Goal: Task Accomplishment & Management: Use online tool/utility

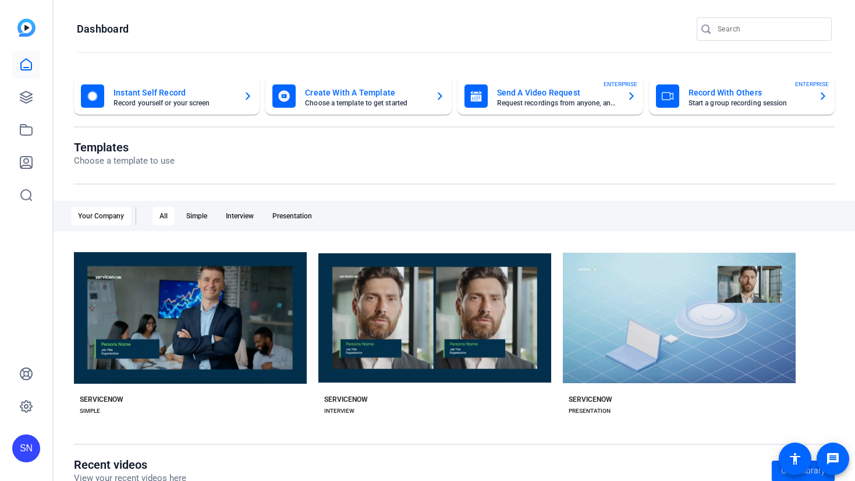
click at [780, 98] on mat-card-title "Record With Others" at bounding box center [749, 93] width 121 height 14
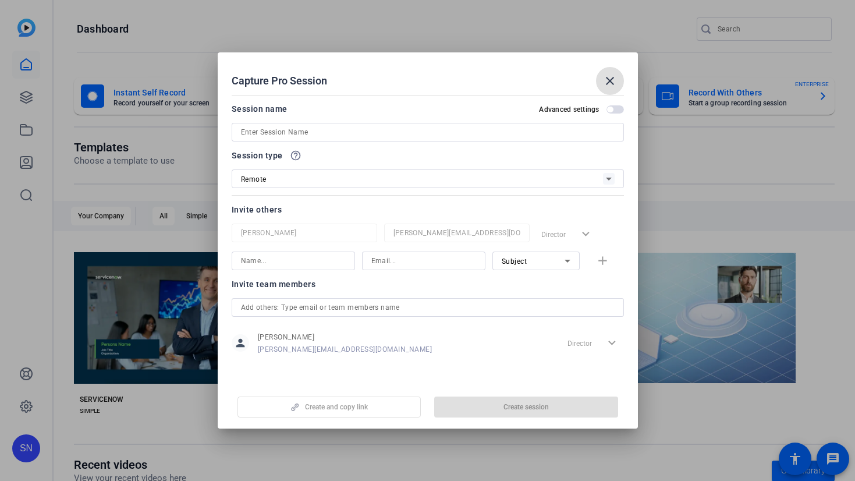
click at [258, 137] on input at bounding box center [428, 132] width 374 height 14
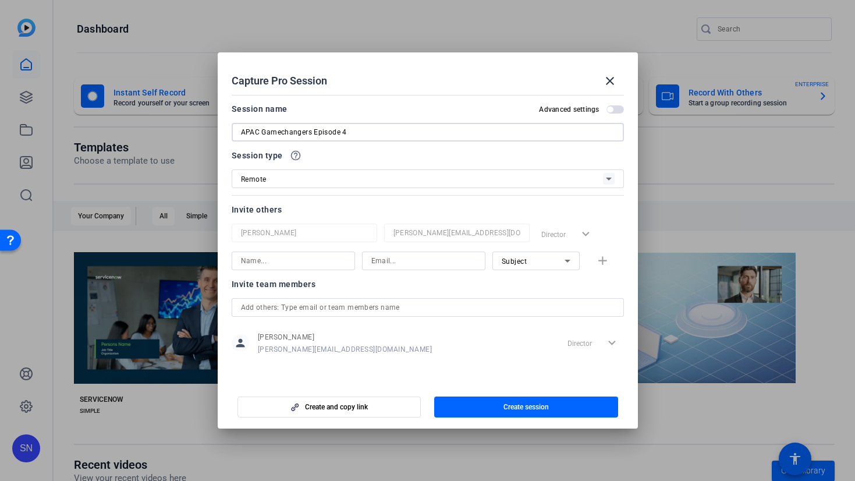
type input "APAC Gamechangers Episode 4"
click at [254, 267] on input at bounding box center [293, 261] width 105 height 14
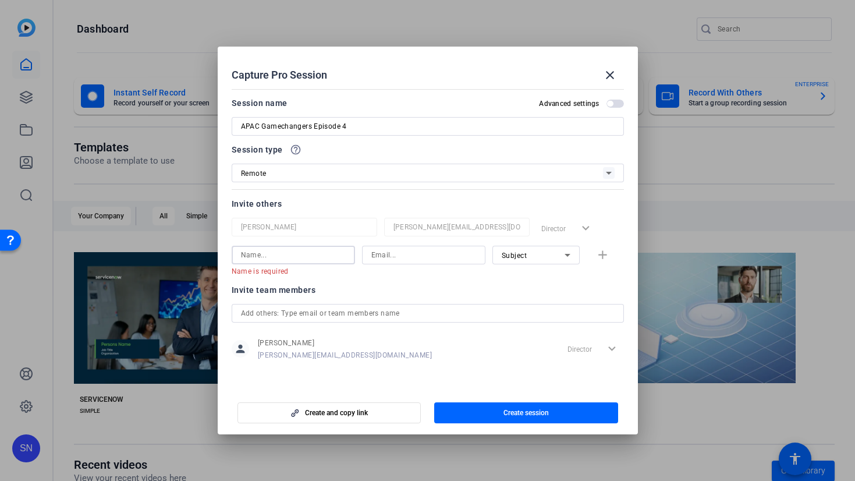
paste input "[PERSON_NAME]"
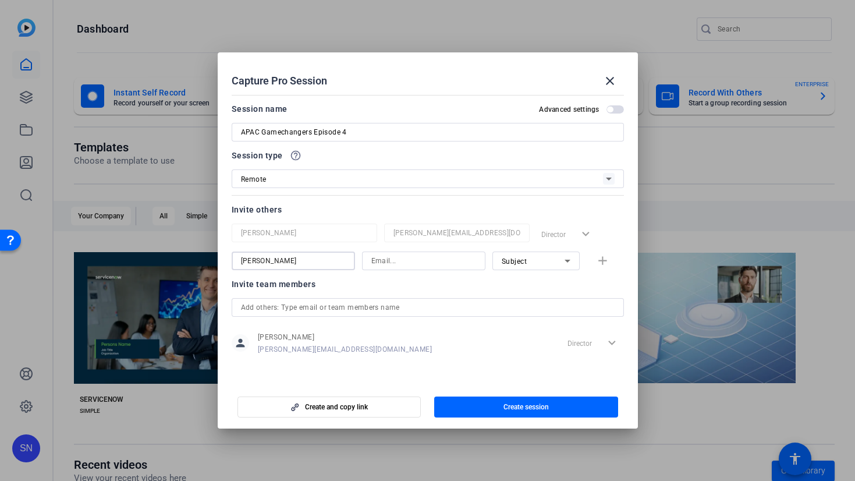
type input "[PERSON_NAME]"
click at [408, 265] on input at bounding box center [424, 261] width 105 height 14
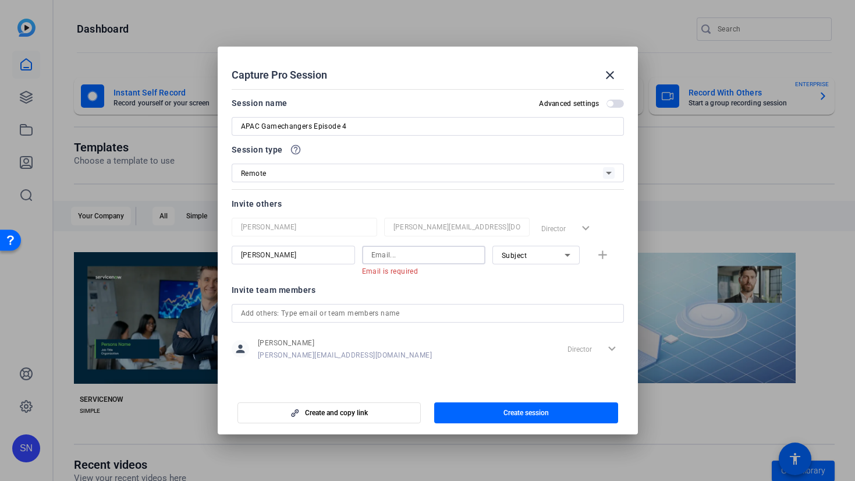
paste input "[EMAIL_ADDRESS][DOMAIN_NAME]"
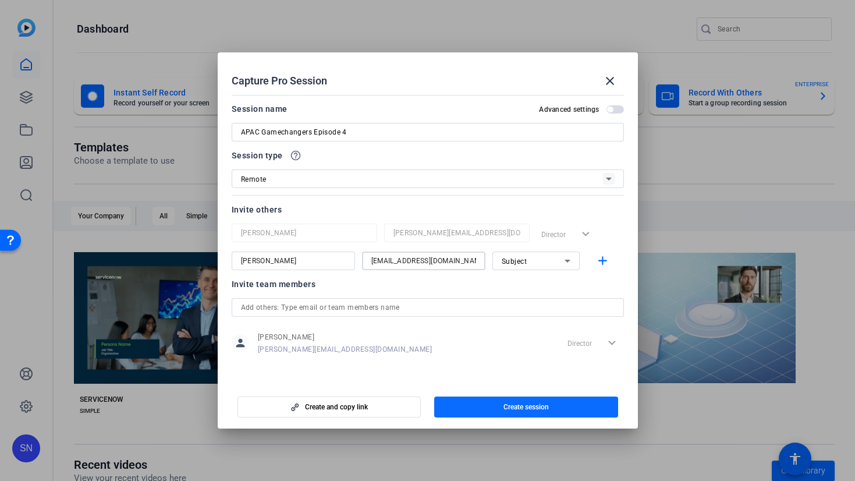
type input "[EMAIL_ADDRESS][DOMAIN_NAME]"
click at [511, 409] on span "Create session" at bounding box center [526, 406] width 45 height 9
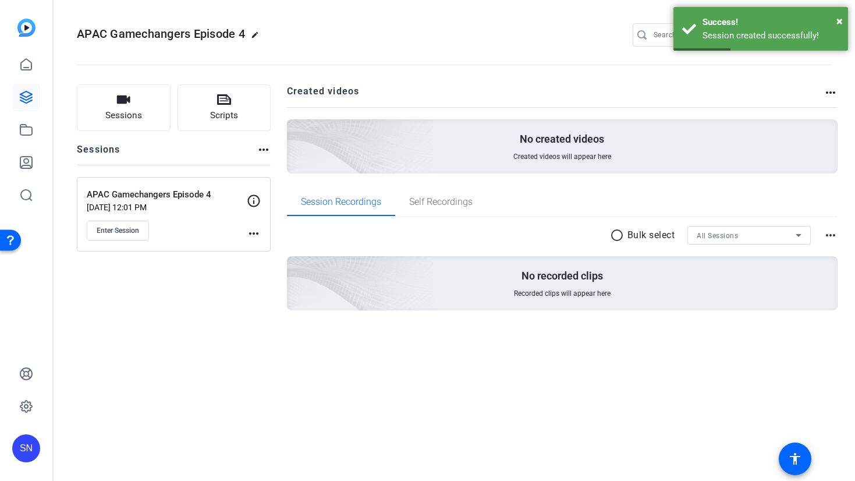
click at [195, 204] on p "Sep 10, 2025 @ 12:01 PM" at bounding box center [167, 207] width 160 height 9
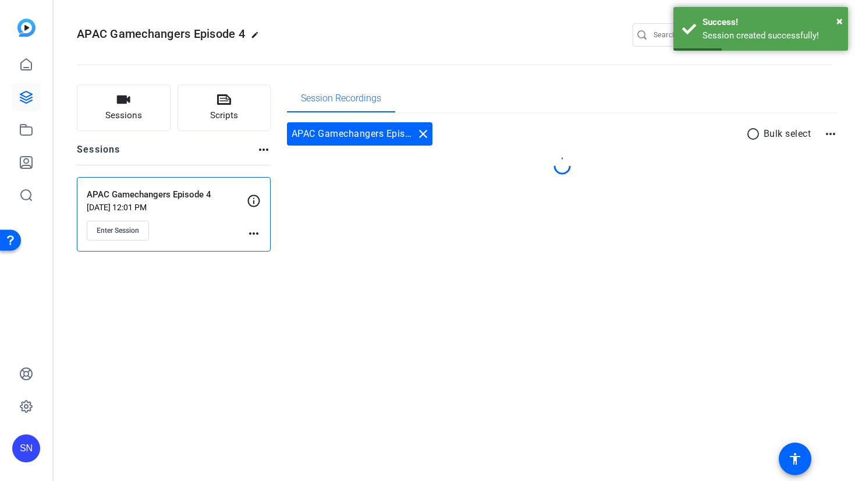
click at [195, 204] on p "Sep 10, 2025 @ 12:01 PM" at bounding box center [167, 207] width 160 height 9
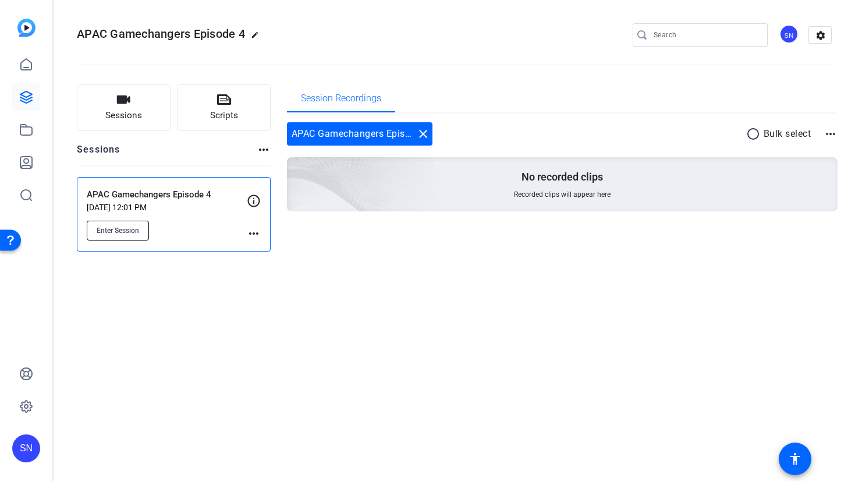
click at [109, 236] on button "Enter Session" at bounding box center [118, 231] width 62 height 20
click at [446, 317] on div "APAC Gamechangers Episode 4 edit SN settings Sessions Scripts Sessions more_hor…" at bounding box center [455, 240] width 802 height 481
click at [372, 331] on div "APAC Gamechangers Episode 4 edit SN settings Sessions Scripts Sessions more_hor…" at bounding box center [455, 240] width 802 height 481
click at [262, 238] on div "APAC Gamechangers Episode 4 Sep 10, 2025 @ 12:01 PM Enter Session more_horiz" at bounding box center [174, 214] width 194 height 75
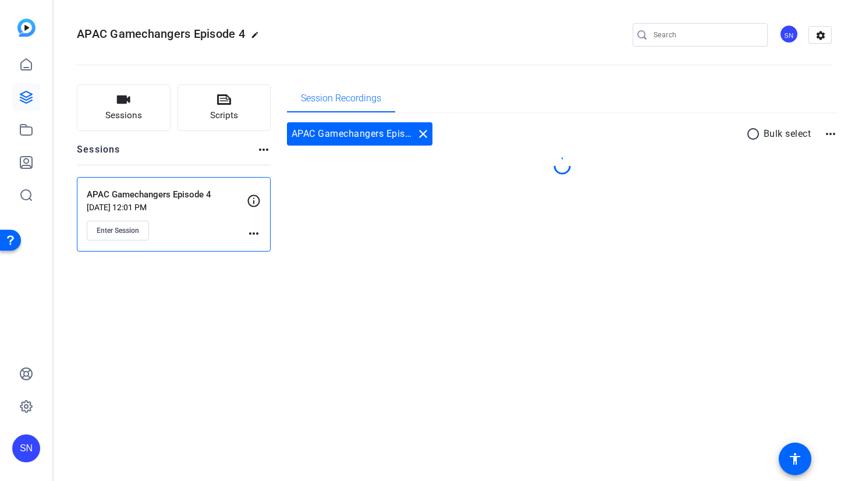
click at [254, 234] on mat-icon "more_horiz" at bounding box center [254, 234] width 14 height 14
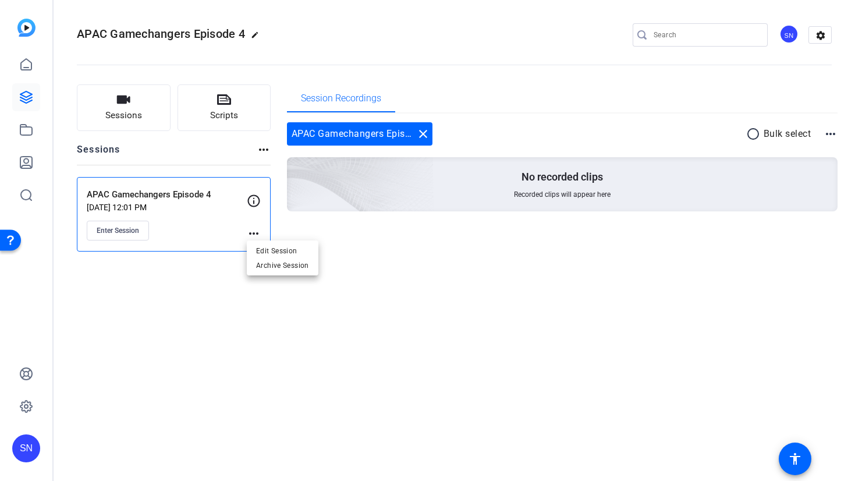
click at [413, 323] on div at bounding box center [427, 240] width 855 height 481
click at [575, 418] on div "APAC Gamechangers Episode 4 edit SN settings Sessions Scripts Sessions more_hor…" at bounding box center [455, 240] width 802 height 481
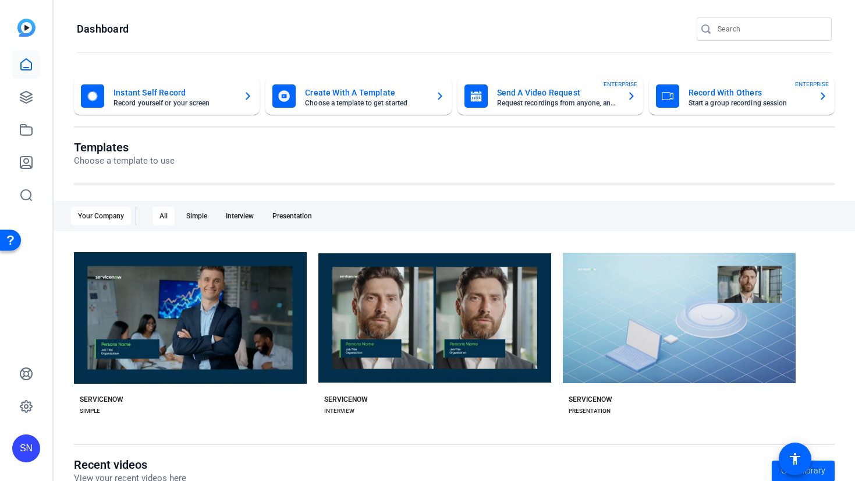
click at [720, 102] on mat-card-subtitle "Start a group recording session" at bounding box center [749, 103] width 121 height 7
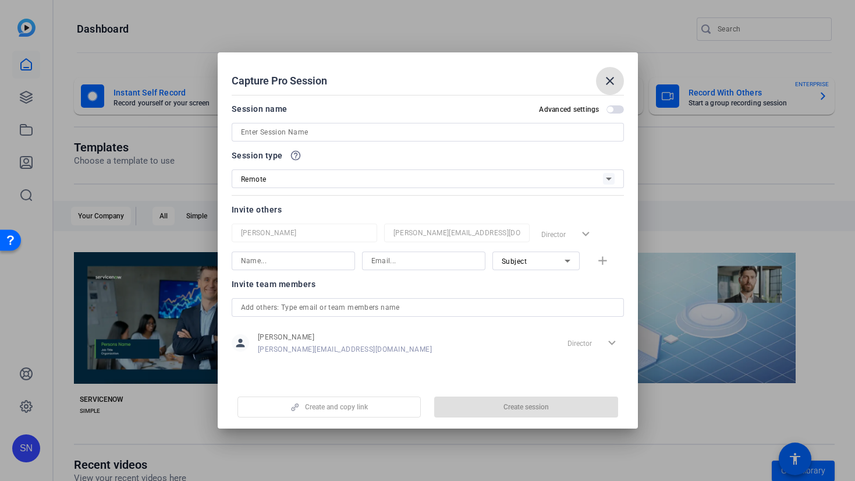
click at [264, 132] on input at bounding box center [428, 132] width 374 height 14
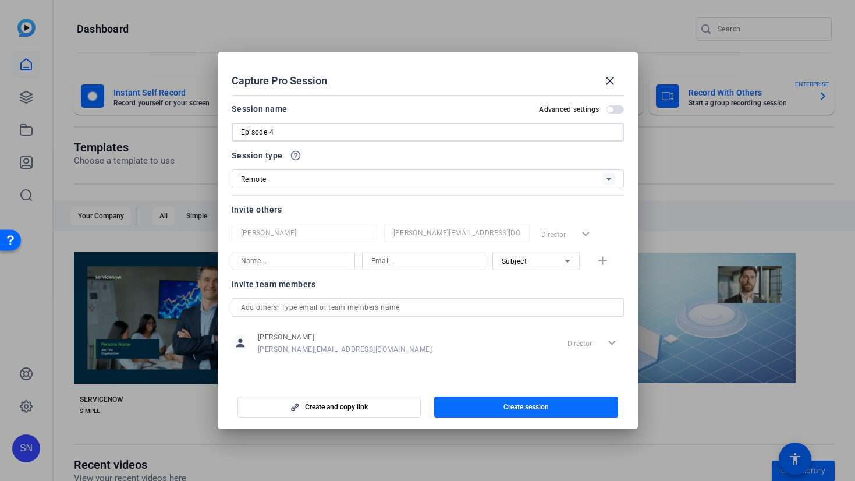
type input "Episode 4"
click at [535, 406] on span "Create session" at bounding box center [526, 406] width 45 height 9
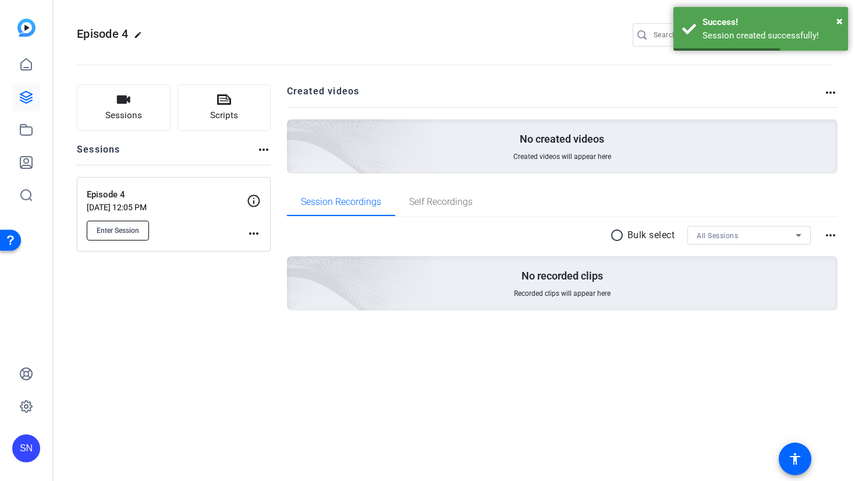
click at [100, 237] on button "Enter Session" at bounding box center [118, 231] width 62 height 20
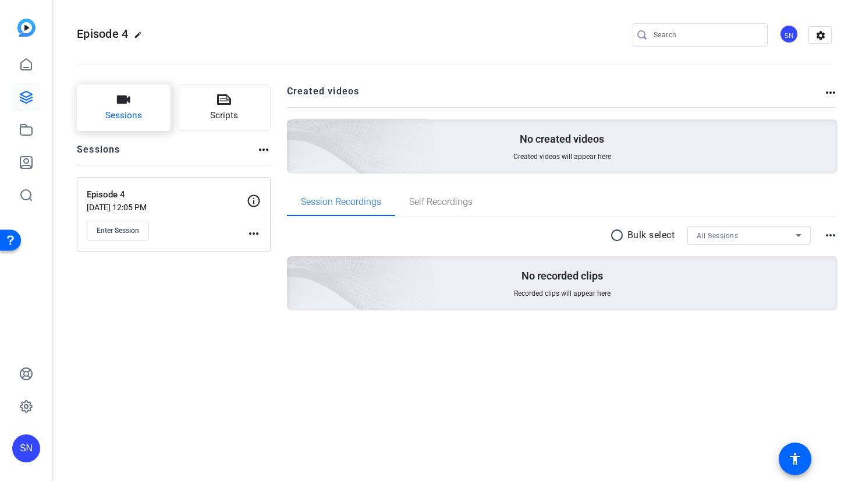
click at [133, 98] on button "Sessions" at bounding box center [124, 107] width 94 height 47
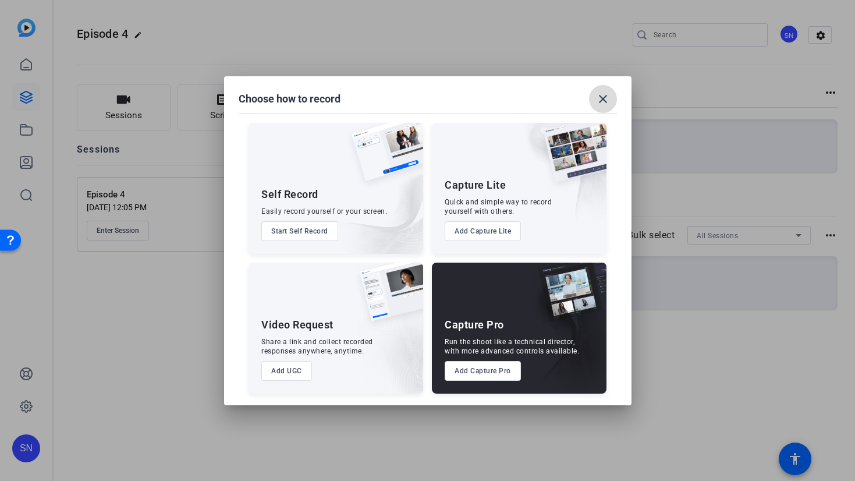
click at [600, 98] on mat-icon "close" at bounding box center [603, 99] width 14 height 14
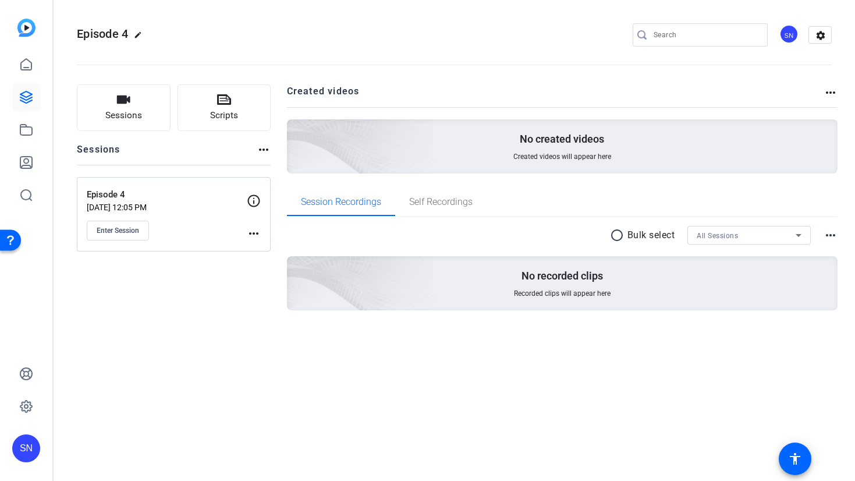
click at [715, 95] on h2 "Created videos" at bounding box center [556, 95] width 538 height 23
click at [19, 29] on img at bounding box center [26, 28] width 18 height 18
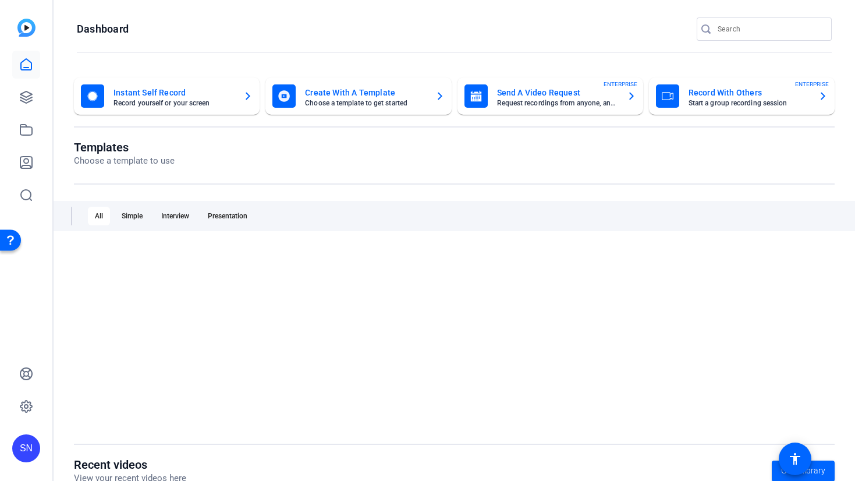
click at [614, 157] on openreel-page-title "Templates Choose a template to use" at bounding box center [454, 153] width 761 height 27
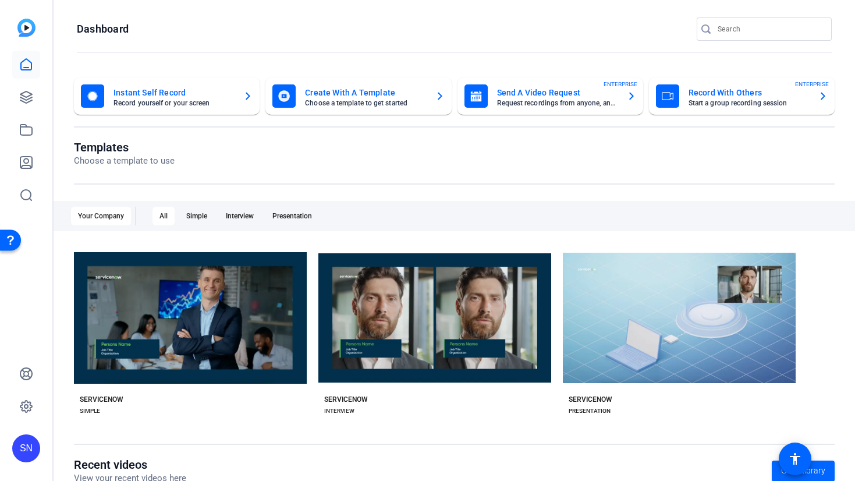
click at [748, 155] on openreel-page-title "Templates Choose a template to use" at bounding box center [454, 153] width 761 height 27
click at [698, 102] on mat-card-subtitle "Start a group recording session" at bounding box center [749, 103] width 121 height 7
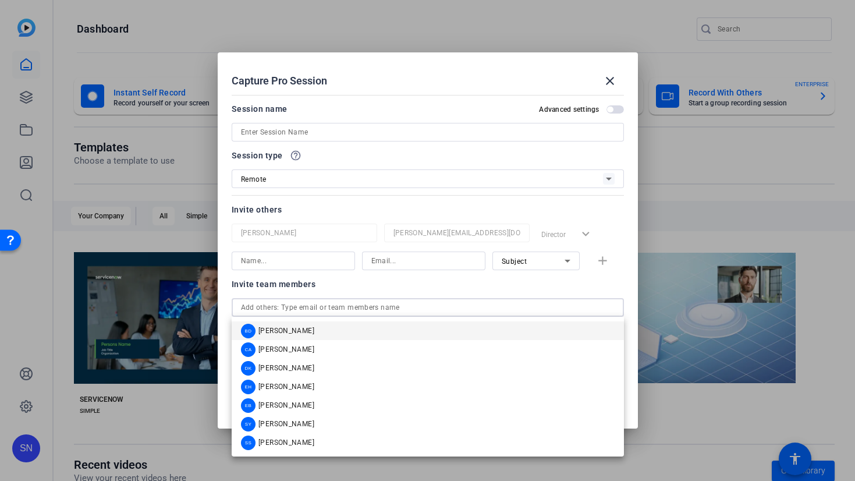
click at [357, 311] on input "text" at bounding box center [428, 307] width 374 height 14
click at [396, 287] on div "Invite team members" at bounding box center [428, 284] width 393 height 14
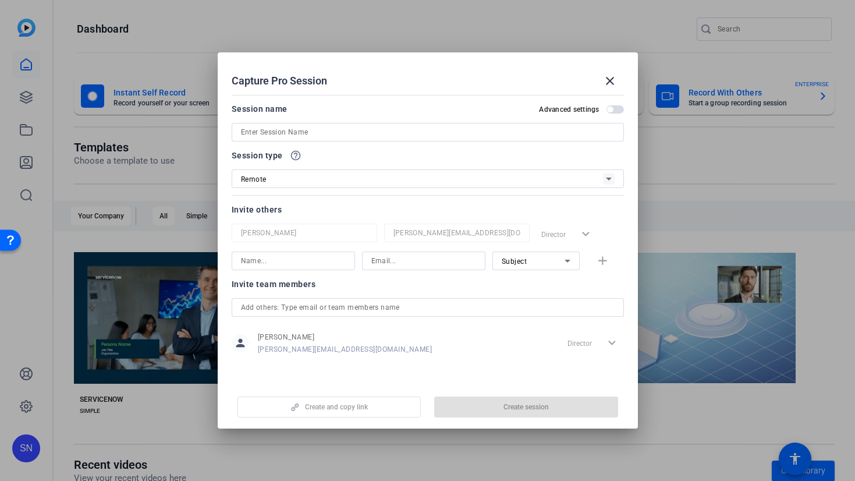
click at [432, 271] on div at bounding box center [423, 276] width 123 height 13
click at [291, 135] on input at bounding box center [428, 132] width 374 height 14
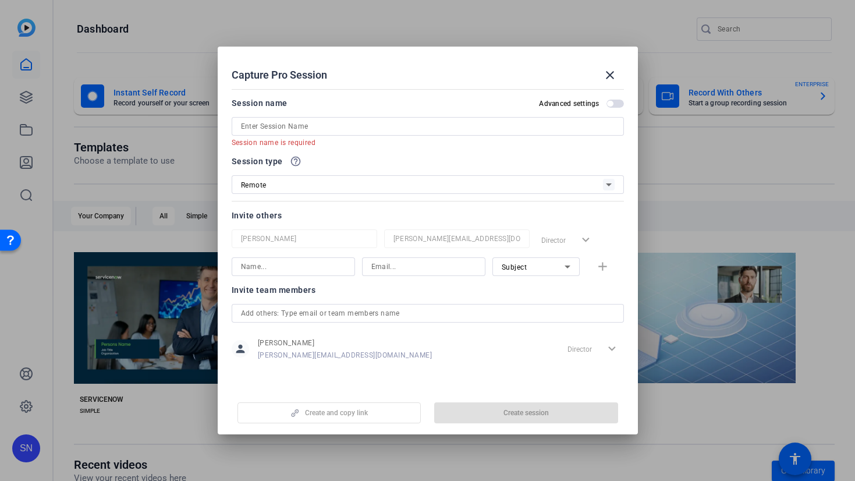
click at [358, 87] on openreel-create-edit-capture-pro-session "Capture Pro Session close Session name Advanced settings Session name is requir…" at bounding box center [428, 241] width 420 height 388
click at [613, 72] on mat-icon "close" at bounding box center [610, 75] width 14 height 14
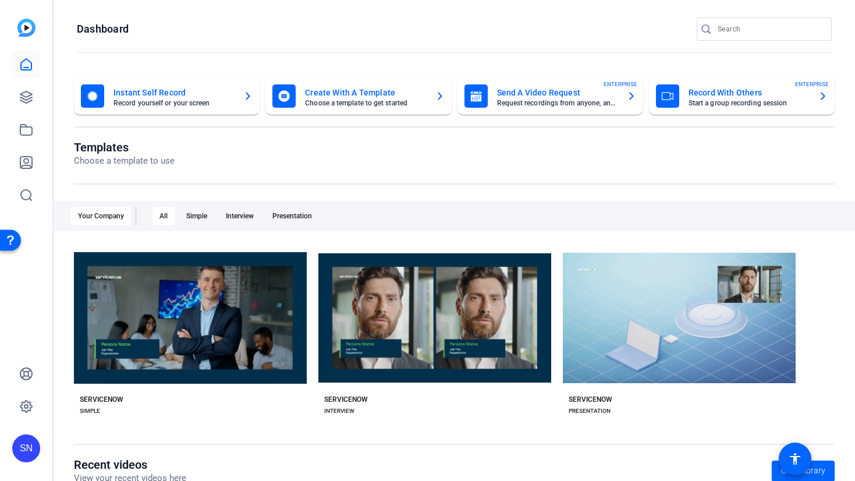
click at [750, 165] on openreel-page-title "Templates Choose a template to use" at bounding box center [454, 153] width 761 height 27
click at [525, 100] on mat-card-subtitle "Request recordings from anyone, anywhere" at bounding box center [557, 103] width 121 height 7
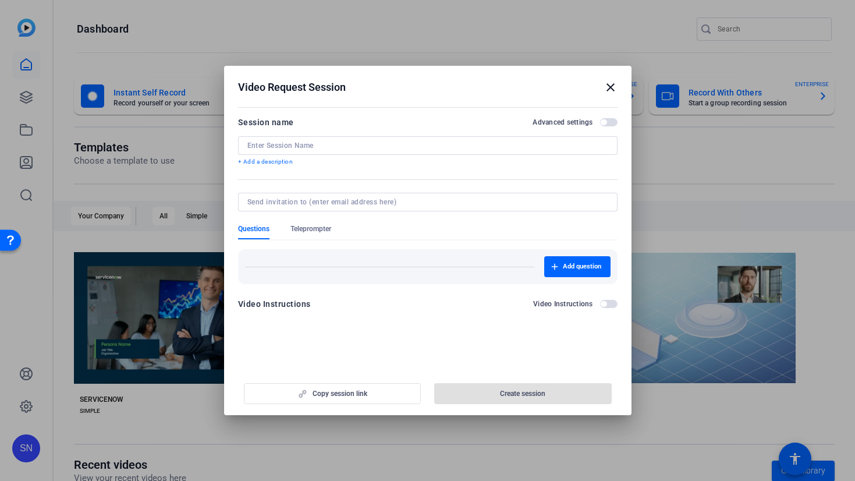
click at [317, 151] on div at bounding box center [428, 145] width 361 height 19
click at [327, 142] on input at bounding box center [428, 145] width 361 height 9
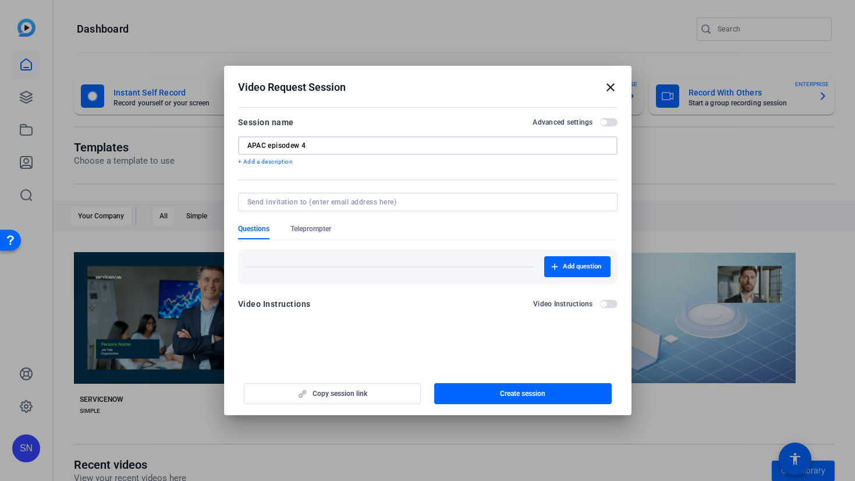
click at [298, 145] on input "APAC episodew 4" at bounding box center [428, 145] width 361 height 9
type input "APAC episode 4"
click at [568, 398] on span "button" at bounding box center [523, 394] width 178 height 28
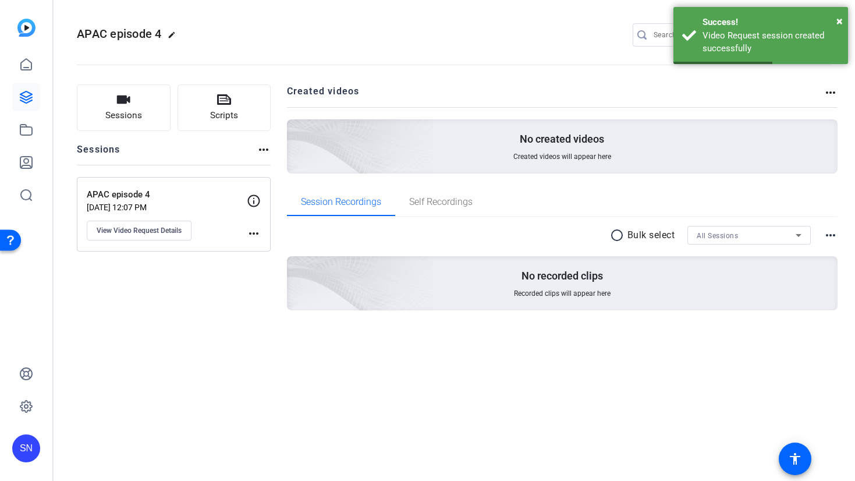
click at [179, 194] on p "APAC episode 4" at bounding box center [167, 194] width 160 height 13
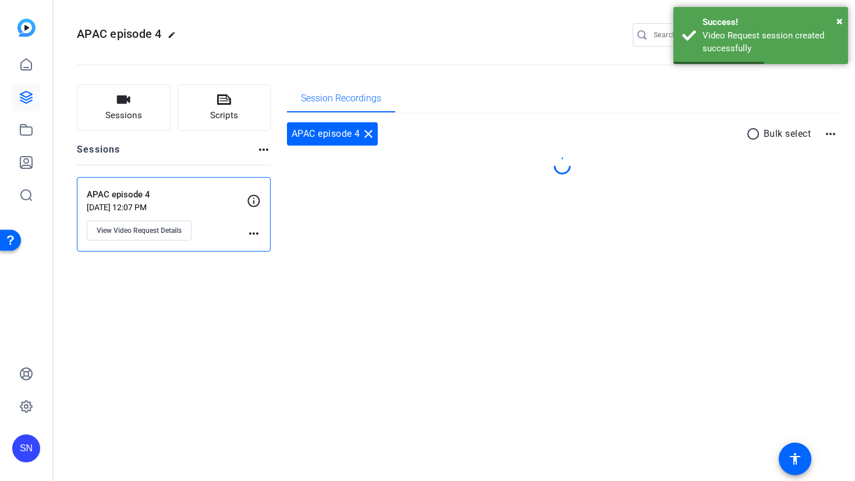
click at [179, 194] on p "APAC episode 4" at bounding box center [167, 194] width 160 height 13
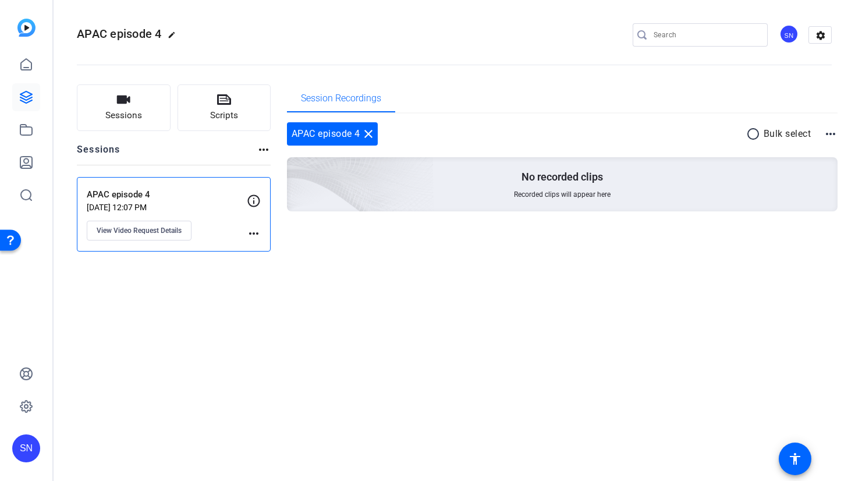
click at [123, 199] on p "APAC episode 4" at bounding box center [167, 194] width 160 height 13
click at [158, 235] on button "View Video Request Details" at bounding box center [139, 231] width 105 height 20
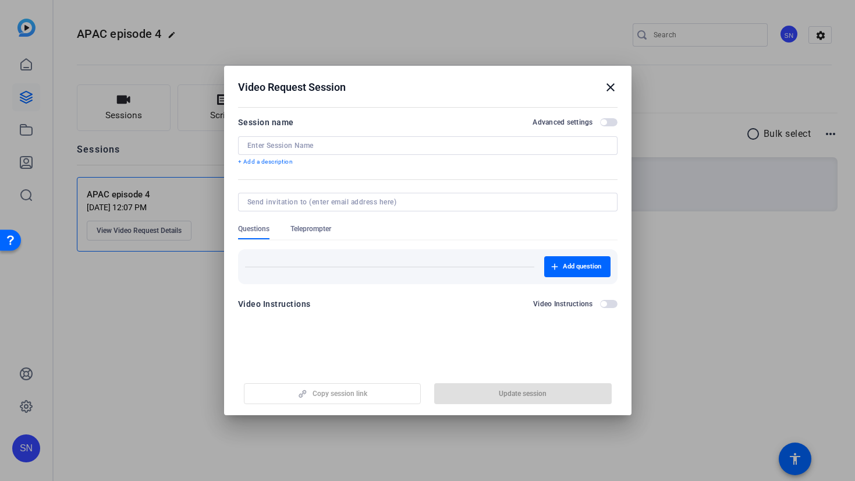
type input "APAC episode 4"
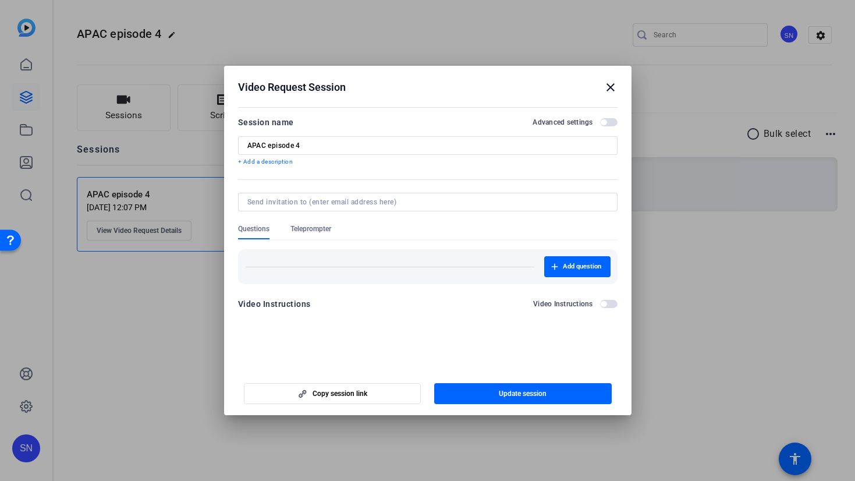
click at [388, 348] on openreel-new-create-edit-ugc-session "Video Request Session close Session name Advanced settings APAC episode 4 + Add…" at bounding box center [428, 240] width 408 height 349
click at [130, 291] on div at bounding box center [427, 240] width 855 height 481
click at [610, 89] on mat-icon "close" at bounding box center [611, 87] width 14 height 14
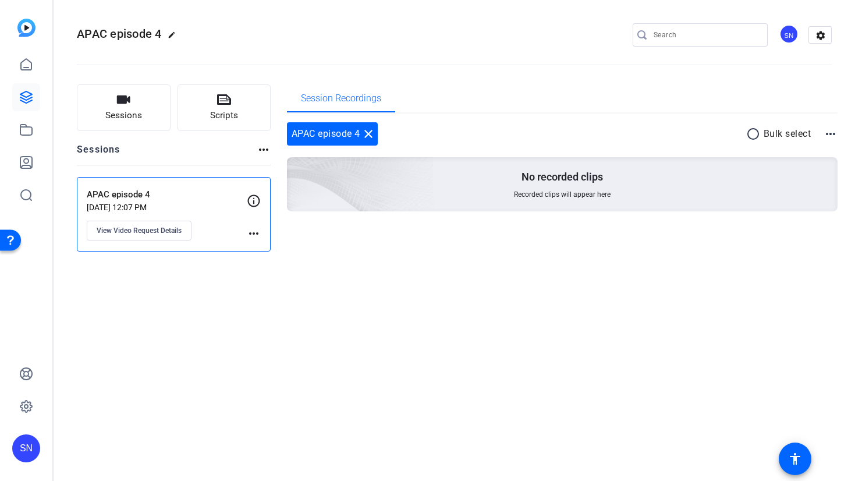
click at [186, 294] on div "APAC episode 4 edit SN settings Sessions Scripts Sessions more_horiz APAC episo…" at bounding box center [455, 240] width 802 height 481
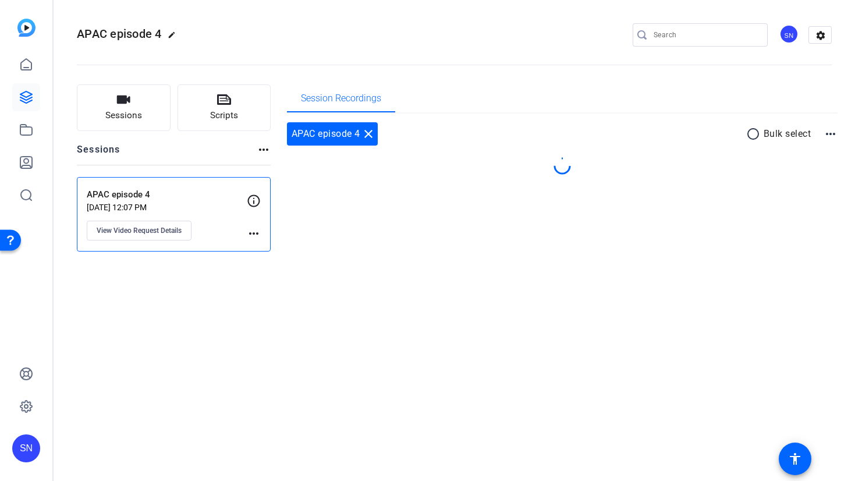
click at [259, 231] on mat-icon "more_horiz" at bounding box center [254, 234] width 14 height 14
click at [270, 297] on div at bounding box center [427, 240] width 855 height 481
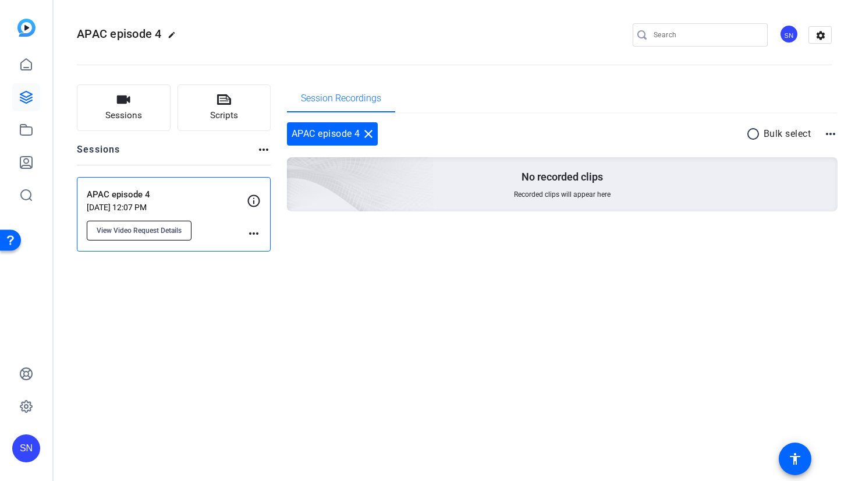
click at [142, 229] on span "View Video Request Details" at bounding box center [139, 230] width 85 height 9
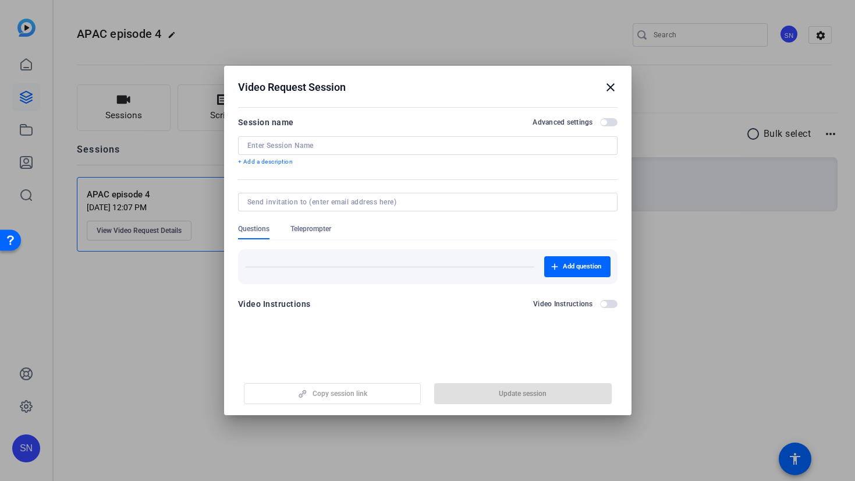
type input "APAC episode 4"
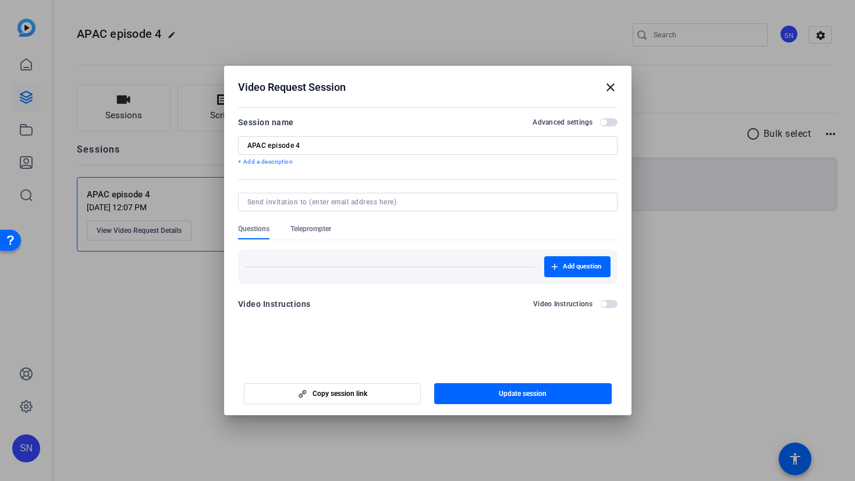
click at [354, 341] on openreel-new-create-edit-ugc-session "Video Request Session close Session name Advanced settings APAC episode 4 + Add…" at bounding box center [428, 240] width 408 height 349
click at [610, 85] on mat-icon "close" at bounding box center [611, 87] width 14 height 14
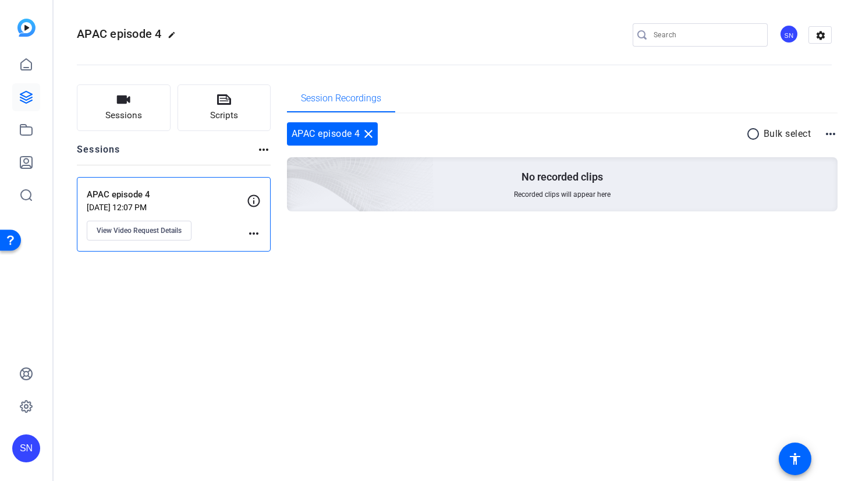
click at [121, 196] on p "APAC episode 4" at bounding box center [167, 194] width 160 height 13
click at [371, 331] on div "APAC episode 4 edit SN settings Sessions Scripts Sessions more_horiz APAC episo…" at bounding box center [455, 240] width 802 height 481
click at [318, 139] on div "APAC episode 4 close" at bounding box center [332, 133] width 91 height 23
click at [368, 133] on mat-icon "close" at bounding box center [369, 134] width 14 height 14
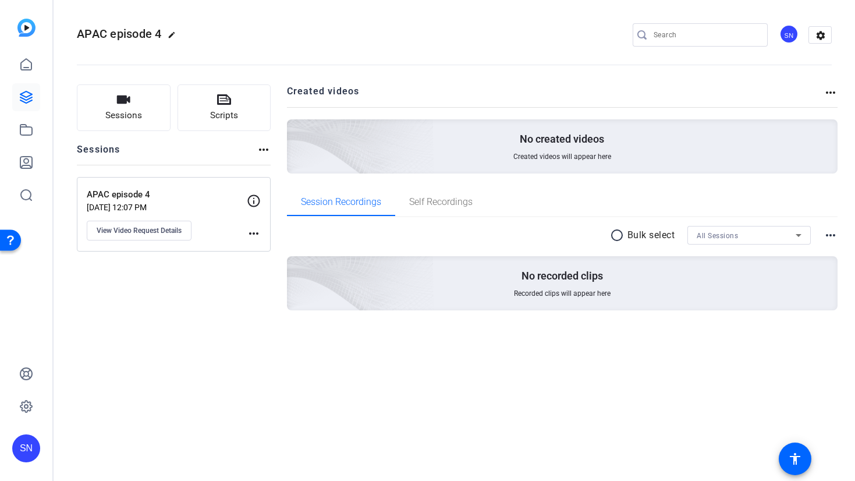
click at [422, 377] on div "APAC episode 4 edit SN settings Sessions Scripts Sessions more_horiz APAC episo…" at bounding box center [455, 240] width 802 height 481
click at [144, 120] on button "Sessions" at bounding box center [124, 107] width 94 height 47
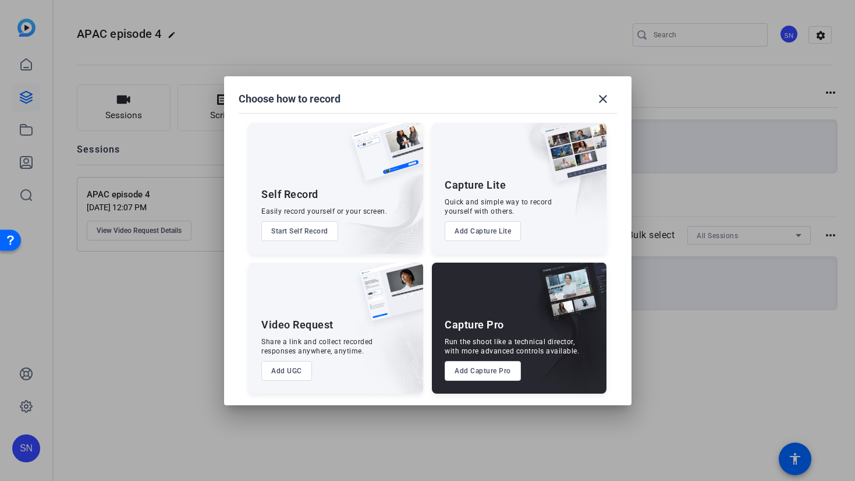
click at [596, 94] on button "close" at bounding box center [603, 99] width 28 height 28
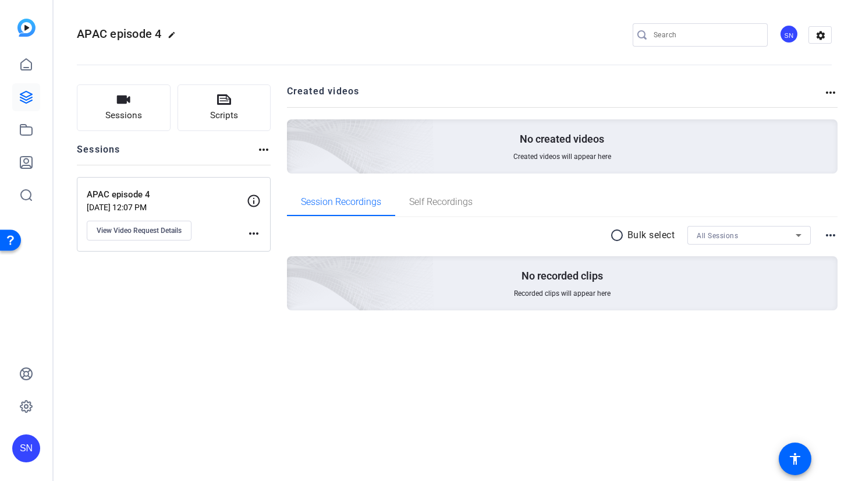
click at [708, 96] on h2 "Created videos" at bounding box center [556, 95] width 538 height 23
click at [31, 29] on img at bounding box center [26, 28] width 18 height 18
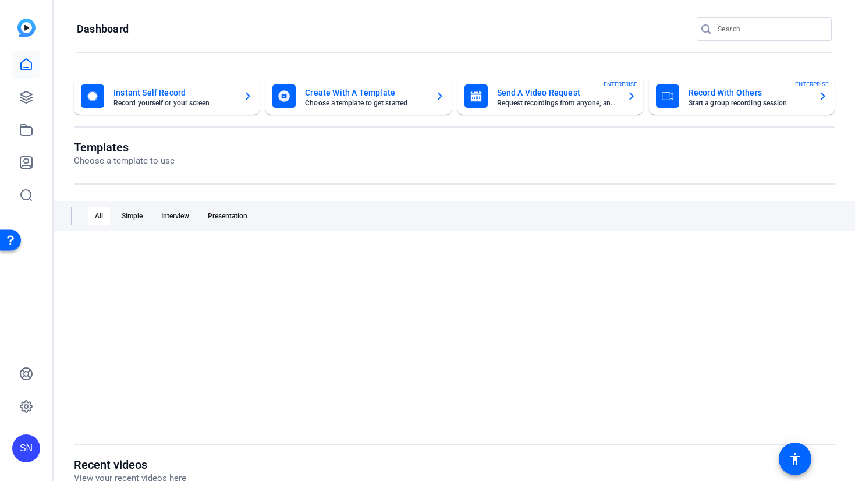
click at [591, 252] on div at bounding box center [454, 337] width 761 height 181
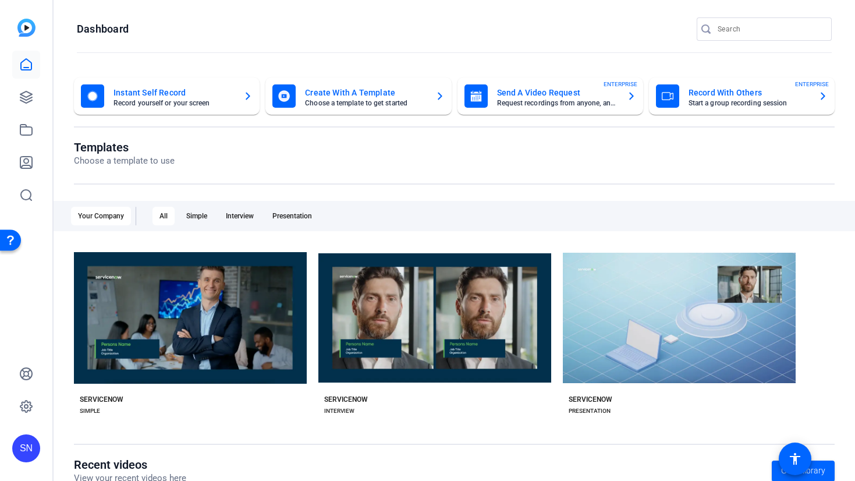
click at [688, 168] on div "Templates Choose a template to use" at bounding box center [454, 162] width 761 height 44
click at [698, 172] on div "Templates Choose a template to use" at bounding box center [454, 162] width 761 height 44
click at [804, 98] on div "Record With Others Start a group recording session ENTERPRISE" at bounding box center [742, 95] width 172 height 23
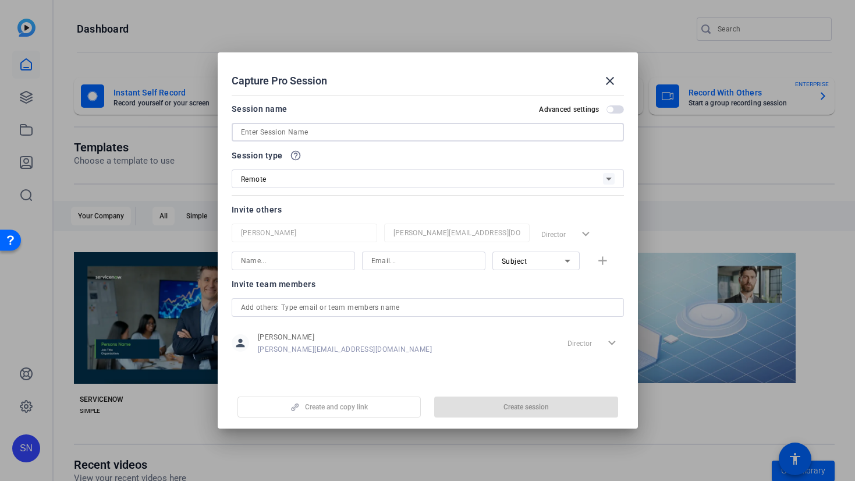
click at [344, 128] on input at bounding box center [428, 132] width 374 height 14
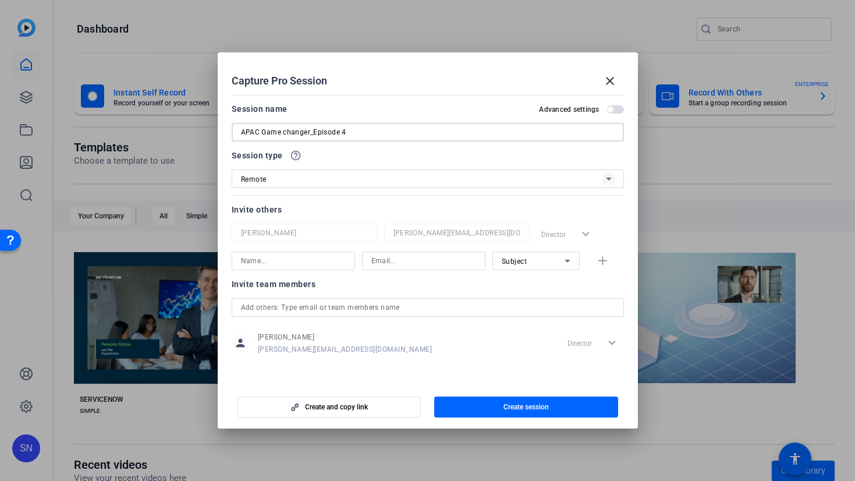
type input "APAC Game changer_Episode 4"
click at [292, 261] on input at bounding box center [293, 261] width 105 height 14
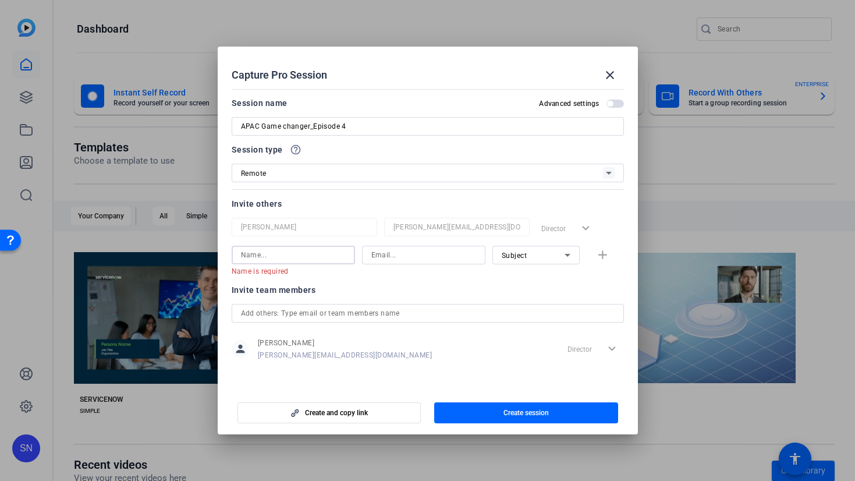
paste input "Ranjan Raman"
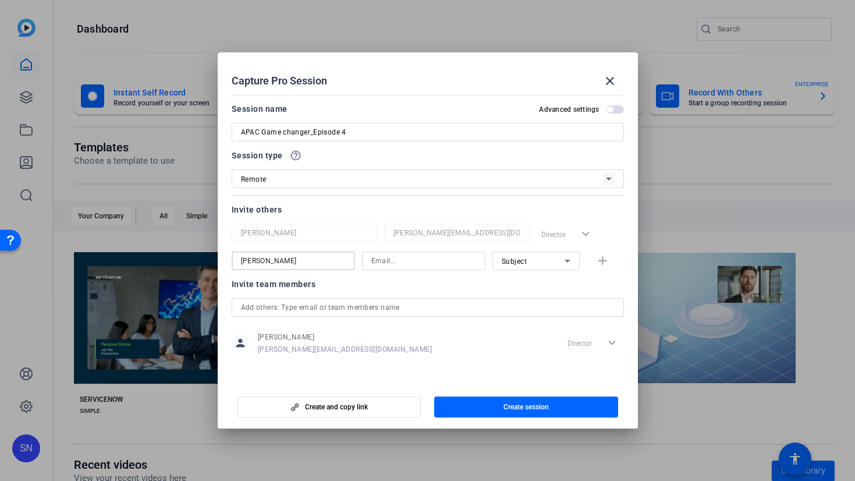
type input "Ranjan Raman"
click at [378, 258] on input at bounding box center [424, 261] width 105 height 14
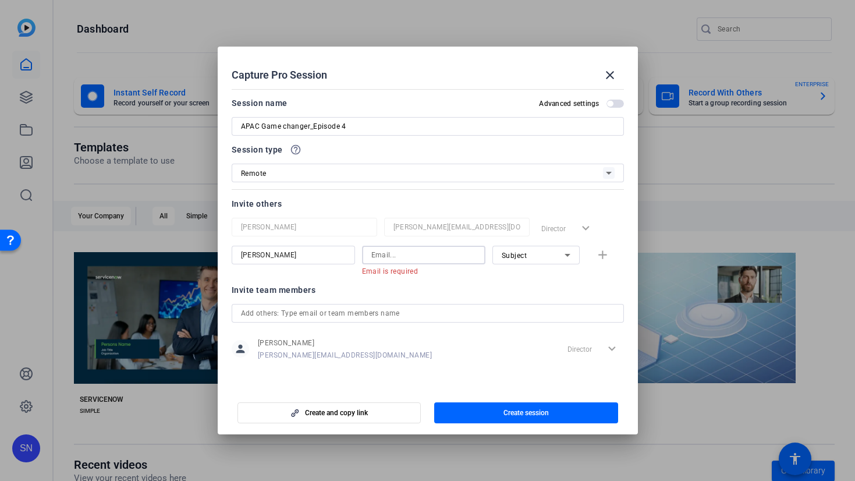
paste input "ranjan.raman@servicenow.com"
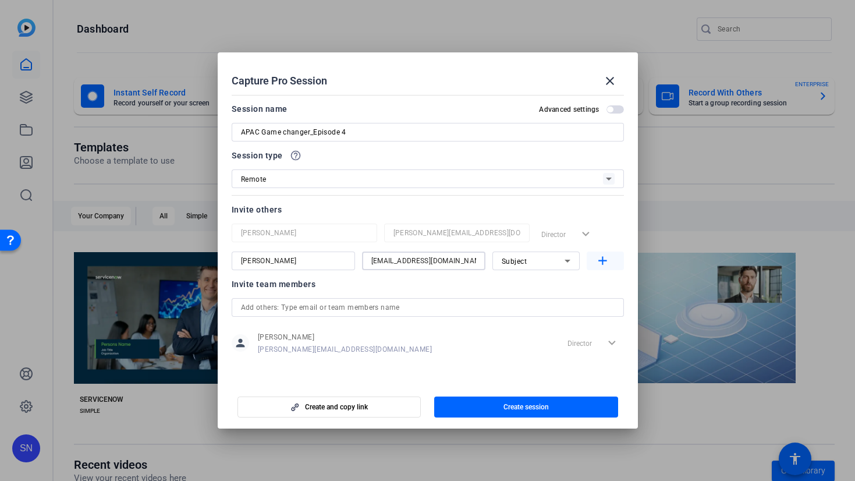
type input "ranjan.raman@servicenow.com"
click at [606, 262] on mat-icon "add" at bounding box center [603, 261] width 15 height 15
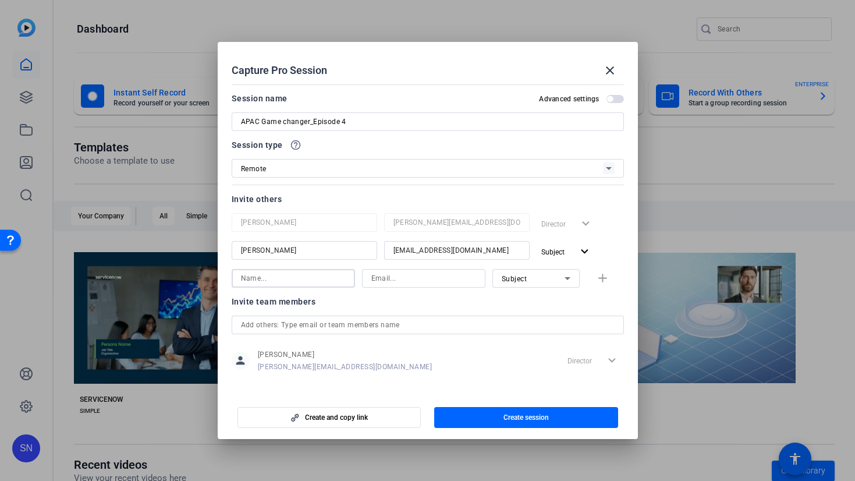
click at [283, 276] on input at bounding box center [293, 278] width 105 height 14
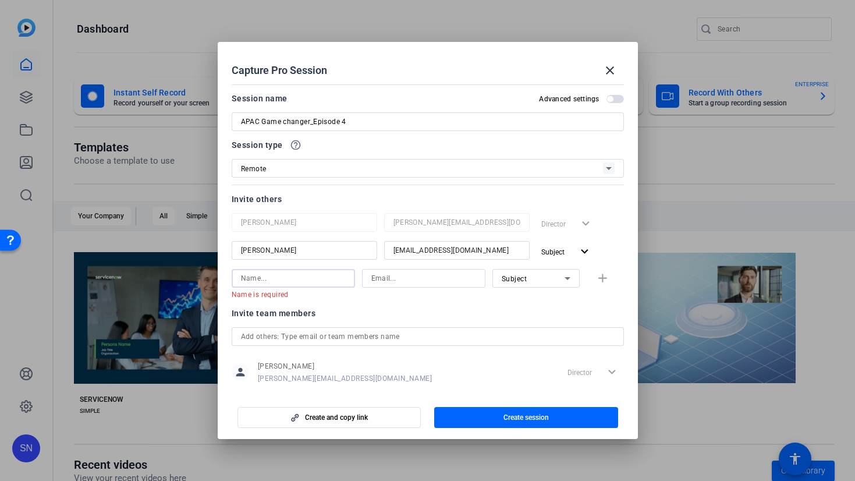
paste input "Faizan Basit"
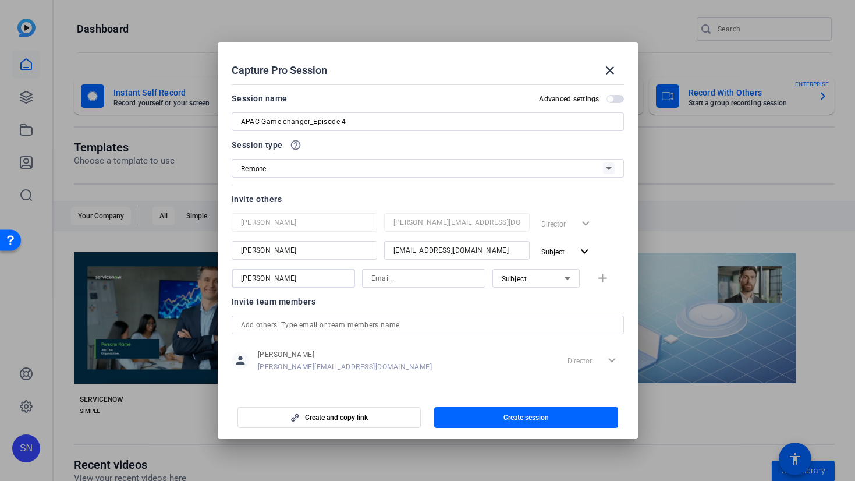
type input "Faizan Basit"
click at [383, 278] on input at bounding box center [424, 278] width 105 height 14
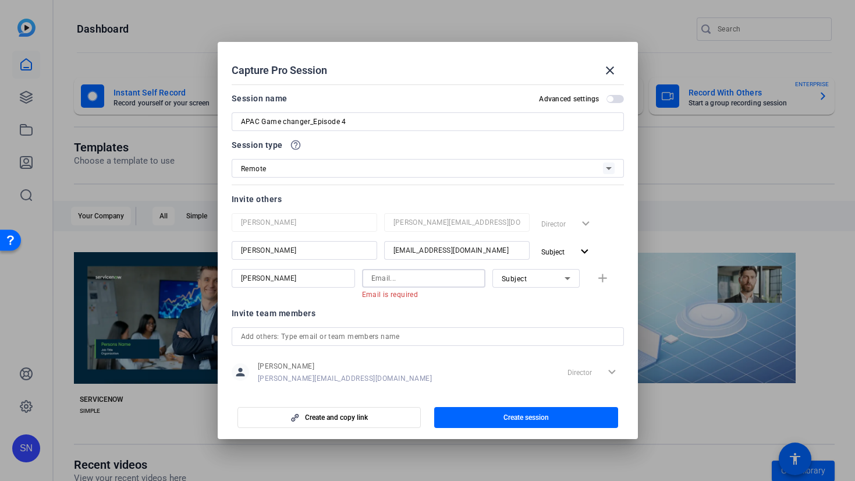
paste input "faizan.basit@servicenow.com"
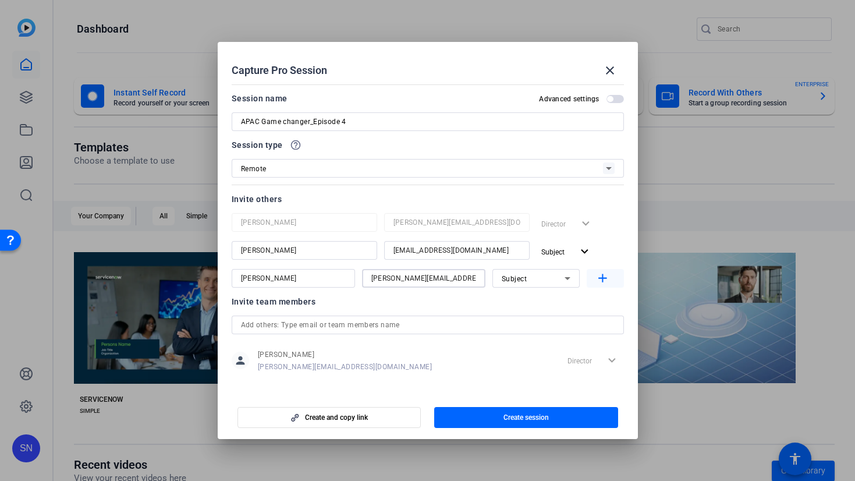
type input "faizan.basit@servicenow.com"
click at [602, 282] on mat-icon "add" at bounding box center [603, 278] width 15 height 15
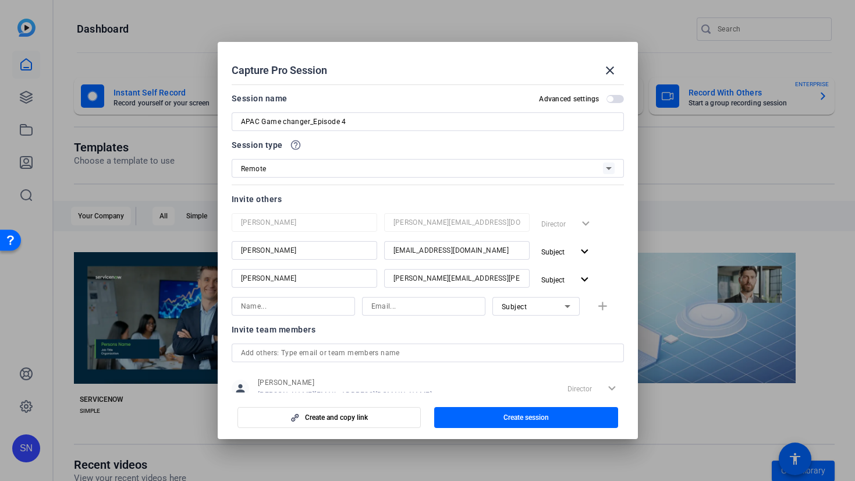
click at [300, 312] on input at bounding box center [293, 306] width 105 height 14
paste input "Alicia Lau"
type input "Alicia Lau"
click at [387, 306] on input at bounding box center [424, 306] width 105 height 14
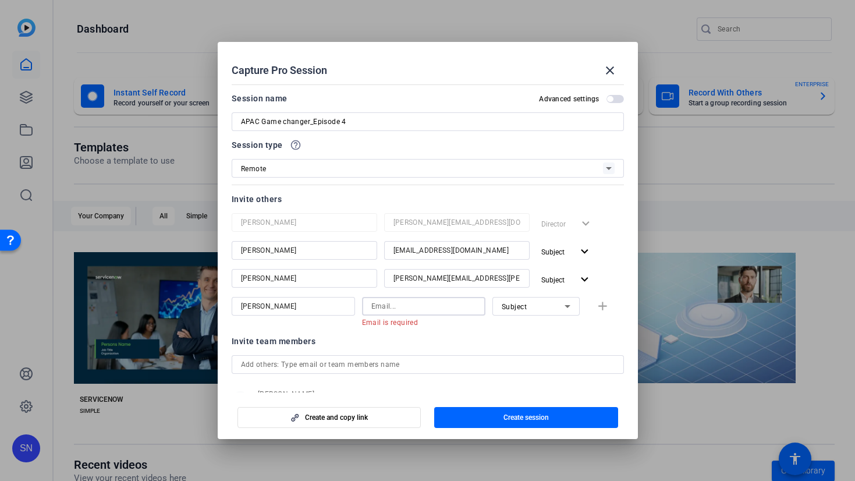
paste input "alicia.lau@servicenow.com"
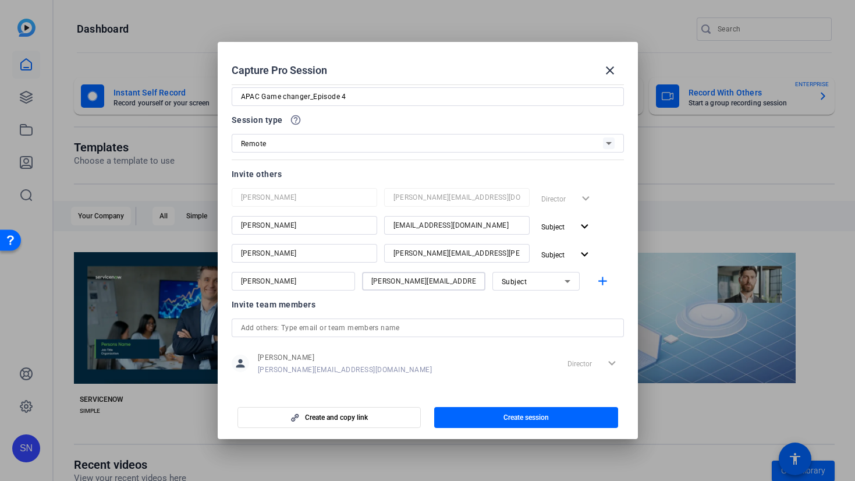
scroll to position [35, 0]
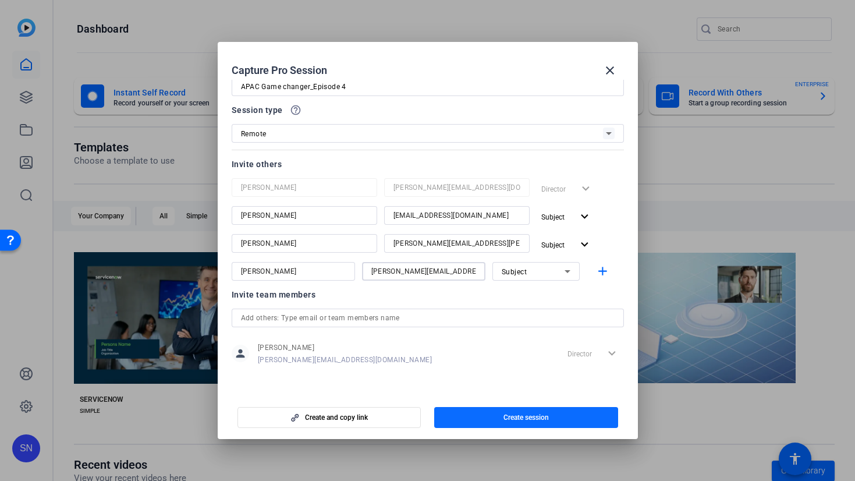
type input "alicia.lau@servicenow.com"
click at [464, 421] on span "button" at bounding box center [526, 418] width 184 height 28
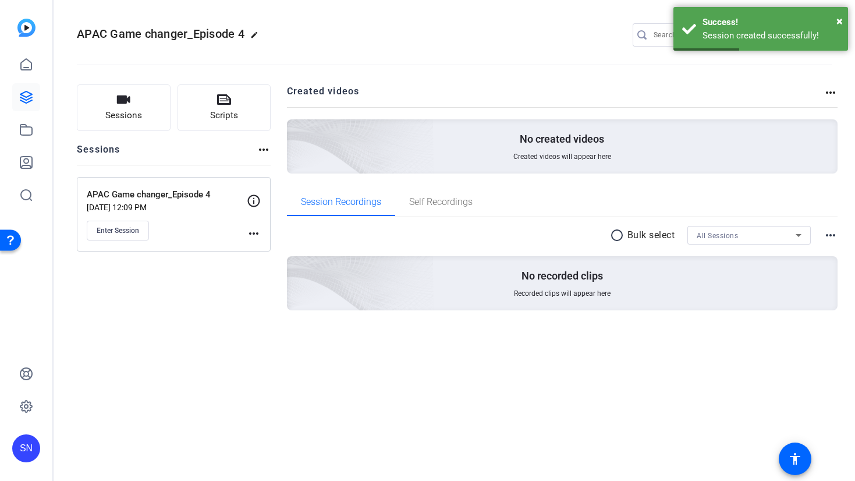
click at [634, 403] on div "APAC Game changer_Episode 4 edit SN settings Sessions Scripts Sessions more_hor…" at bounding box center [455, 240] width 802 height 481
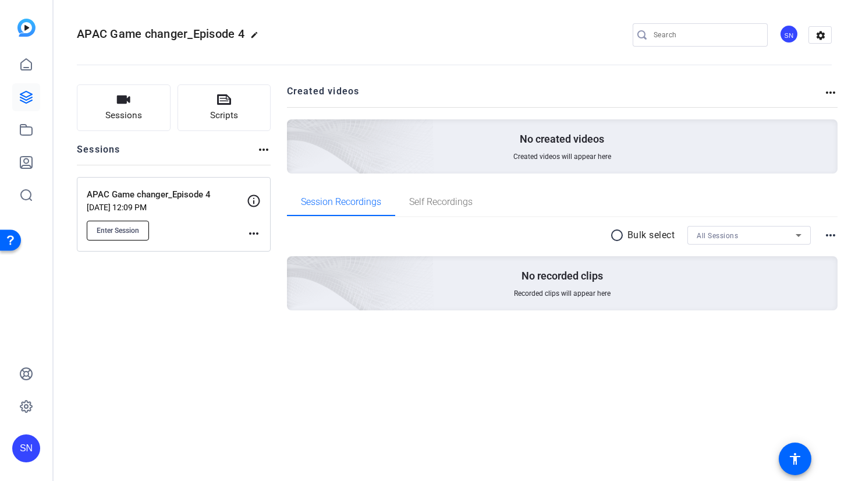
click at [129, 233] on span "Enter Session" at bounding box center [118, 230] width 43 height 9
click at [447, 24] on div "APAC Game changer_Episode 4 edit SN settings" at bounding box center [454, 35] width 755 height 88
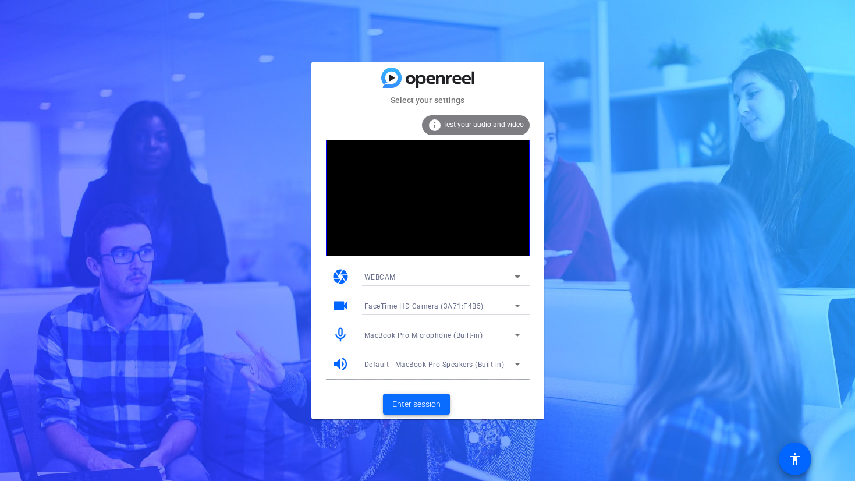
click at [434, 407] on span "Enter session" at bounding box center [417, 404] width 48 height 12
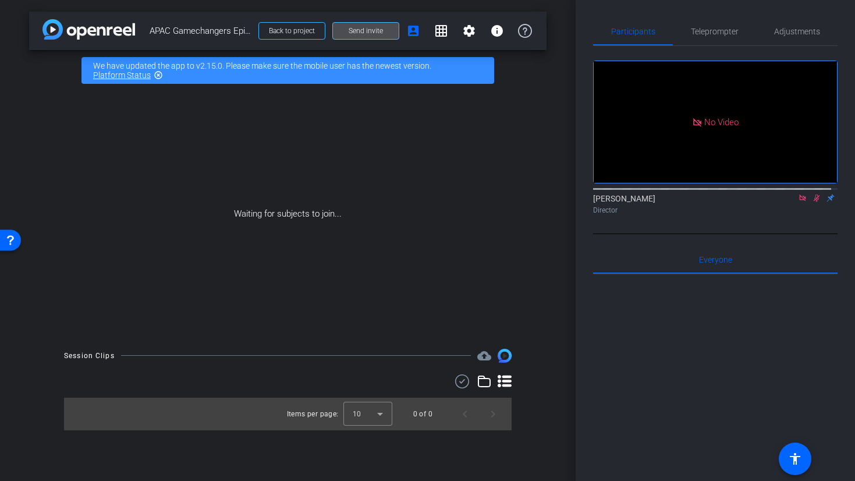
click at [353, 31] on span "Send invite" at bounding box center [366, 30] width 34 height 9
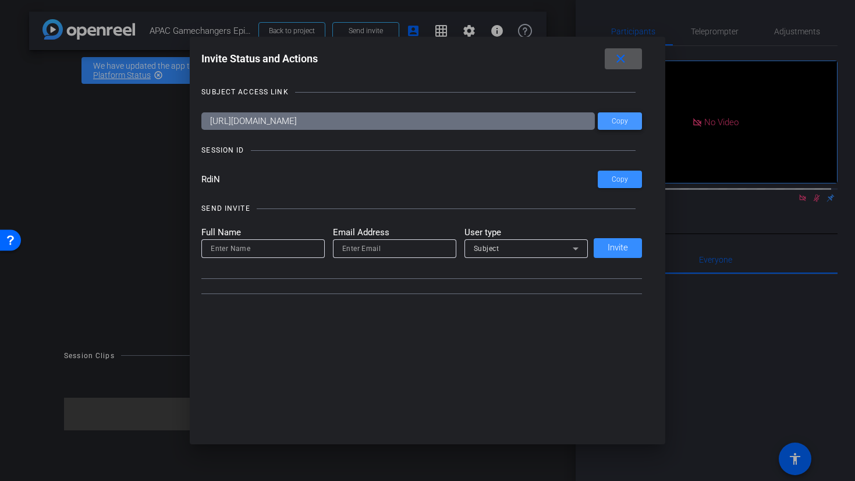
click at [628, 125] on span "Copy" at bounding box center [620, 121] width 16 height 9
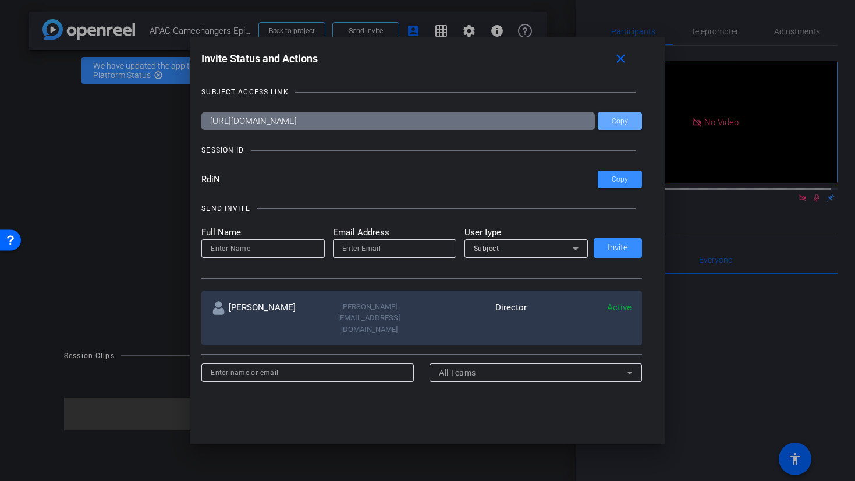
click at [736, 404] on div at bounding box center [427, 240] width 855 height 481
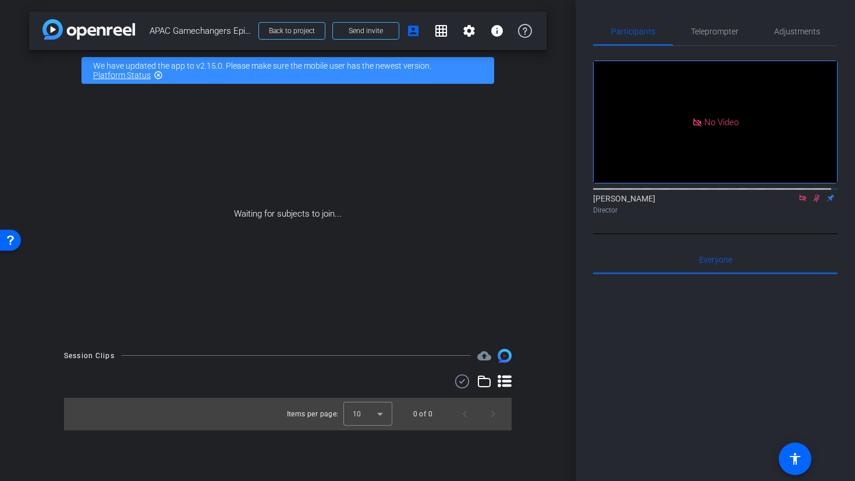
click at [652, 356] on div at bounding box center [715, 418] width 245 height 288
click at [313, 298] on div "Waiting for subjects to join..." at bounding box center [288, 214] width 518 height 246
click at [158, 75] on mat-icon "highlight_off" at bounding box center [158, 74] width 9 height 9
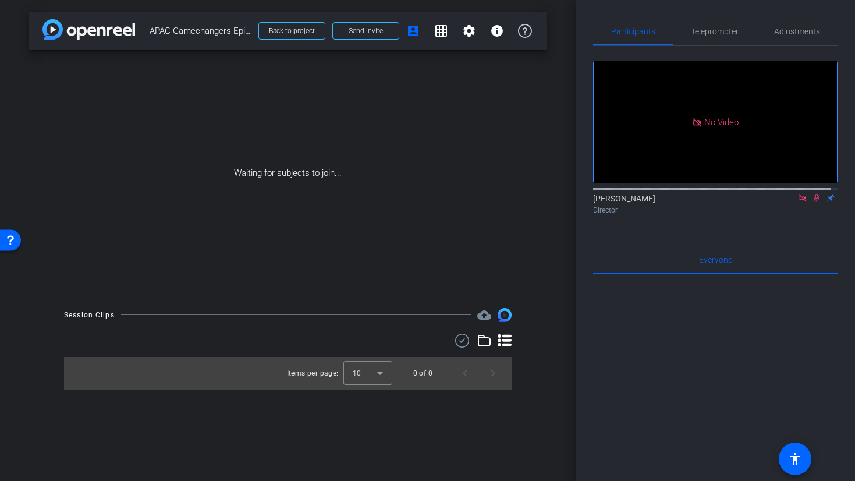
click at [376, 159] on div "Waiting for subjects to join..." at bounding box center [288, 173] width 518 height 246
click at [358, 29] on span "Send invite" at bounding box center [366, 30] width 34 height 9
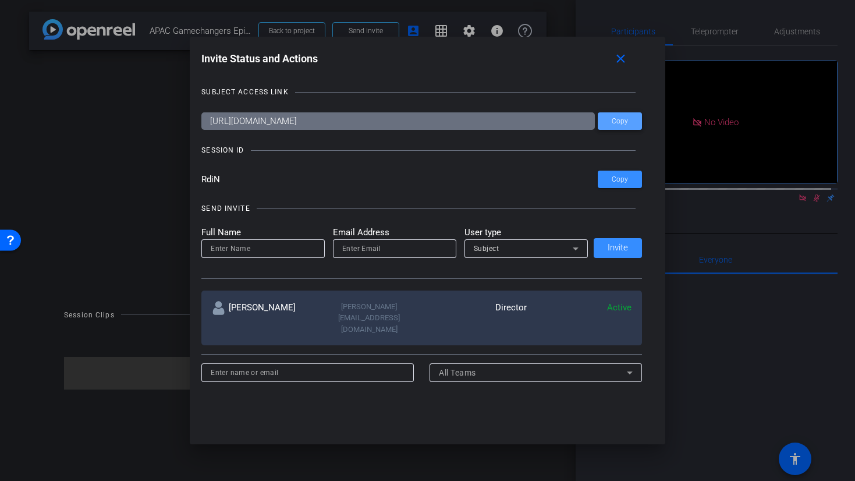
click at [620, 126] on span at bounding box center [620, 121] width 44 height 28
click at [741, 346] on div at bounding box center [427, 240] width 855 height 481
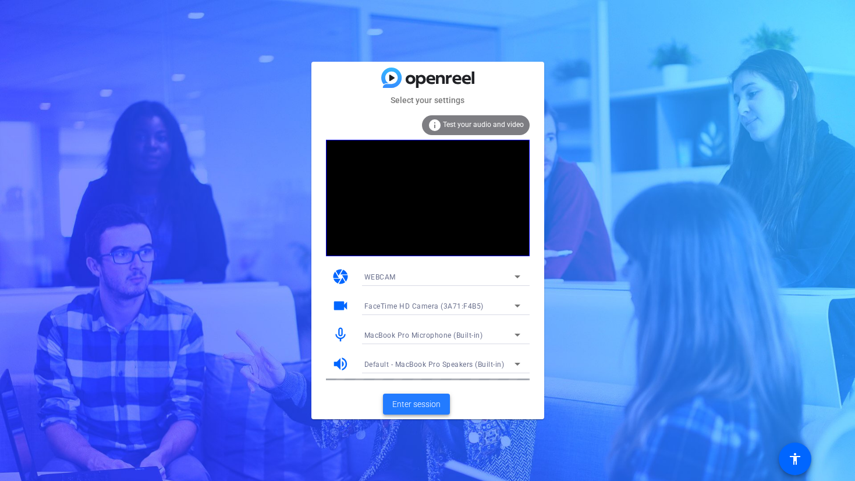
click at [439, 401] on span "Enter session" at bounding box center [417, 404] width 48 height 12
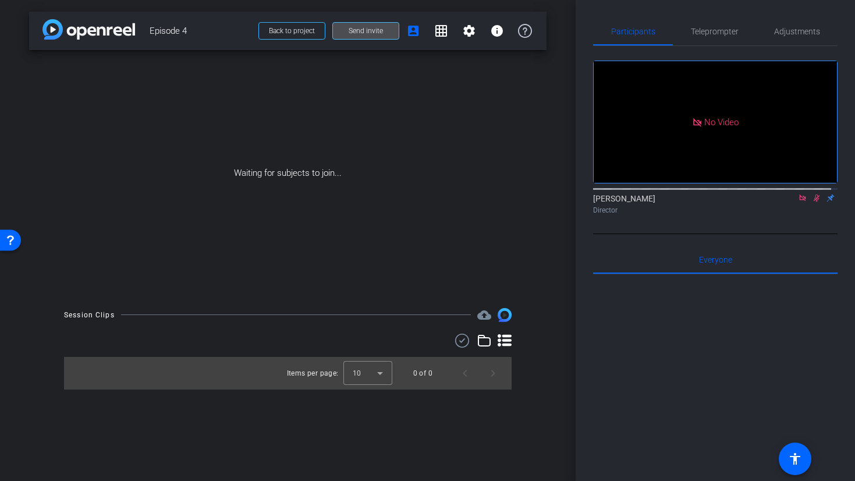
click at [384, 34] on span at bounding box center [366, 31] width 66 height 28
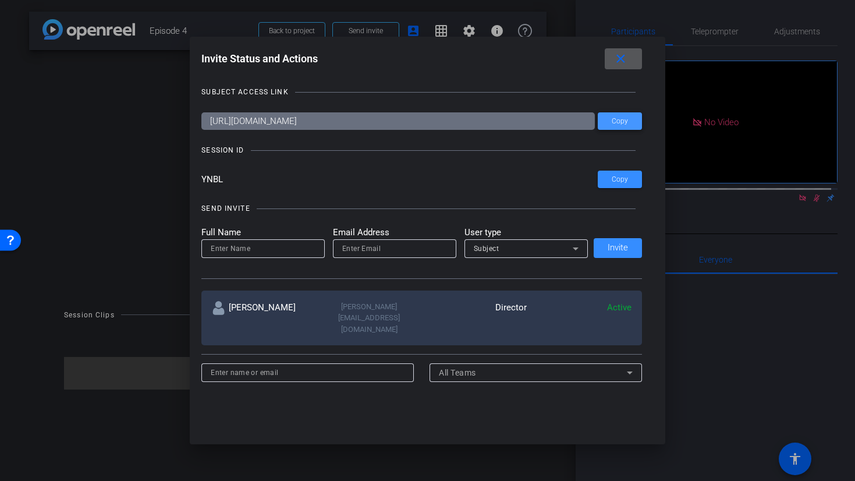
click at [614, 119] on span "Copy" at bounding box center [620, 121] width 16 height 9
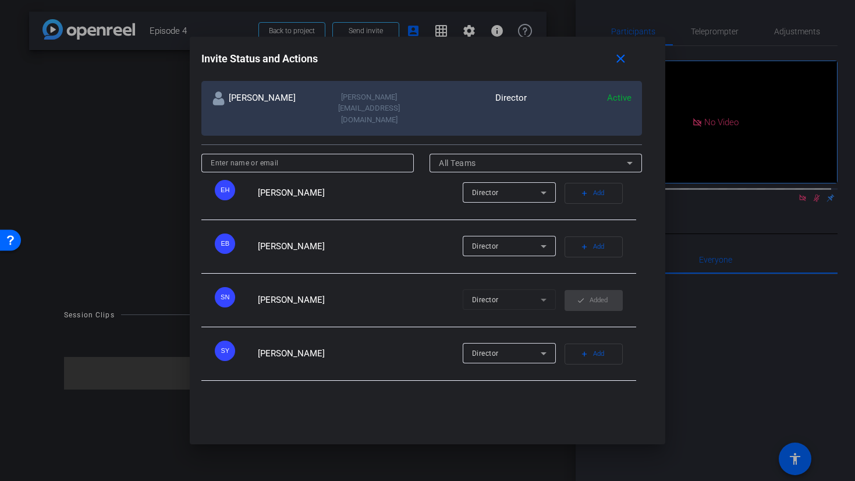
scroll to position [201, 0]
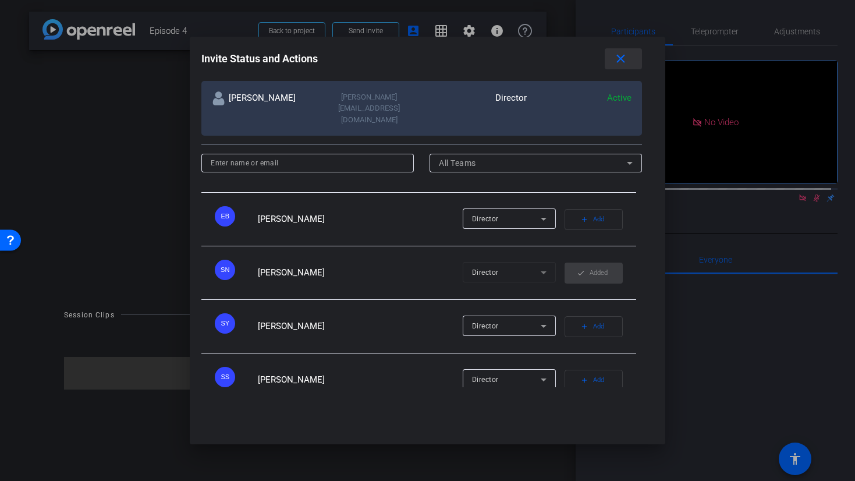
click at [617, 62] on mat-icon "close" at bounding box center [621, 59] width 15 height 15
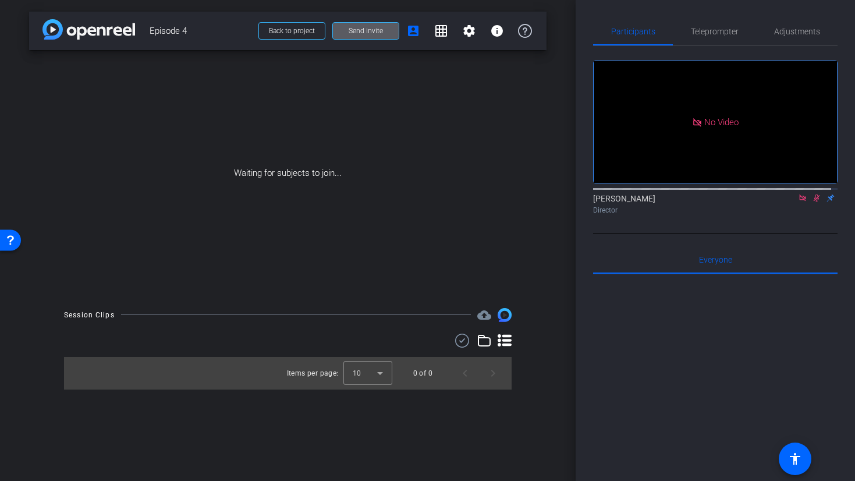
click at [750, 351] on div at bounding box center [715, 418] width 245 height 288
click at [389, 155] on div "Waiting for subjects to join..." at bounding box center [288, 173] width 518 height 246
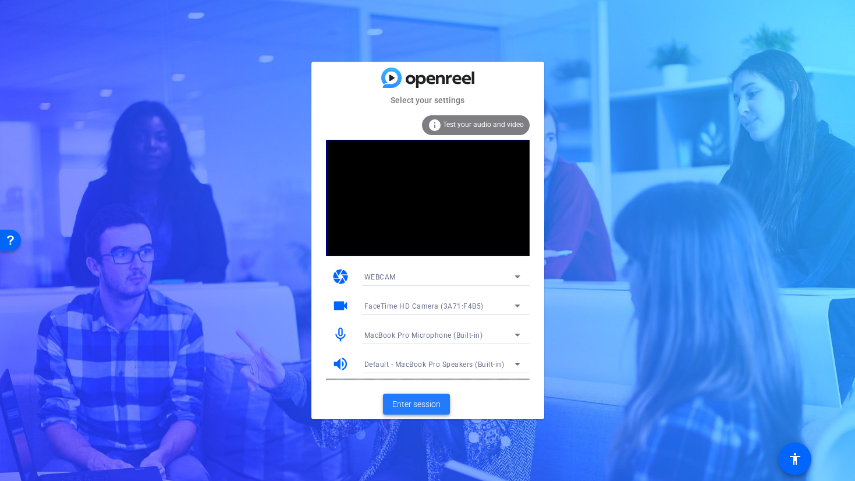
click at [426, 402] on span "Enter session" at bounding box center [417, 404] width 48 height 12
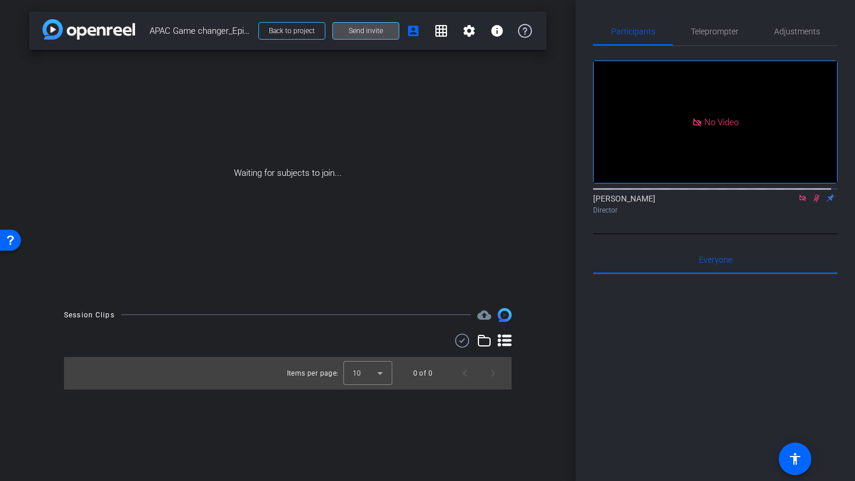
click at [373, 29] on span "Send invite" at bounding box center [366, 30] width 34 height 9
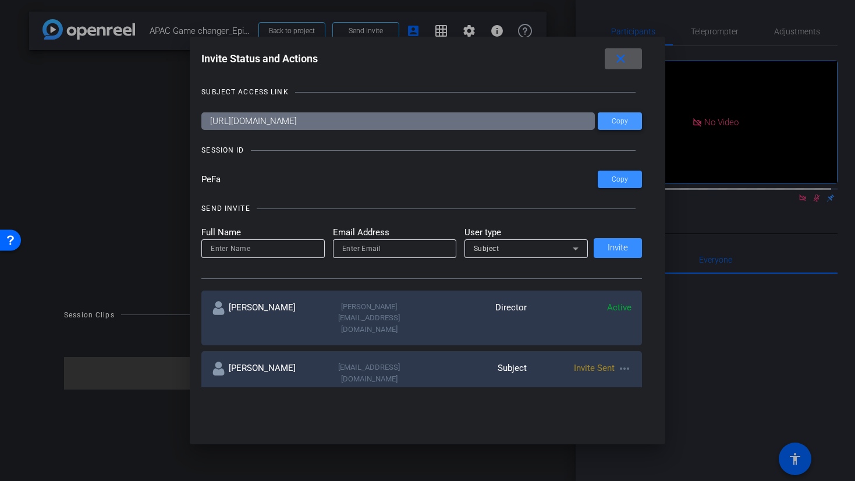
click at [616, 125] on span at bounding box center [620, 121] width 44 height 28
click at [628, 62] on mat-icon "close" at bounding box center [621, 59] width 15 height 15
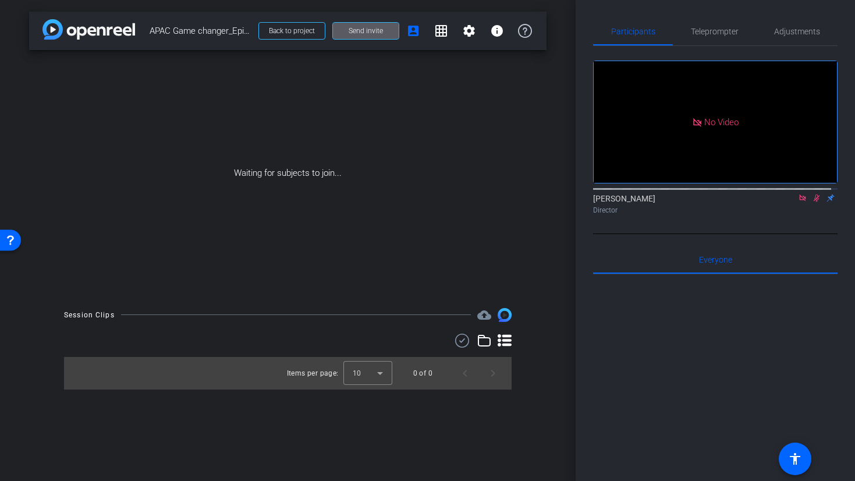
click at [717, 430] on div at bounding box center [715, 418] width 245 height 288
click at [703, 34] on span "Teleprompter" at bounding box center [715, 31] width 48 height 8
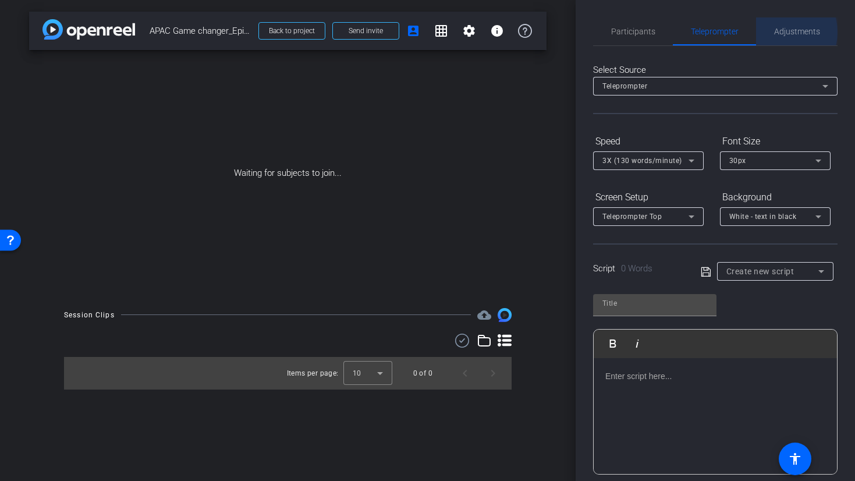
click at [775, 31] on span "Adjustments" at bounding box center [798, 31] width 46 height 8
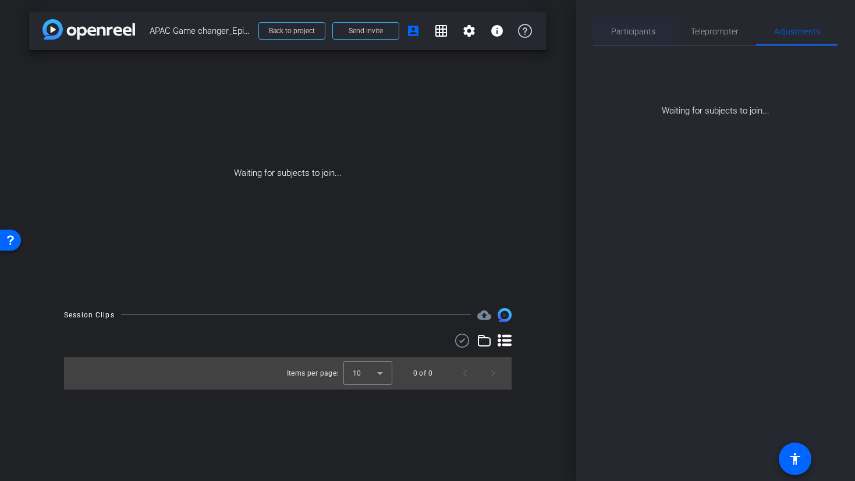
click at [655, 37] on div "Participants" at bounding box center [633, 31] width 80 height 28
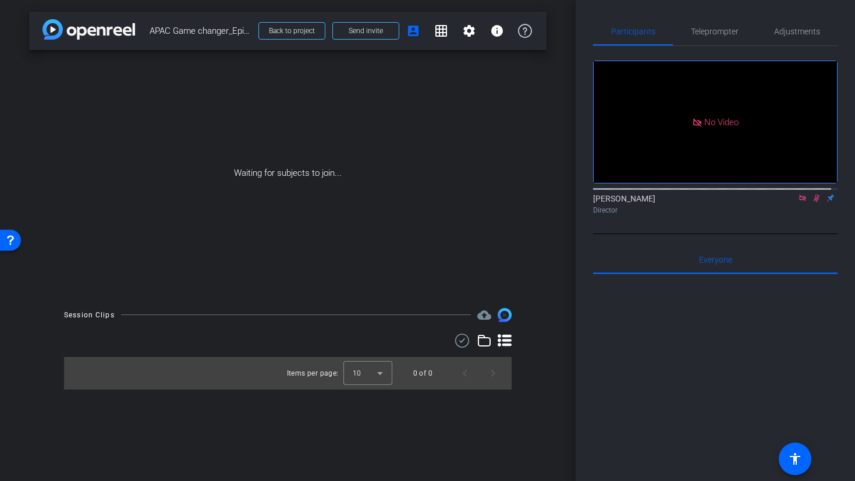
click at [445, 149] on div "Waiting for subjects to join..." at bounding box center [288, 173] width 518 height 246
click at [468, 21] on span at bounding box center [469, 31] width 28 height 28
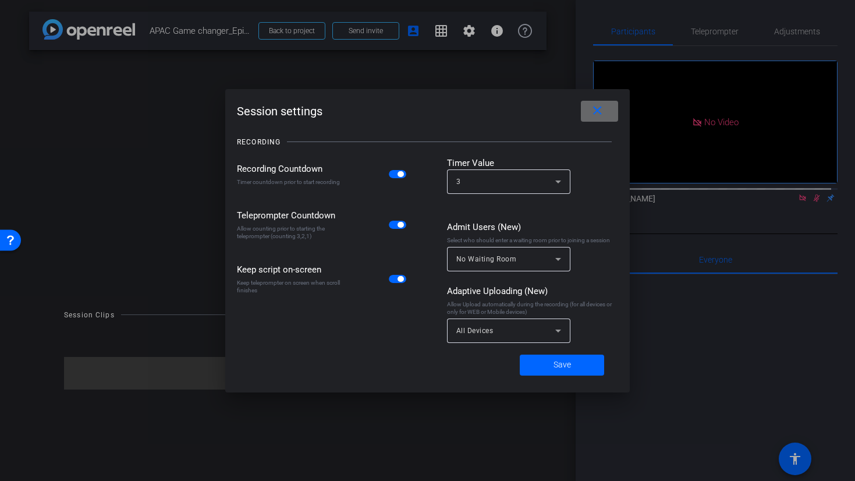
click at [614, 114] on span at bounding box center [599, 111] width 37 height 28
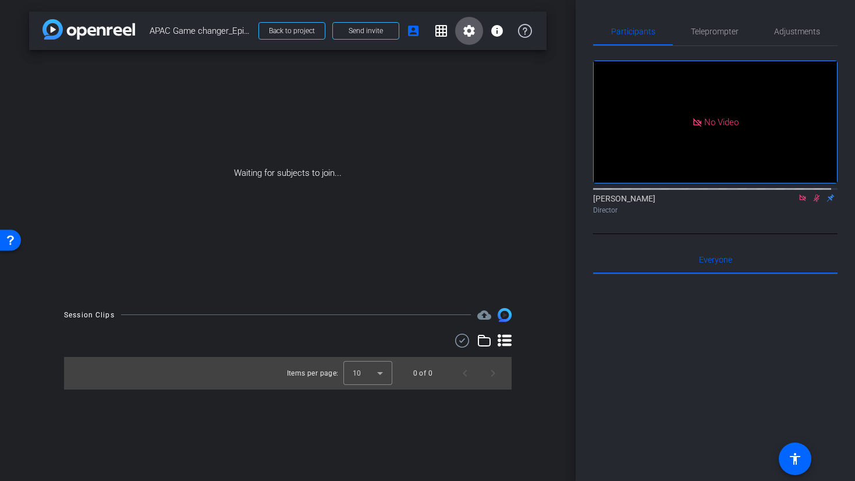
click at [234, 121] on div "Waiting for subjects to join..." at bounding box center [288, 173] width 518 height 246
click at [337, 252] on div "Waiting for subjects to join..." at bounding box center [288, 173] width 518 height 246
click at [452, 222] on div "Waiting for subjects to join..." at bounding box center [288, 173] width 518 height 246
click at [292, 235] on div "Waiting for subjects to join..." at bounding box center [288, 173] width 518 height 246
click at [362, 209] on div "Waiting for subjects to join..." at bounding box center [288, 173] width 518 height 246
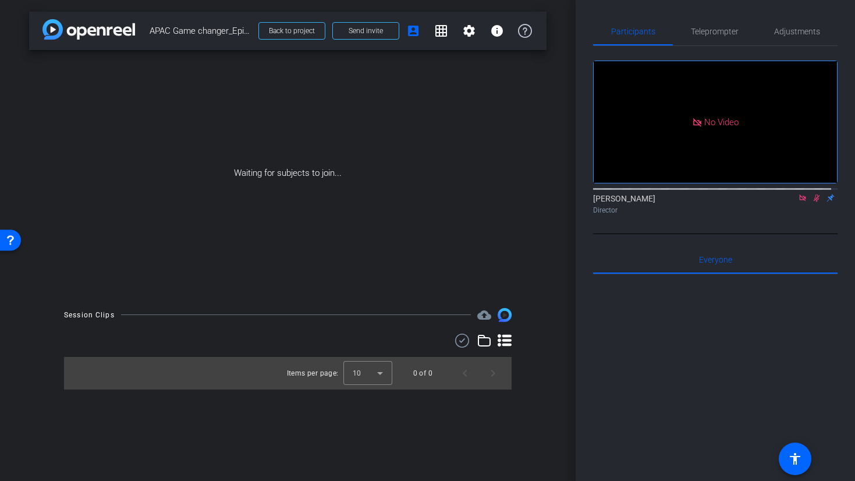
click at [661, 370] on div at bounding box center [715, 418] width 245 height 288
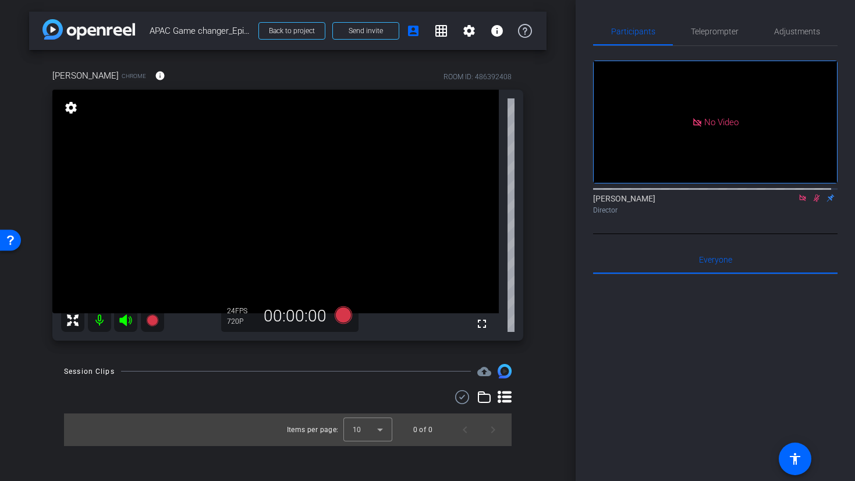
click at [96, 322] on mat-icon at bounding box center [99, 320] width 23 height 23
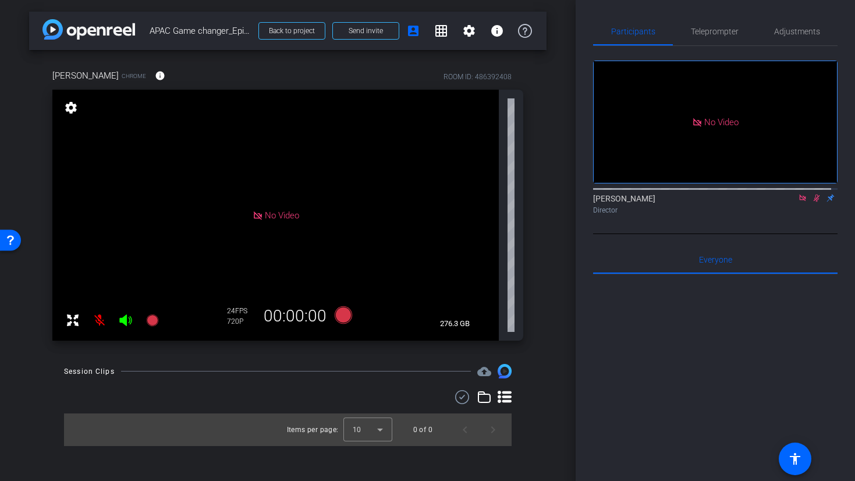
click at [745, 320] on div at bounding box center [715, 418] width 245 height 288
click at [535, 162] on div "Alicia Lau Chrome info ROOM ID: 486392408 No Video settings 276.3 GB 24 FPS 720…" at bounding box center [288, 201] width 518 height 302
click at [32, 155] on div "Alicia Lau Chrome info ROOM ID: 486392408 No Video settings 276.3 GB 24 FPS 720…" at bounding box center [288, 201] width 518 height 302
click at [101, 325] on mat-icon at bounding box center [99, 320] width 23 height 23
click at [160, 365] on div "Session Clips cloud_upload" at bounding box center [288, 371] width 448 height 14
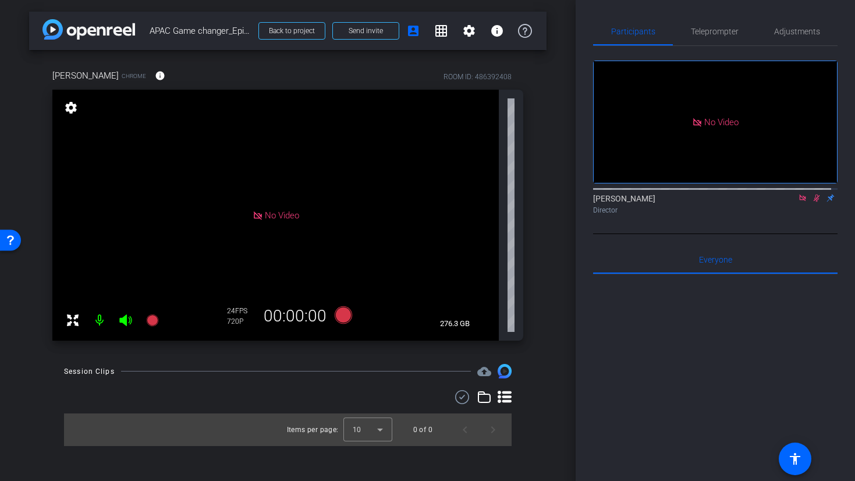
click at [759, 367] on div at bounding box center [715, 418] width 245 height 288
click at [137, 393] on div at bounding box center [288, 397] width 448 height 14
click at [31, 311] on div "Alicia Lau Chrome info ROOM ID: 486392408 No Video settings 276.3 GB 24 FPS 720…" at bounding box center [288, 201] width 518 height 302
click at [15, 91] on div "arrow_back APAC Game changer_Episode 4 Back to project Send invite account_box …" at bounding box center [288, 240] width 576 height 481
click at [666, 325] on div at bounding box center [715, 418] width 245 height 288
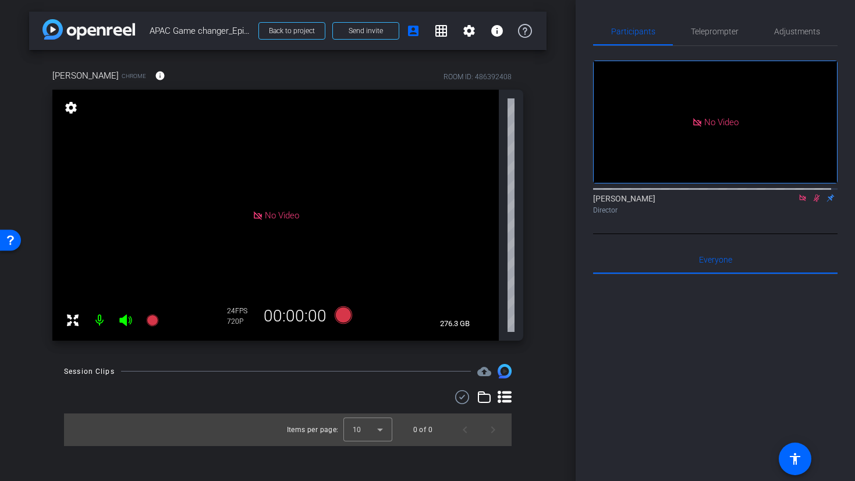
click at [742, 358] on div at bounding box center [715, 418] width 245 height 288
click at [102, 322] on mat-icon at bounding box center [99, 320] width 23 height 23
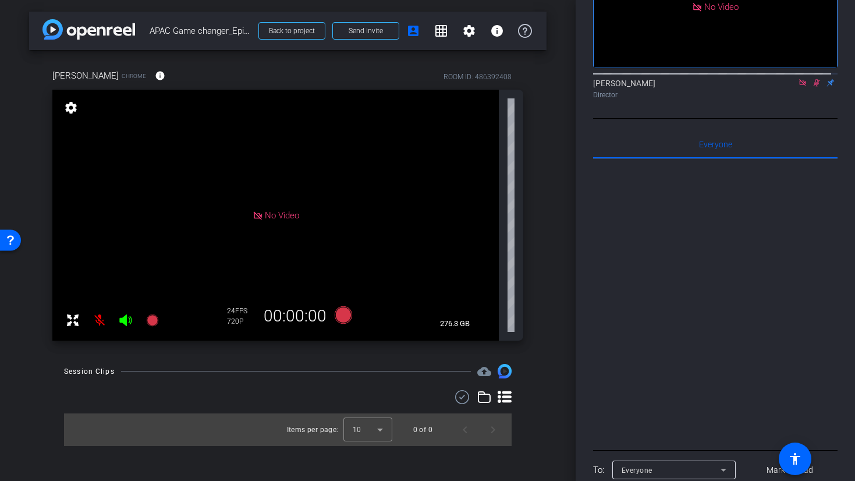
scroll to position [133, 0]
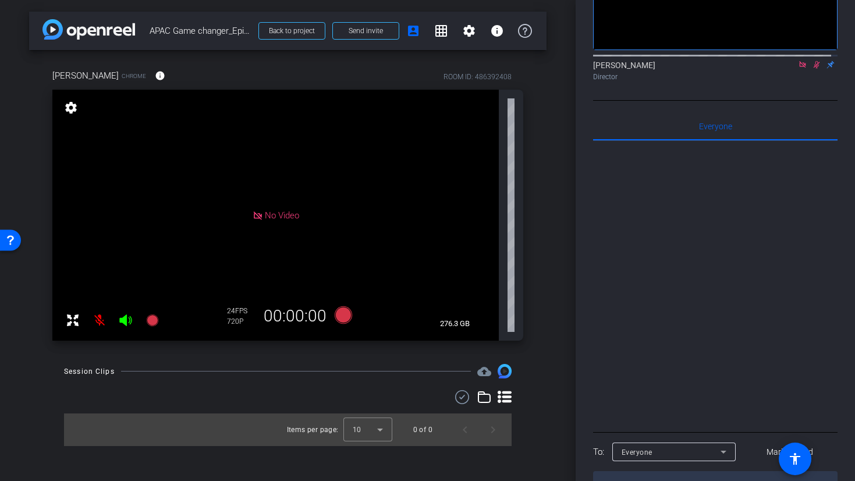
click at [402, 390] on div "Session Clips cloud_upload Items per page: 10 0 of 0" at bounding box center [288, 405] width 518 height 82
click at [624, 293] on div at bounding box center [715, 285] width 245 height 288
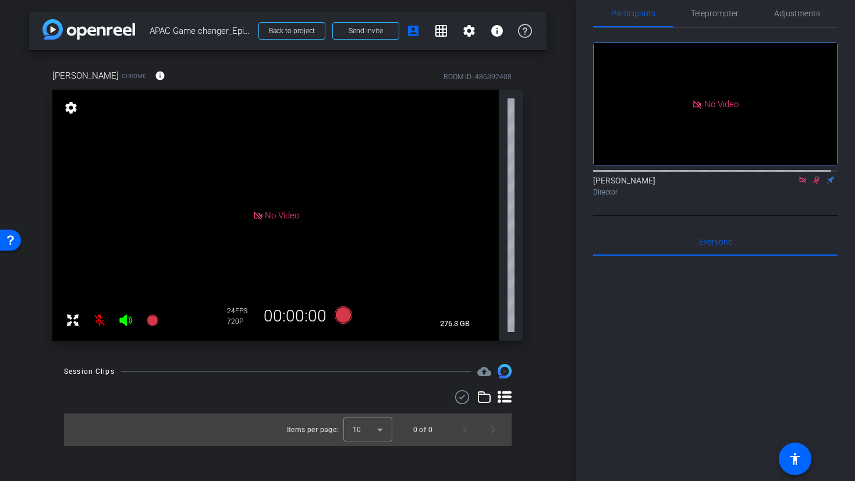
scroll to position [0, 0]
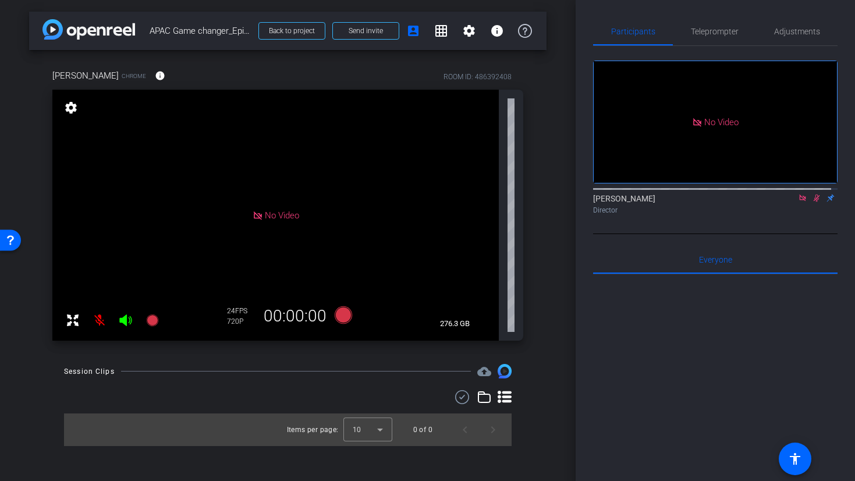
click at [782, 299] on div at bounding box center [715, 418] width 245 height 288
click at [377, 32] on span "Send invite" at bounding box center [366, 30] width 34 height 9
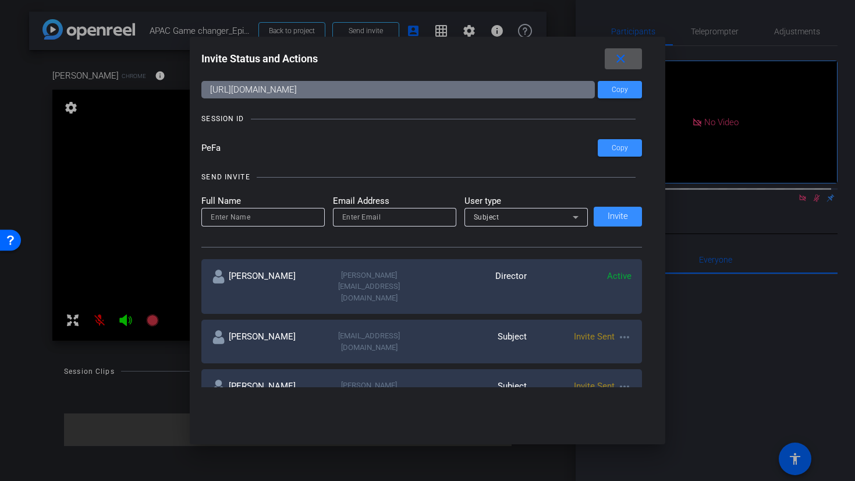
scroll to position [28, 0]
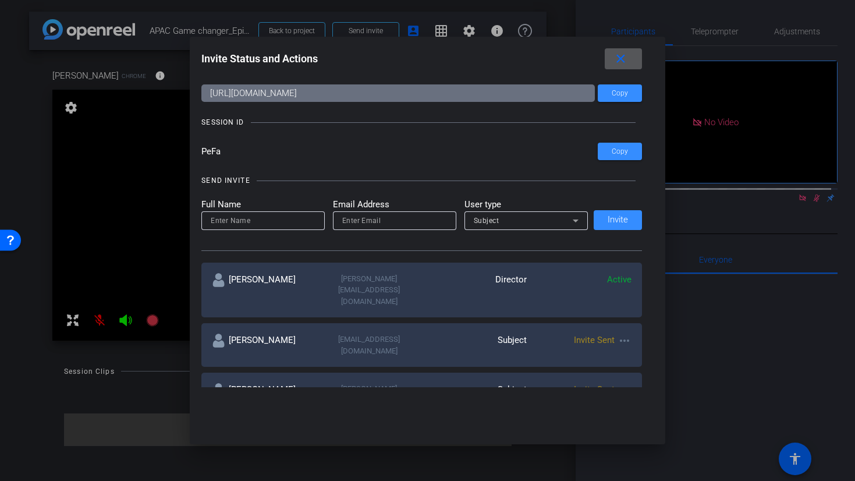
click at [585, 335] on span "Invite Sent" at bounding box center [594, 340] width 41 height 10
click at [621, 334] on mat-icon "more_horiz" at bounding box center [625, 341] width 14 height 14
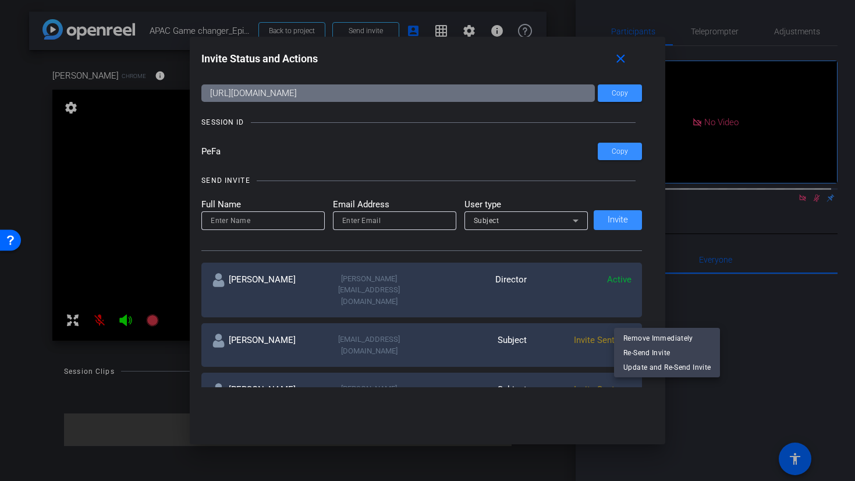
click at [776, 291] on div at bounding box center [427, 240] width 855 height 481
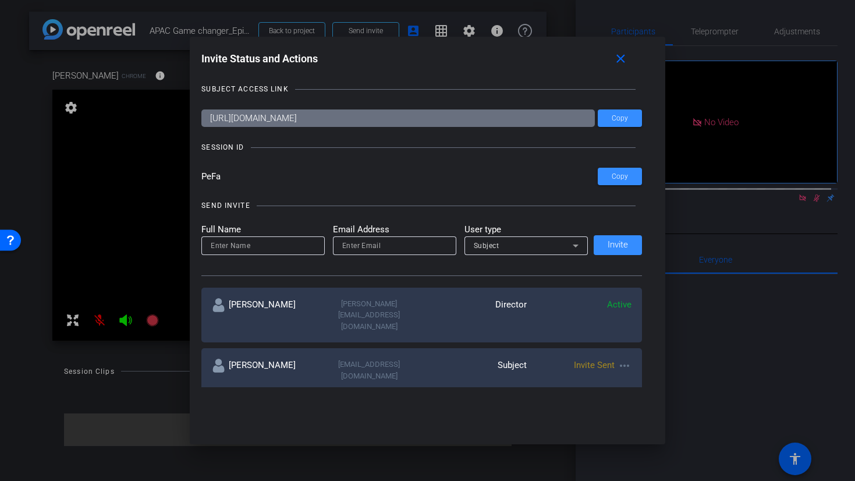
scroll to position [0, 0]
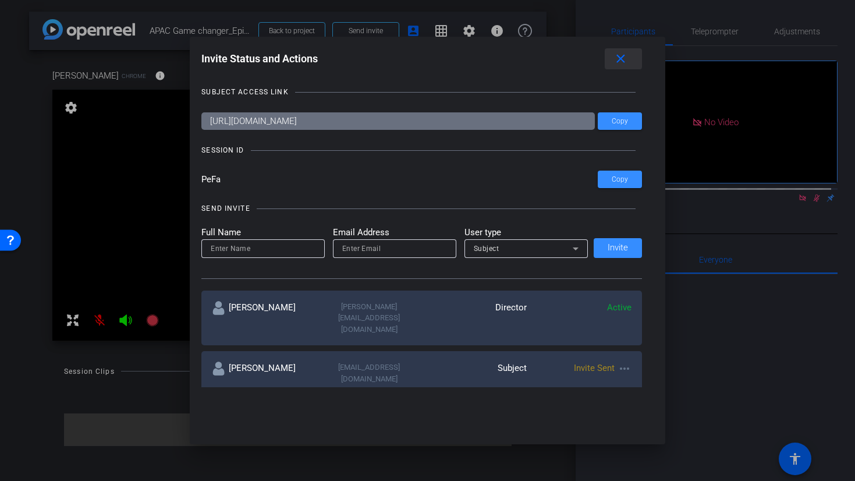
click at [618, 56] on mat-icon "close" at bounding box center [621, 59] width 15 height 15
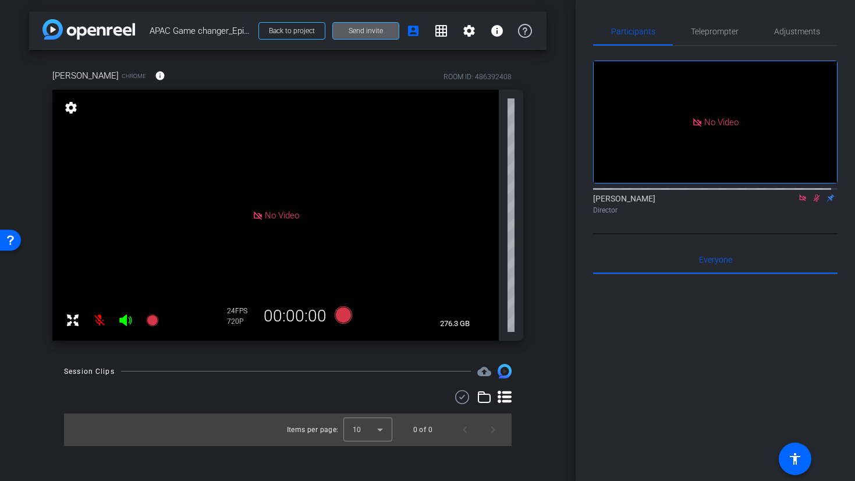
click at [713, 274] on div at bounding box center [715, 418] width 245 height 288
click at [34, 160] on div "Alicia Lau Chrome info ROOM ID: 486392408 No Video settings 276.3 GB 24 FPS 720…" at bounding box center [288, 201] width 518 height 302
click at [524, 166] on div "Alicia Lau Chrome info ROOM ID: 486392408 No Video settings 276.3 GB 24 FPS 720…" at bounding box center [288, 201] width 518 height 302
click at [609, 366] on div at bounding box center [715, 418] width 245 height 288
click at [158, 381] on div "Session Clips cloud_upload Items per page: 10 0 of 0" at bounding box center [288, 405] width 518 height 82
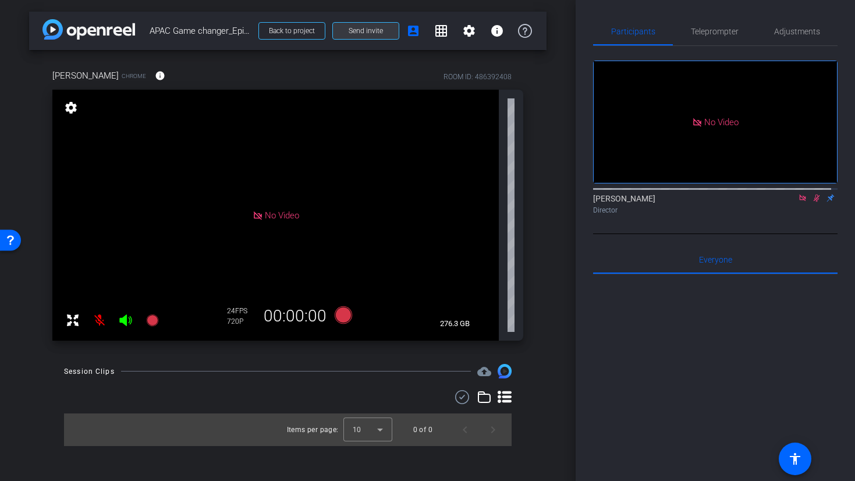
click at [363, 22] on span at bounding box center [366, 31] width 66 height 28
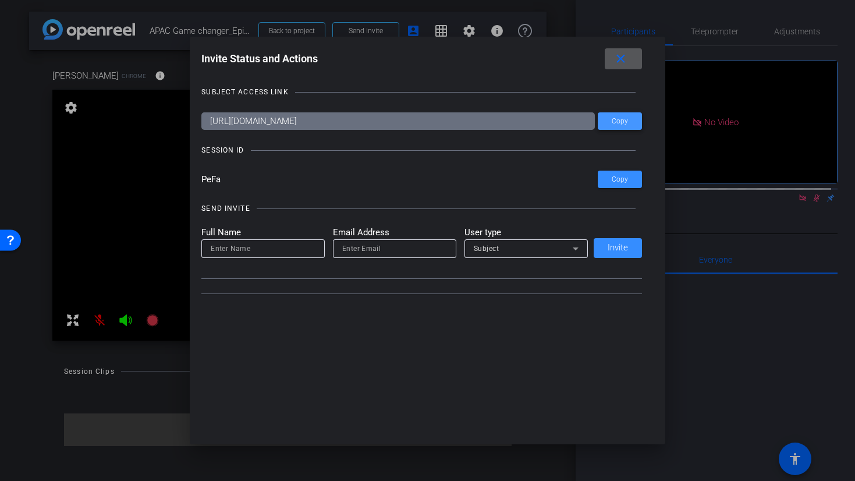
click at [627, 122] on span at bounding box center [620, 121] width 44 height 28
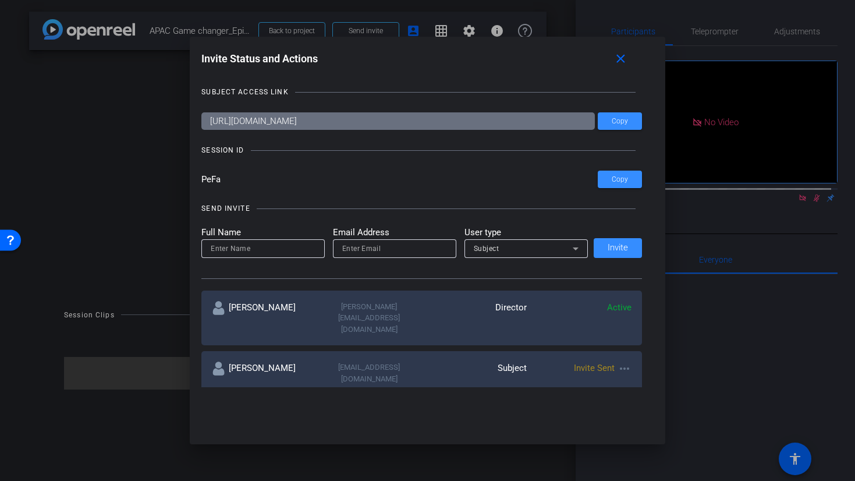
click at [58, 130] on div at bounding box center [427, 240] width 855 height 481
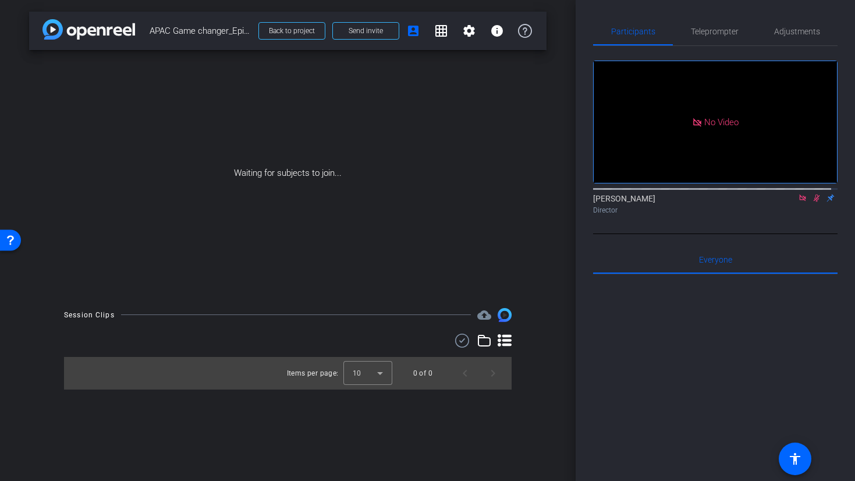
click at [628, 340] on div at bounding box center [715, 418] width 245 height 288
click at [607, 336] on div at bounding box center [715, 418] width 245 height 288
click at [657, 300] on div at bounding box center [715, 418] width 245 height 288
click at [490, 253] on div "Waiting for subjects to join..." at bounding box center [288, 173] width 518 height 246
click at [367, 31] on span "Send invite" at bounding box center [366, 30] width 34 height 9
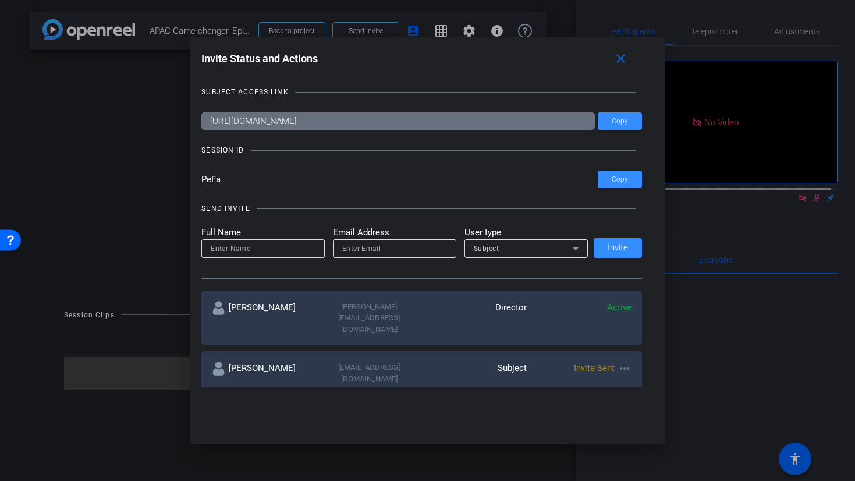
drag, startPoint x: 227, startPoint y: 176, endPoint x: 189, endPoint y: 172, distance: 38.1
click at [190, 172] on div "Invite Status and Actions close SUBJECT ACCESS LINK https://capture.openreel.co…" at bounding box center [428, 218] width 476 height 362
click at [601, 181] on span at bounding box center [620, 179] width 44 height 28
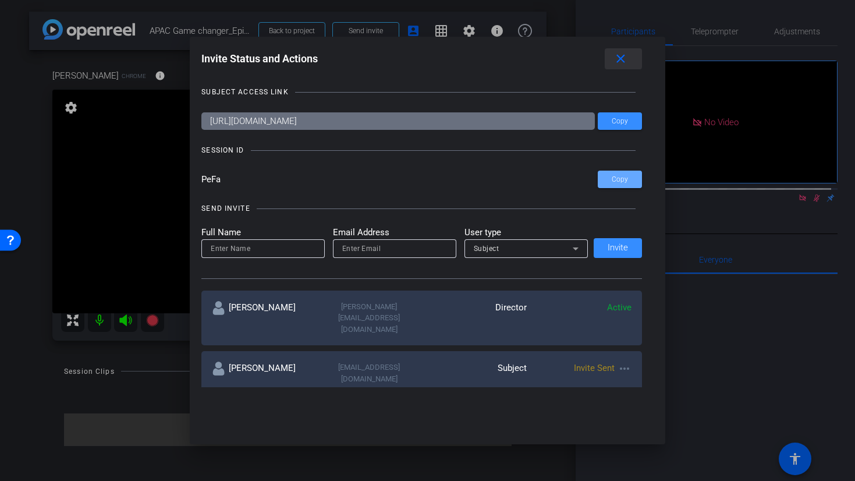
click at [624, 62] on mat-icon "close" at bounding box center [621, 59] width 15 height 15
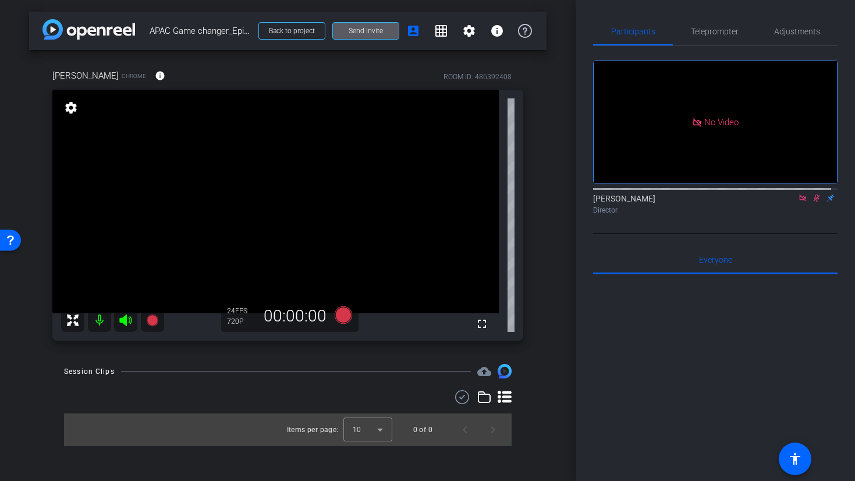
click at [798, 194] on icon at bounding box center [802, 198] width 9 height 8
click at [784, 202] on icon at bounding box center [788, 198] width 9 height 8
click at [538, 125] on div "Faizan Basit Chrome info ROOM ID: 486392408 fullscreen settings 276.3 GB 24 FPS…" at bounding box center [288, 201] width 518 height 302
click at [536, 248] on div "Faizan Basit Chrome info ROOM ID: 486392408 fullscreen settings 276.3 GB 24 FPS…" at bounding box center [288, 201] width 518 height 302
click at [100, 320] on mat-icon at bounding box center [99, 320] width 23 height 23
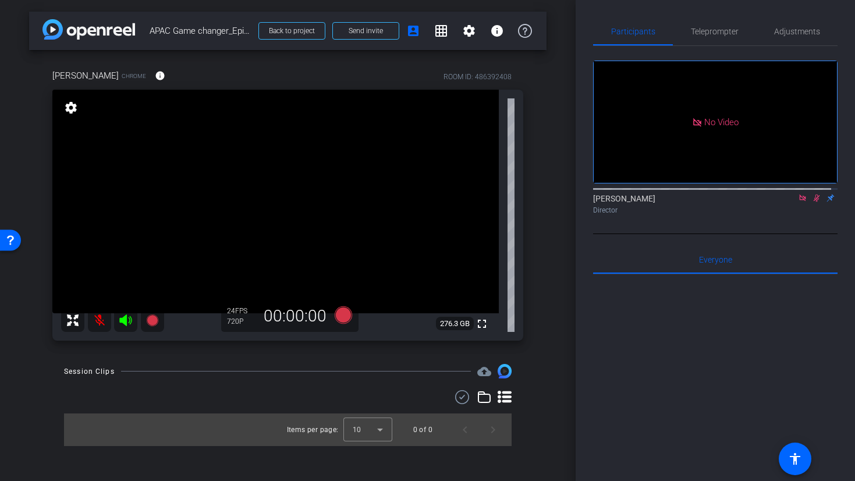
click at [100, 320] on mat-icon at bounding box center [99, 320] width 23 height 23
click at [126, 324] on icon at bounding box center [125, 320] width 12 height 12
click at [568, 279] on div "arrow_back APAC Game changer_Episode 4 Back to project Send invite account_box …" at bounding box center [288, 240] width 576 height 481
click at [127, 322] on icon at bounding box center [126, 320] width 14 height 14
click at [700, 351] on div at bounding box center [715, 418] width 245 height 288
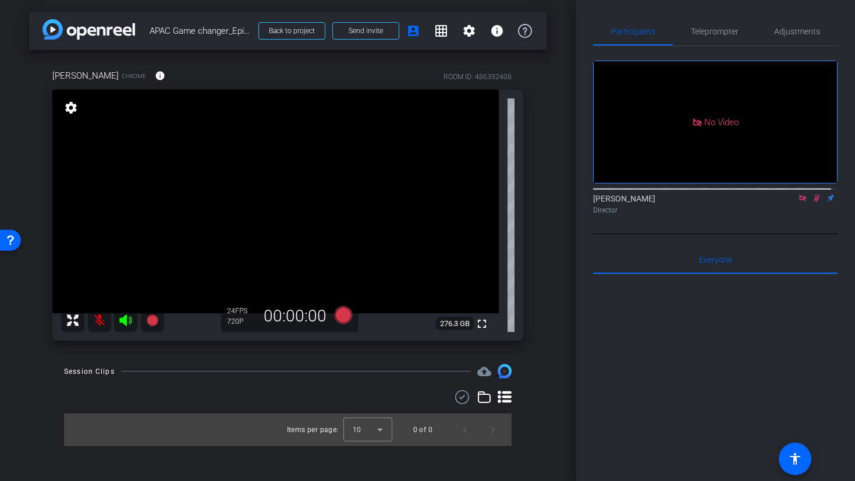
click at [551, 229] on div "arrow_back APAC Game changer_Episode 4 Back to project Send invite account_box …" at bounding box center [288, 240] width 576 height 481
click at [717, 353] on div at bounding box center [715, 418] width 245 height 288
click at [71, 114] on mat-icon "settings" at bounding box center [71, 108] width 16 height 14
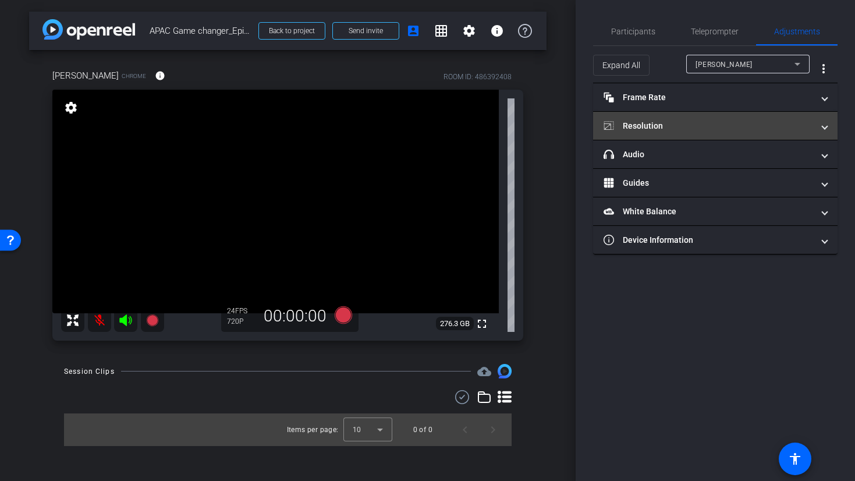
click at [734, 122] on mat-panel-title "Resolution" at bounding box center [709, 126] width 210 height 12
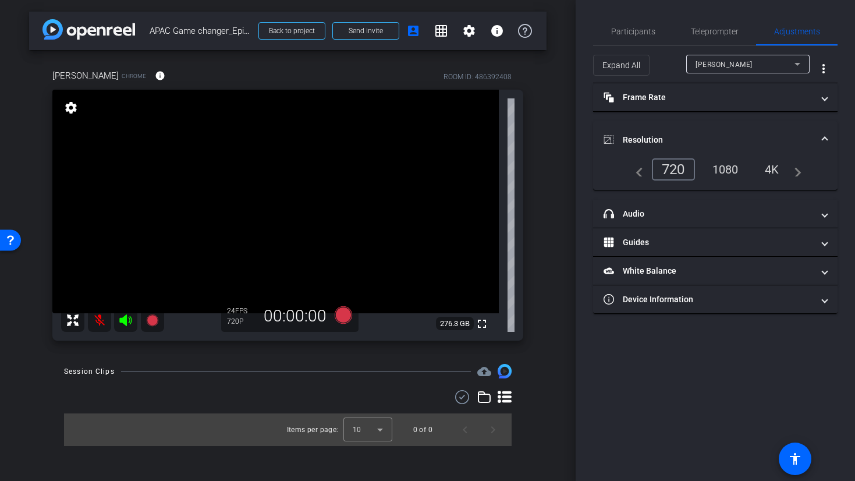
click at [719, 169] on div "1080" at bounding box center [726, 170] width 44 height 20
click at [789, 364] on div "Participants Teleprompter Adjustments Satakshi Nath Director Everyone 0 Mark al…" at bounding box center [716, 240] width 280 height 481
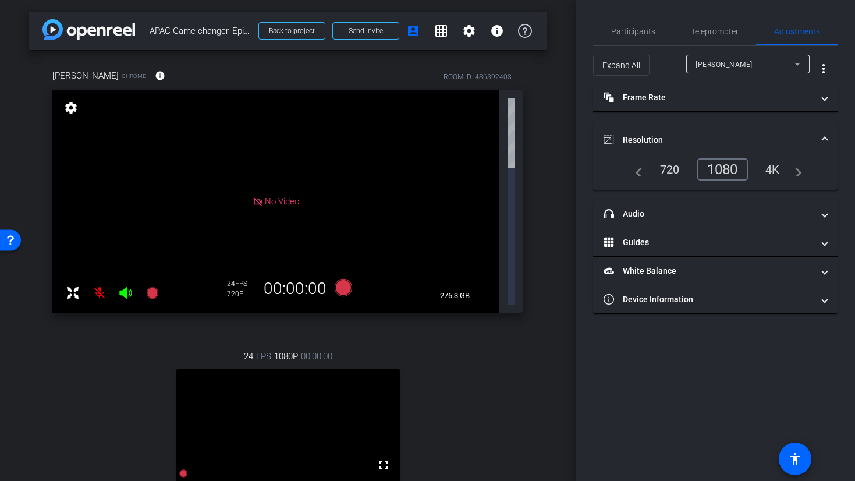
click at [527, 222] on div "Alicia Lau Chrome info ROOM ID: 486392408 No Video settings 276.3 GB 24 FPS 720…" at bounding box center [288, 316] width 518 height 533
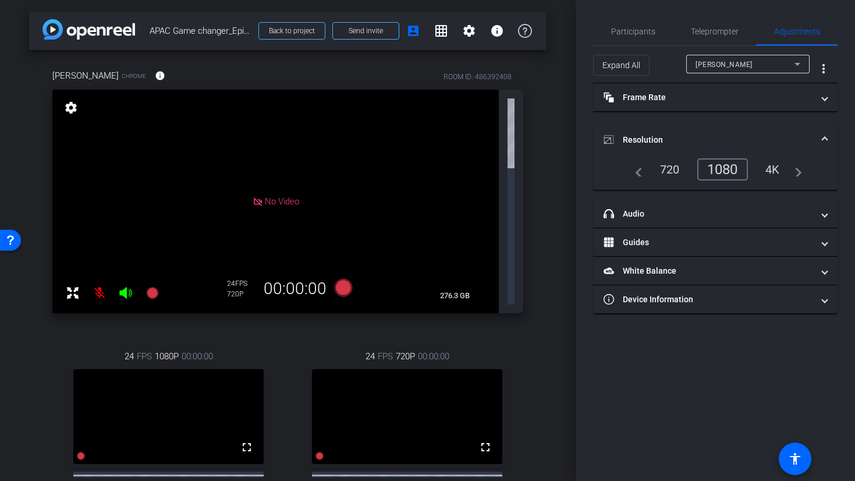
click at [729, 170] on div "1080" at bounding box center [726, 170] width 44 height 20
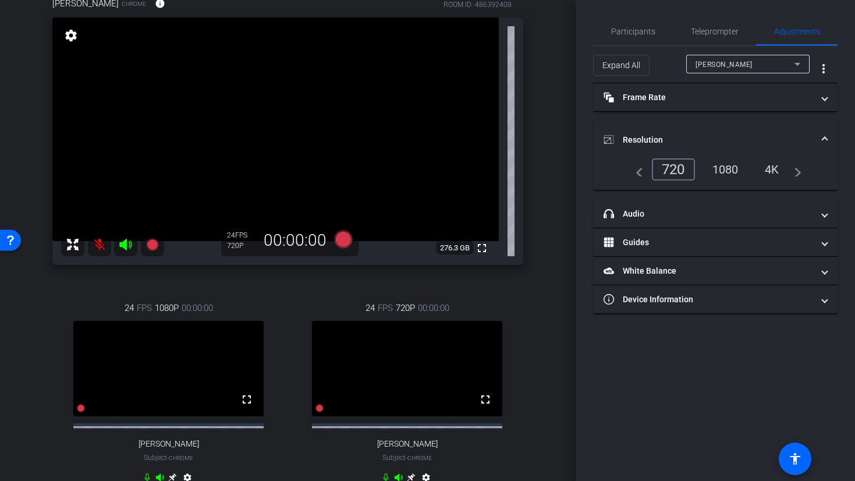
scroll to position [148, 0]
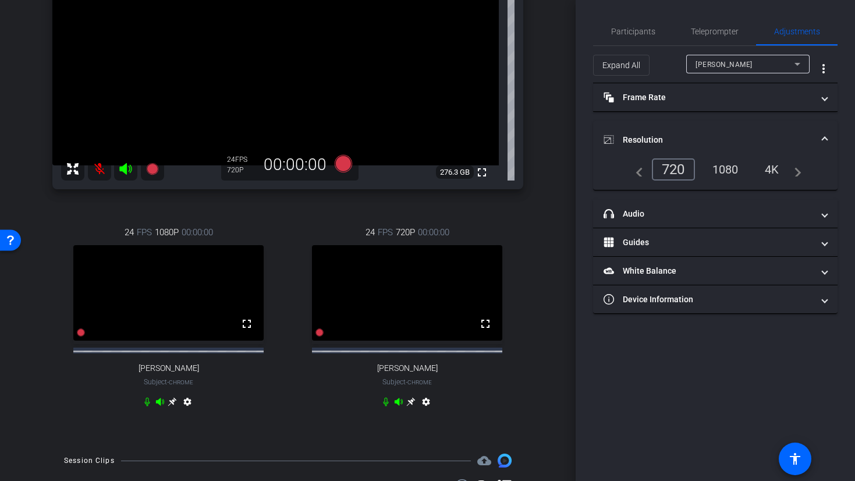
click at [423, 411] on mat-icon "settings" at bounding box center [426, 404] width 14 height 14
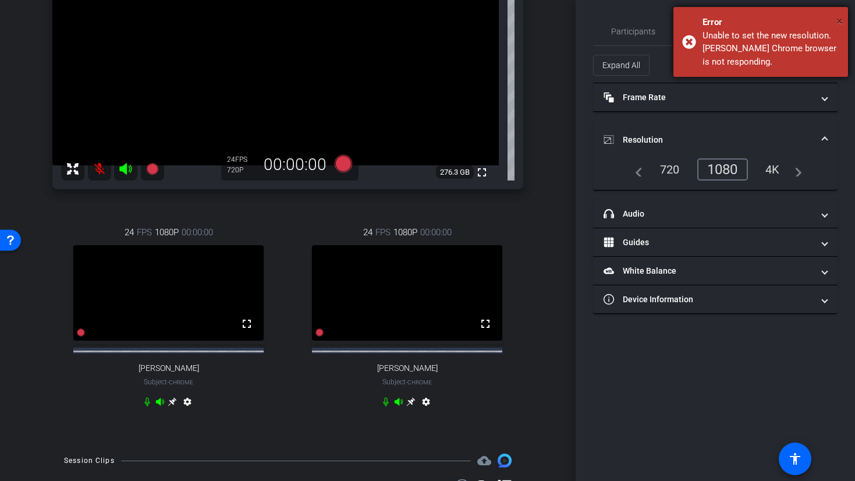
click at [839, 21] on span "×" at bounding box center [840, 21] width 6 height 14
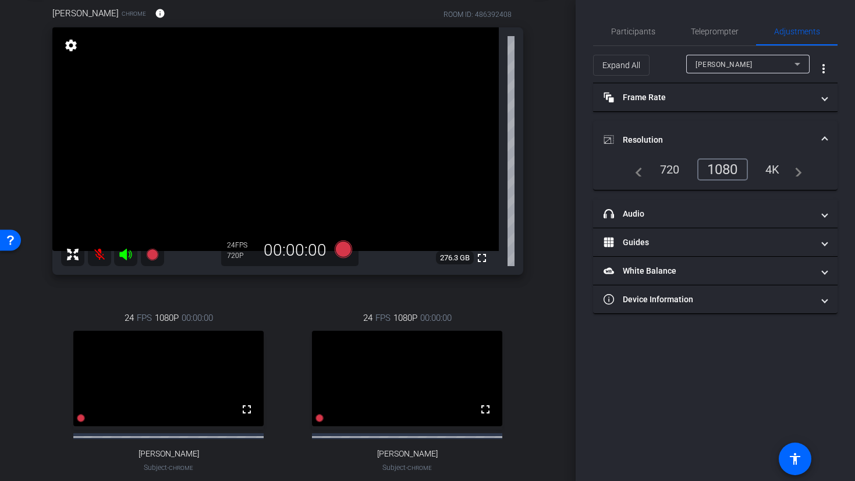
scroll to position [0, 0]
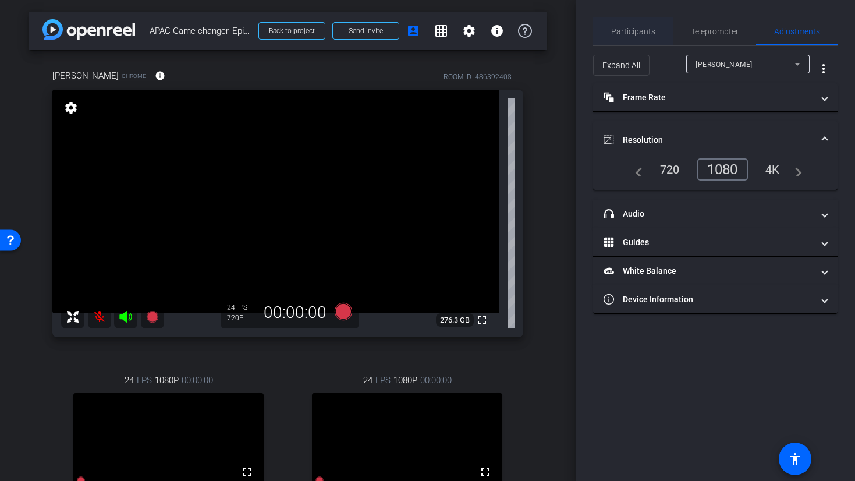
click at [645, 34] on span "Participants" at bounding box center [633, 31] width 44 height 8
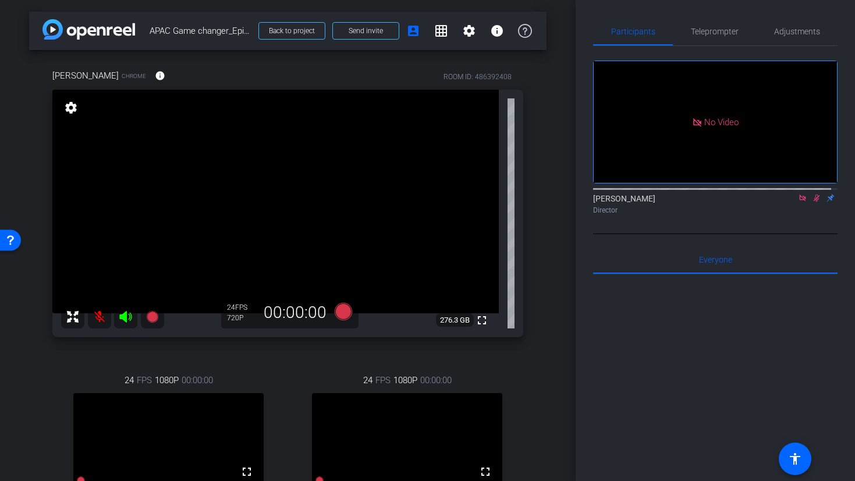
click at [812, 194] on icon at bounding box center [816, 198] width 9 height 8
click at [777, 35] on span "Adjustments" at bounding box center [798, 31] width 46 height 8
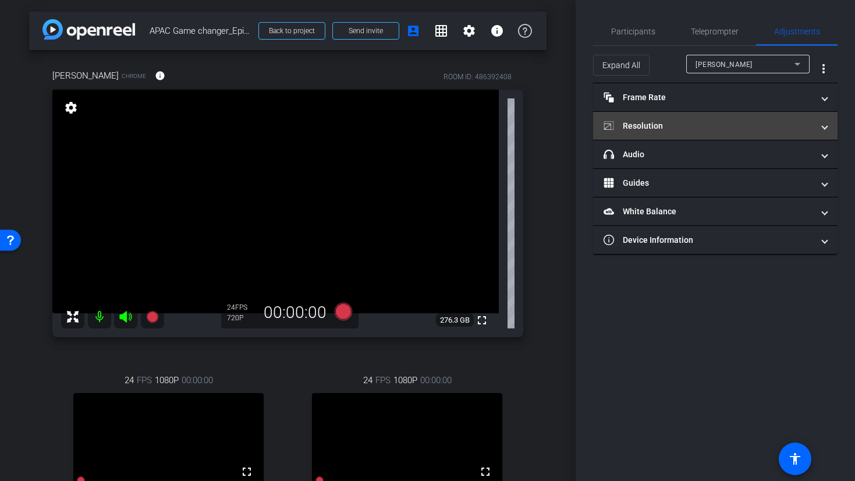
click at [631, 121] on mat-panel-title "Resolution" at bounding box center [709, 126] width 210 height 12
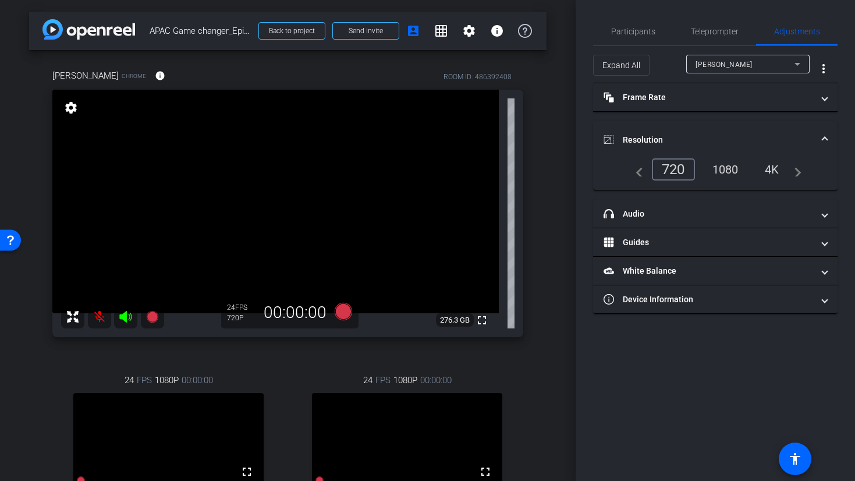
click at [727, 169] on div "1080" at bounding box center [726, 170] width 44 height 20
click at [439, 37] on mat-icon "grid_on" at bounding box center [441, 31] width 14 height 14
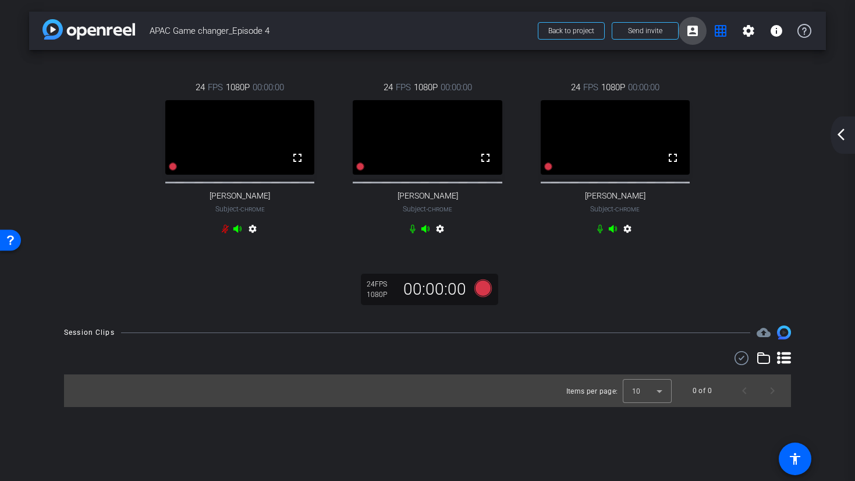
click at [696, 34] on mat-icon "account_box" at bounding box center [693, 31] width 14 height 14
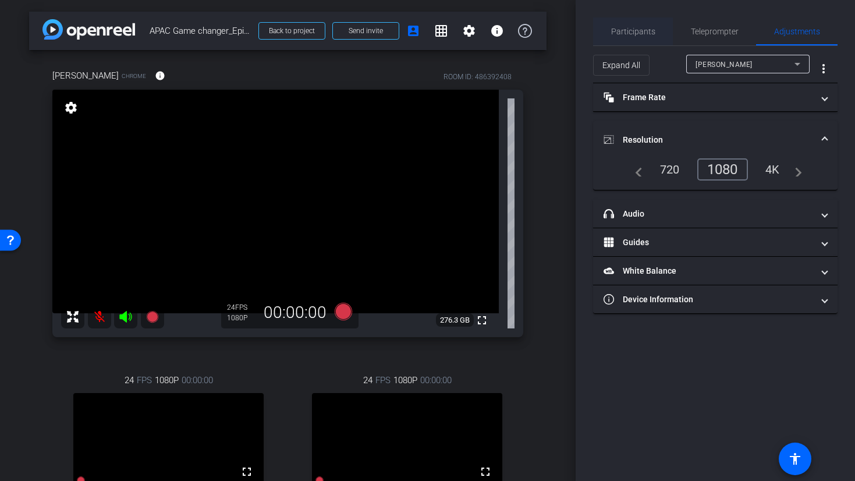
click at [648, 31] on span "Participants" at bounding box center [633, 31] width 44 height 8
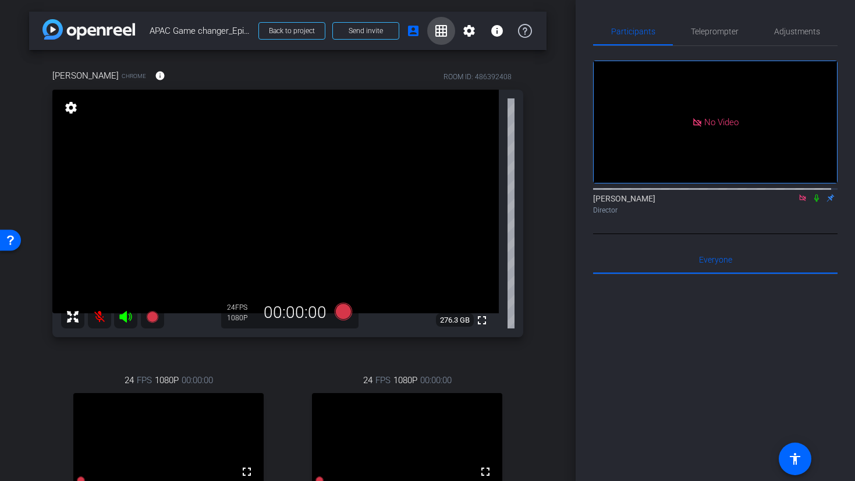
click at [439, 40] on span at bounding box center [441, 31] width 28 height 28
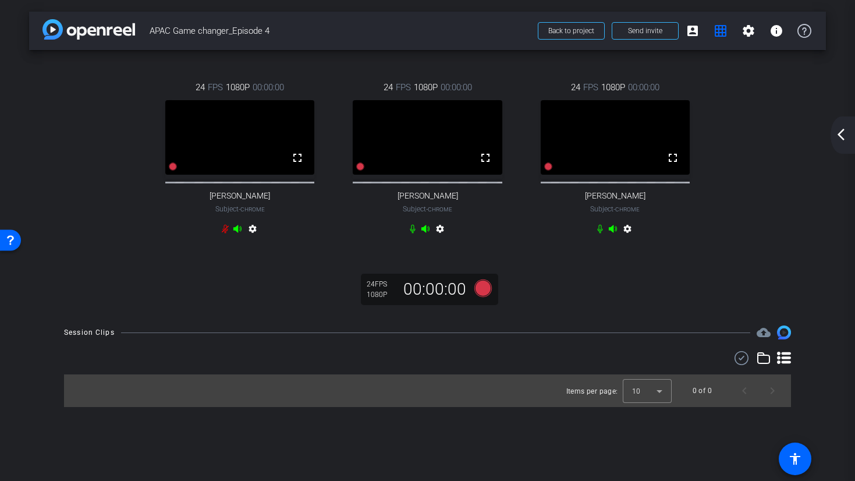
click at [226, 238] on div "settings" at bounding box center [240, 231] width 39 height 14
click at [225, 234] on icon at bounding box center [225, 228] width 9 height 9
click at [692, 31] on mat-icon "account_box" at bounding box center [693, 31] width 14 height 14
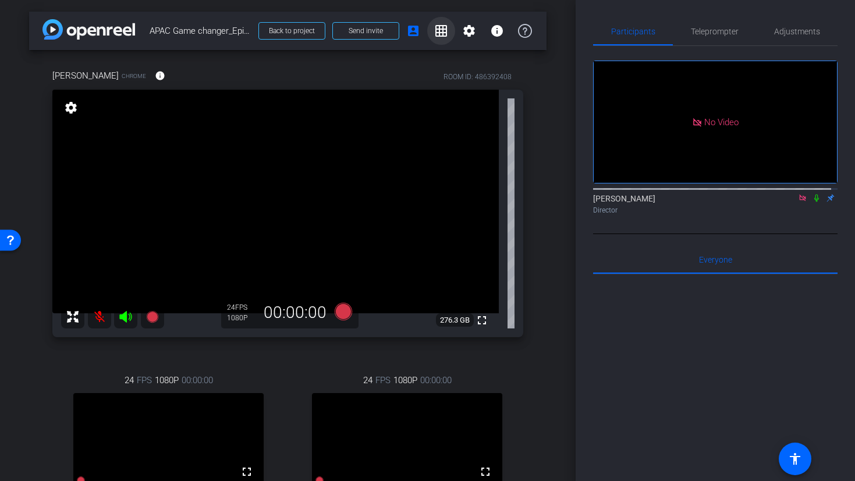
click at [441, 36] on mat-icon "grid_on" at bounding box center [441, 31] width 14 height 14
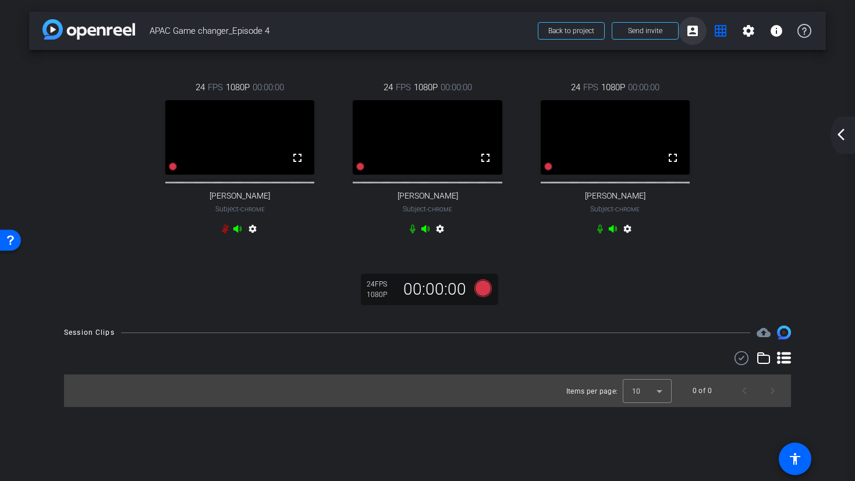
click at [699, 36] on mat-icon "account_box" at bounding box center [693, 31] width 14 height 14
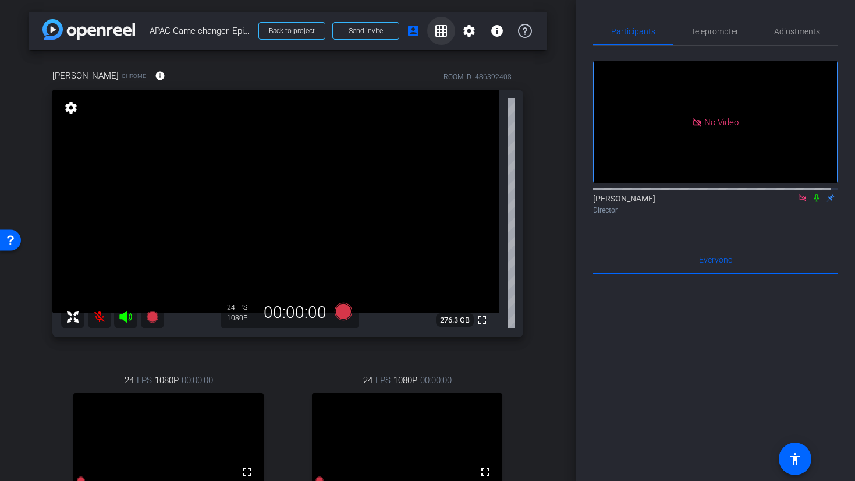
click at [440, 43] on span at bounding box center [441, 31] width 28 height 28
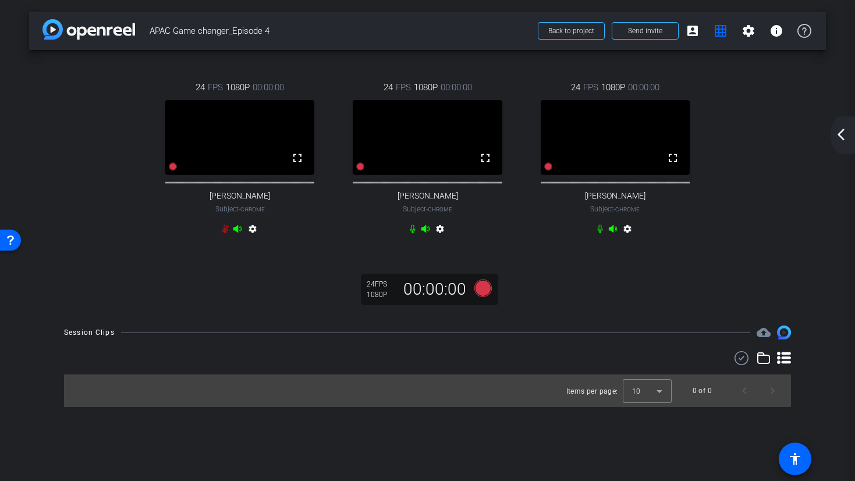
click at [232, 274] on div "24 FPS 1080P 00:00:00 fullscreen Alicia Lau Subject - Chrome settings 24 FPS 10…" at bounding box center [427, 182] width 797 height 264
click at [227, 234] on icon at bounding box center [225, 228] width 9 height 9
click at [180, 287] on div "24 FPS 1080P 00:00:00 fullscreen Alicia Lau Subject - Chrome settings 24 FPS 10…" at bounding box center [427, 182] width 797 height 264
click at [225, 238] on div "settings" at bounding box center [240, 231] width 39 height 14
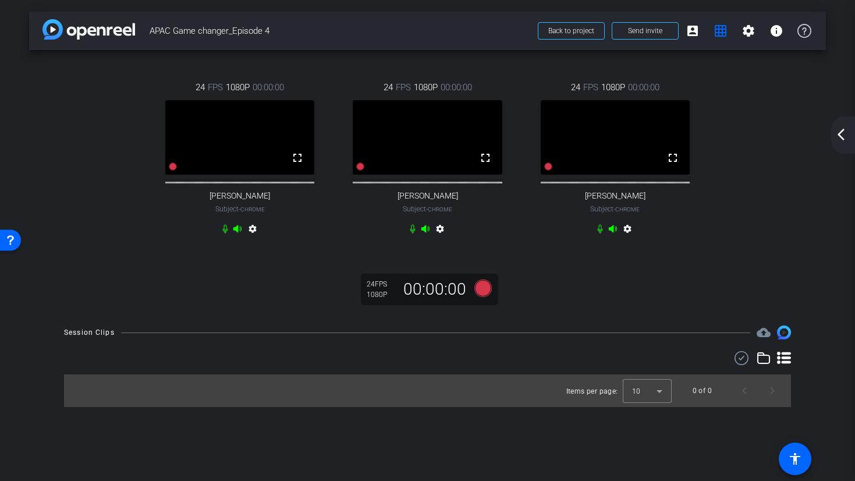
click at [625, 314] on div "24 FPS 1080P 00:00:00 fullscreen Alicia Lau Subject - Chrome settings 24 FPS 10…" at bounding box center [427, 182] width 797 height 264
click at [522, 330] on div "arrow_back APAC Game changer_Episode 4 Back to project Send invite account_box …" at bounding box center [427, 240] width 855 height 481
click at [276, 299] on div "24 FPS 1080P 00:00:00 fullscreen Alicia Lau Subject - Chrome settings 24 FPS 10…" at bounding box center [427, 182] width 797 height 264
click at [485, 297] on icon at bounding box center [482, 288] width 17 height 17
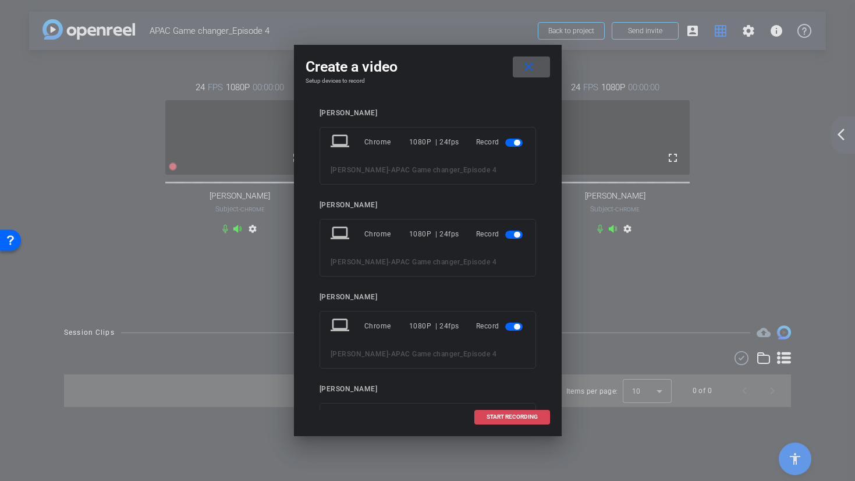
click at [517, 415] on span "START RECORDING" at bounding box center [512, 417] width 51 height 6
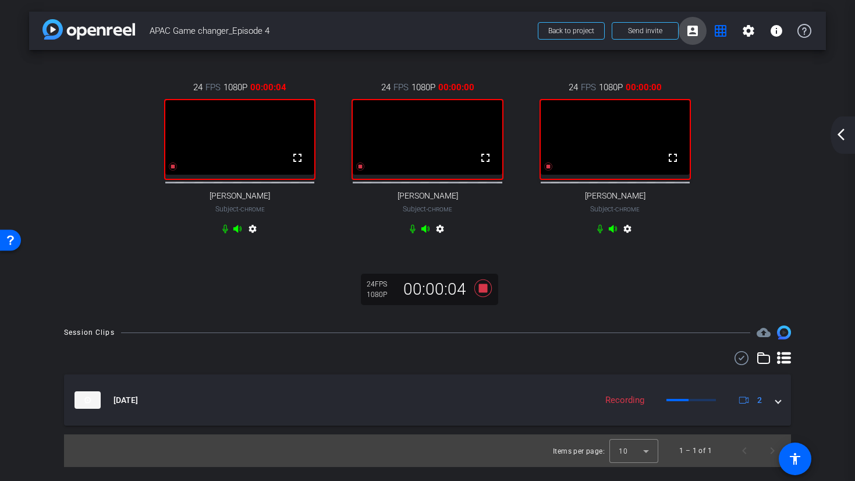
click at [697, 31] on mat-icon "account_box" at bounding box center [693, 31] width 14 height 14
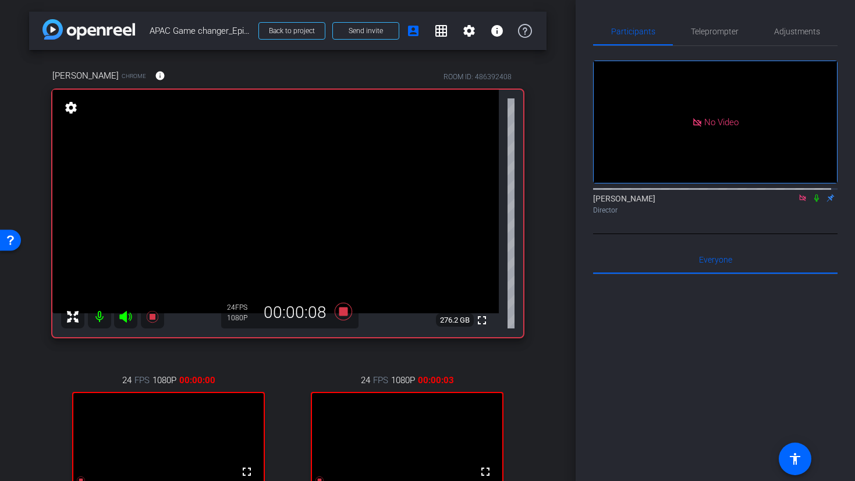
click at [812, 194] on icon at bounding box center [816, 198] width 9 height 8
click at [441, 29] on mat-icon "grid_on" at bounding box center [441, 31] width 14 height 14
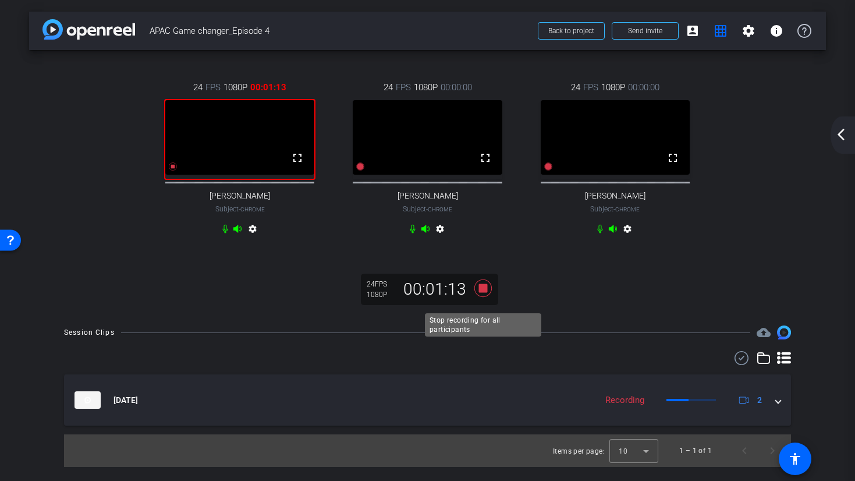
click at [484, 295] on icon at bounding box center [482, 288] width 17 height 17
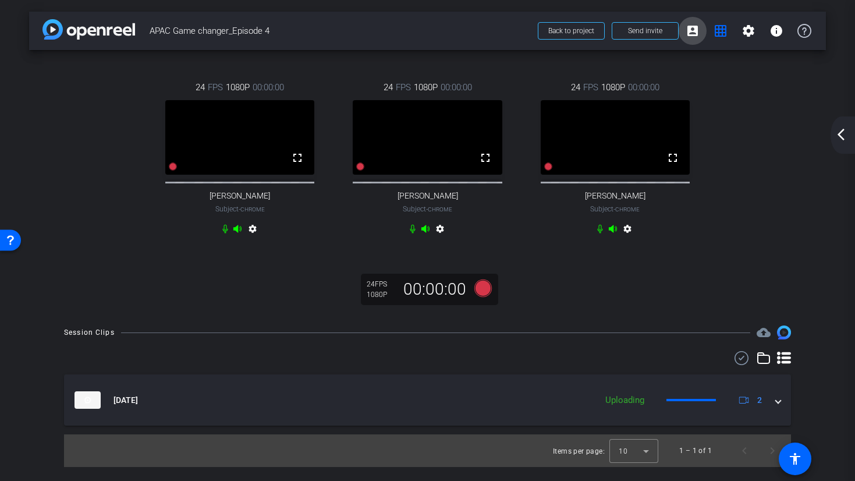
click at [695, 34] on mat-icon "account_box" at bounding box center [693, 31] width 14 height 14
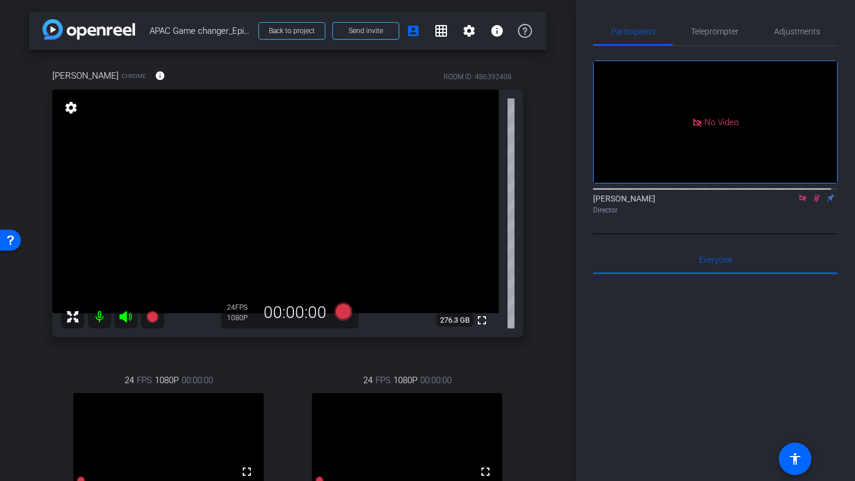
drag, startPoint x: 807, startPoint y: 164, endPoint x: 796, endPoint y: 193, distance: 31.9
click at [812, 194] on icon at bounding box center [816, 198] width 9 height 8
click at [434, 34] on mat-icon "grid_on" at bounding box center [441, 31] width 14 height 14
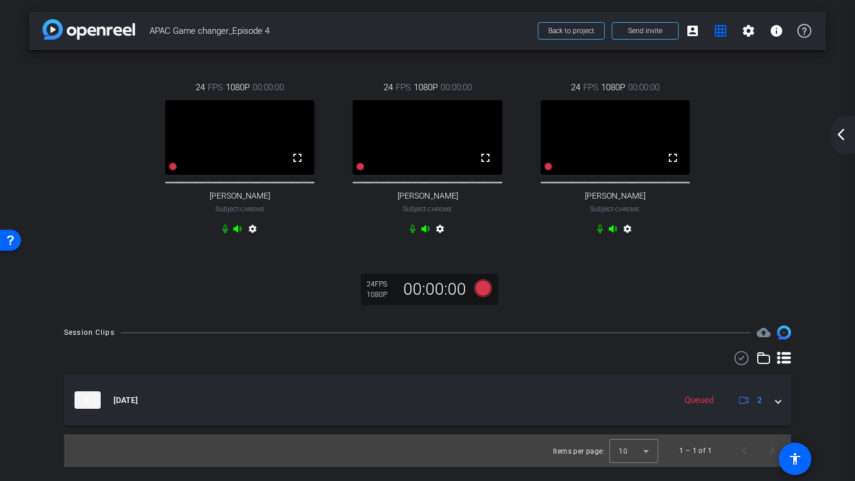
click at [598, 257] on div "24 FPS 1080P 00:00:00 fullscreen Ranjan Raman Subject - Chrome settings" at bounding box center [616, 160] width 188 height 196
click at [486, 297] on icon at bounding box center [482, 288] width 17 height 17
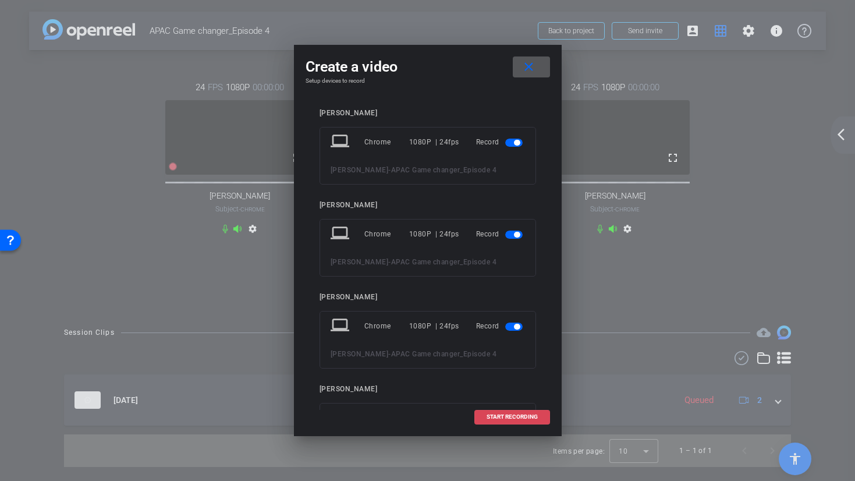
click at [516, 417] on span "START RECORDING" at bounding box center [512, 417] width 51 height 6
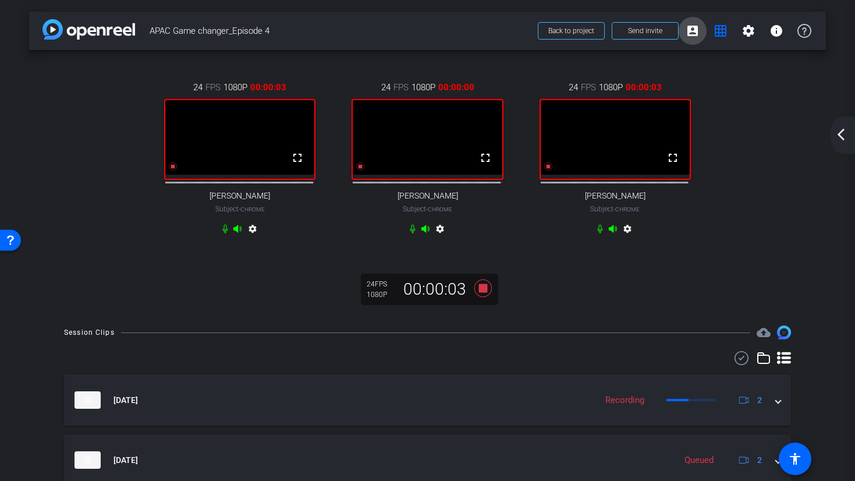
click at [695, 32] on span at bounding box center [693, 31] width 28 height 28
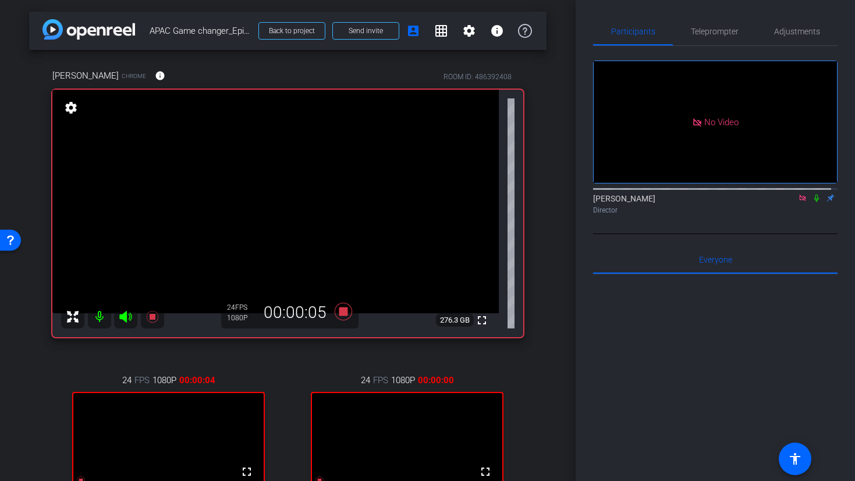
click at [813, 193] on mat-icon at bounding box center [817, 198] width 14 height 10
click at [434, 33] on mat-icon "grid_on" at bounding box center [441, 31] width 14 height 14
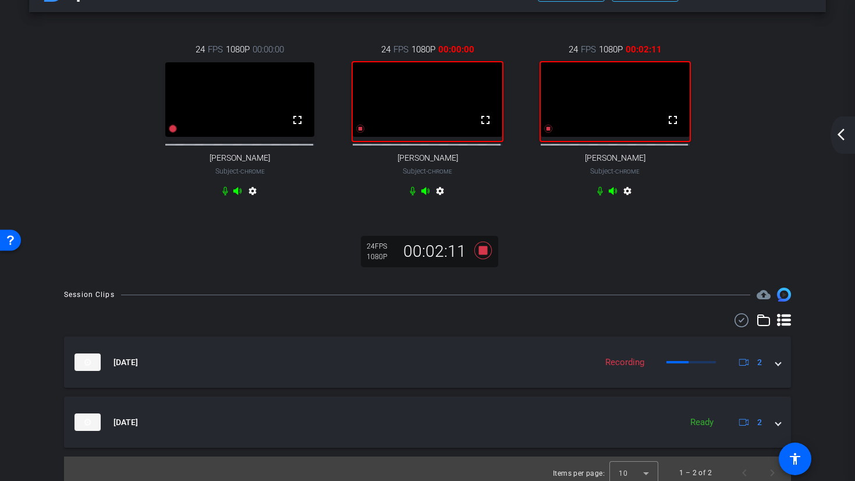
scroll to position [55, 0]
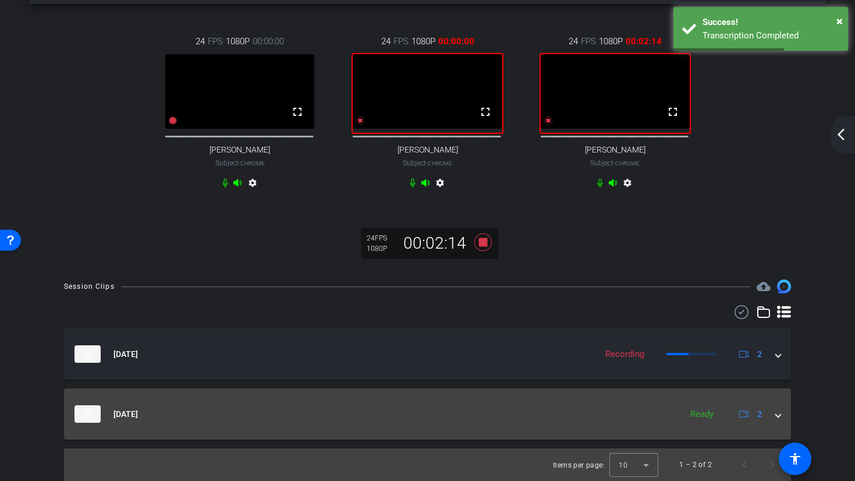
click at [776, 414] on span at bounding box center [778, 414] width 5 height 12
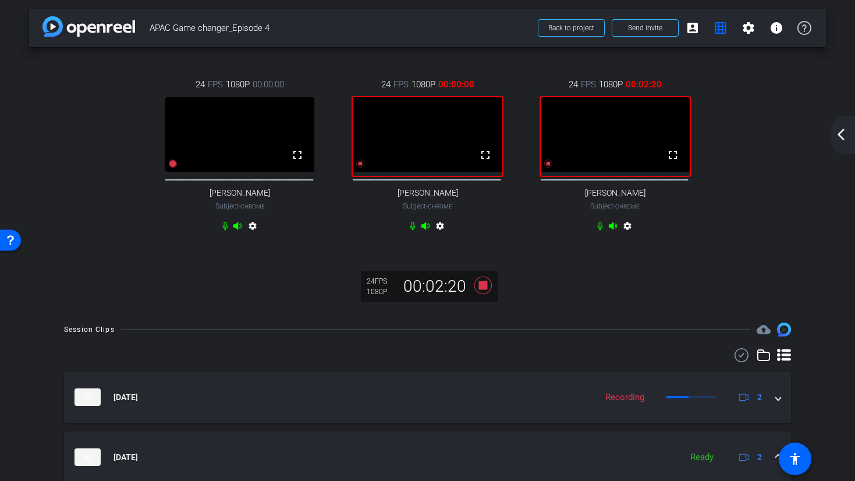
scroll to position [0, 0]
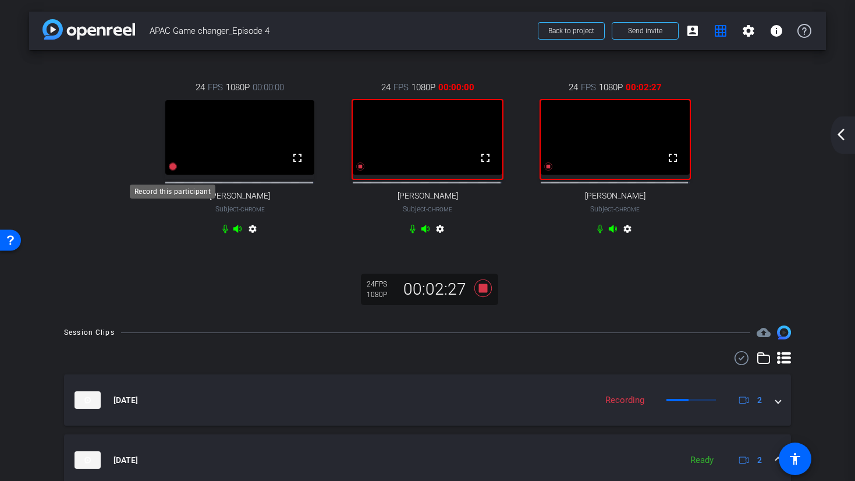
click at [172, 171] on icon at bounding box center [173, 166] width 8 height 8
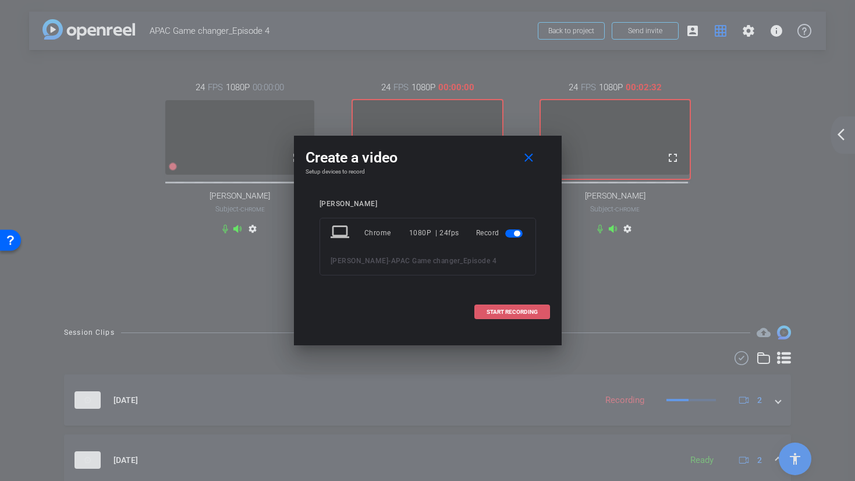
click at [509, 318] on span at bounding box center [512, 312] width 75 height 28
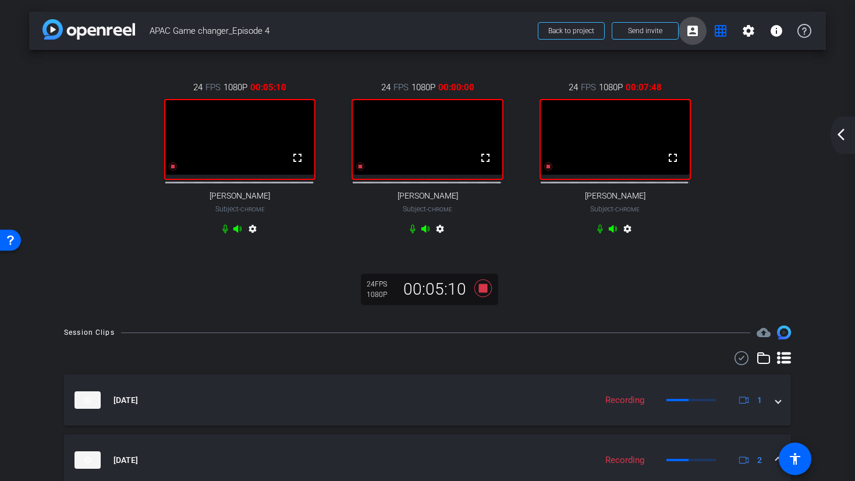
click at [684, 23] on span at bounding box center [693, 31] width 28 height 28
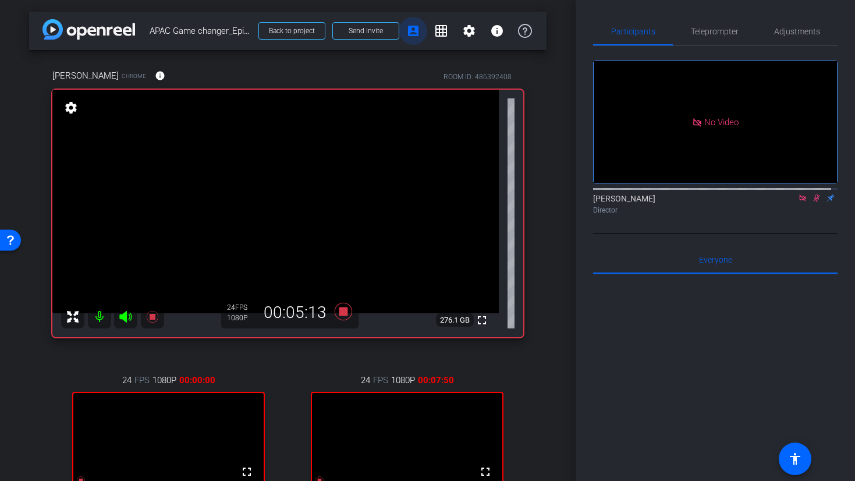
click at [412, 34] on mat-icon "account_box" at bounding box center [413, 31] width 14 height 14
click at [434, 34] on mat-icon "grid_on" at bounding box center [441, 31] width 14 height 14
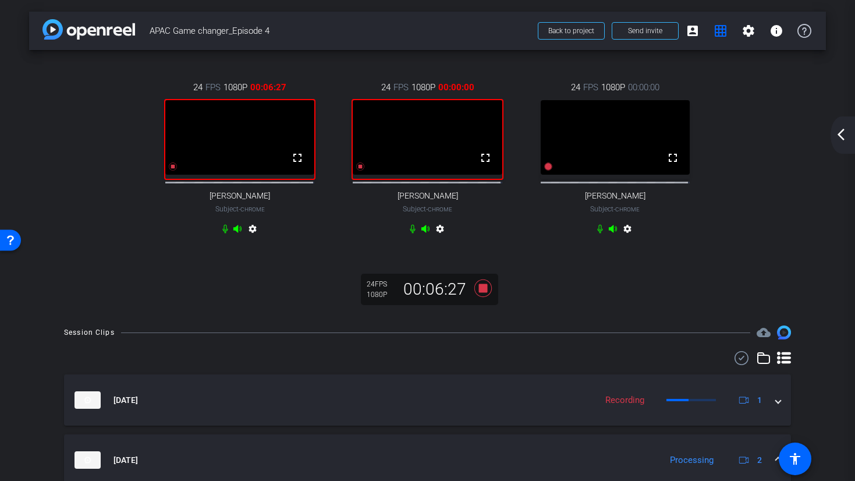
click at [545, 173] on div at bounding box center [548, 166] width 9 height 13
click at [545, 171] on icon at bounding box center [549, 166] width 8 height 8
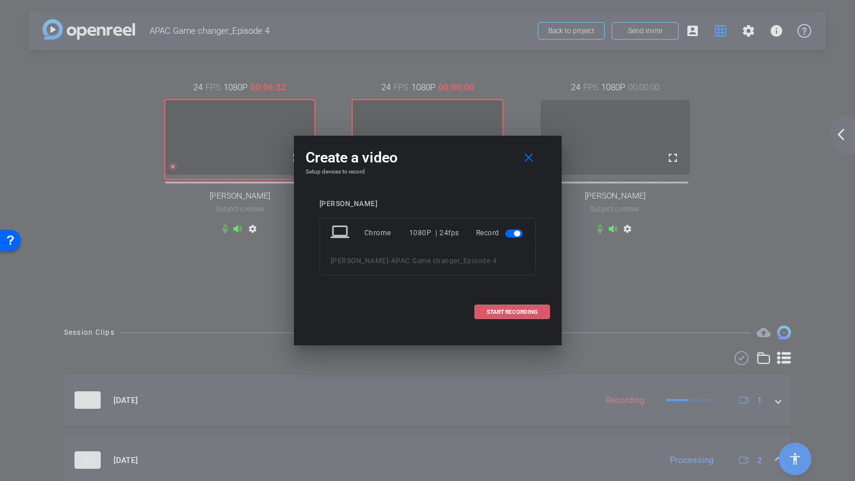
click at [525, 309] on span "START RECORDING" at bounding box center [512, 312] width 51 height 6
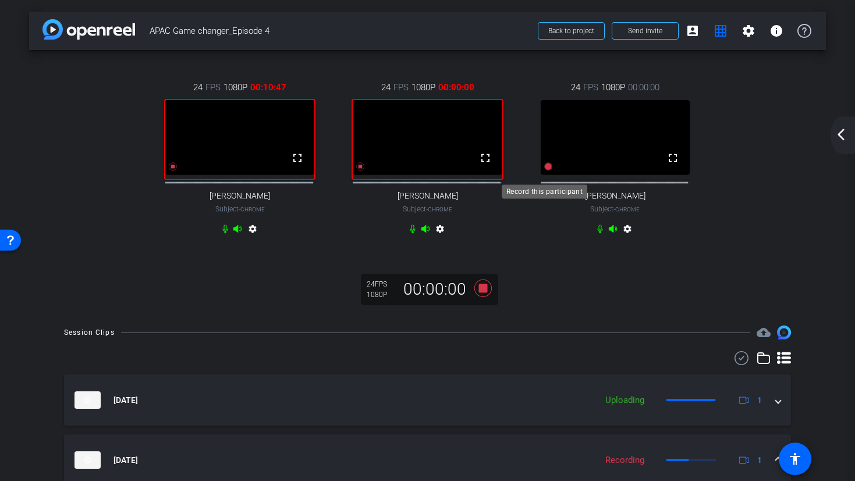
click at [546, 171] on icon at bounding box center [549, 166] width 8 height 8
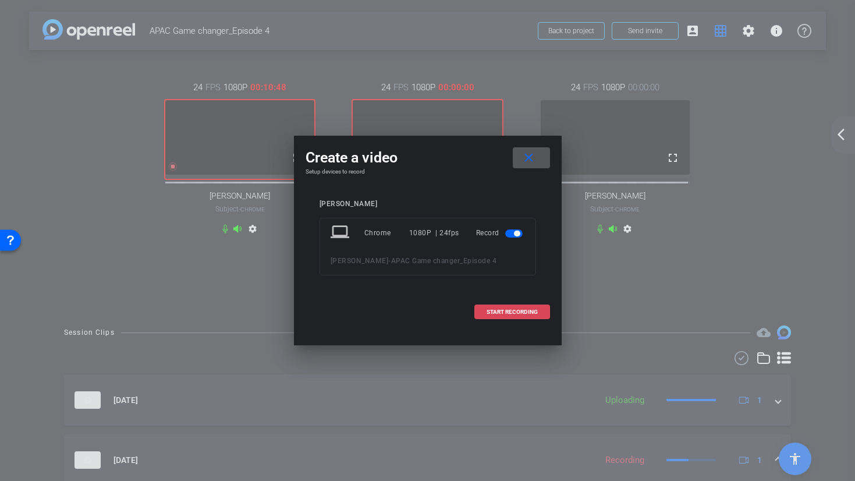
click at [540, 310] on span at bounding box center [512, 312] width 75 height 28
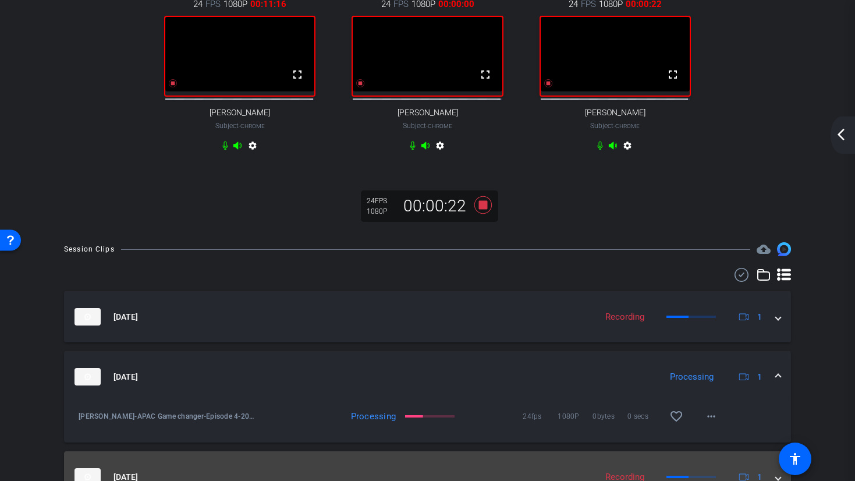
scroll to position [12, 0]
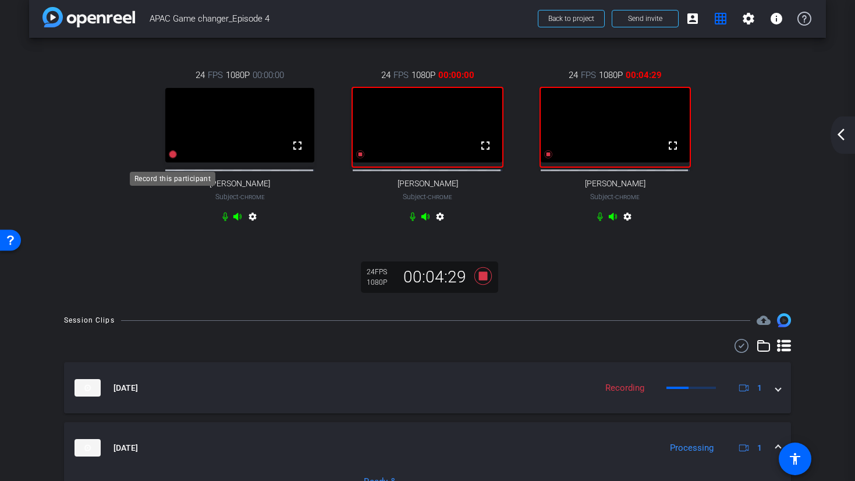
click at [174, 159] on icon at bounding box center [172, 154] width 9 height 9
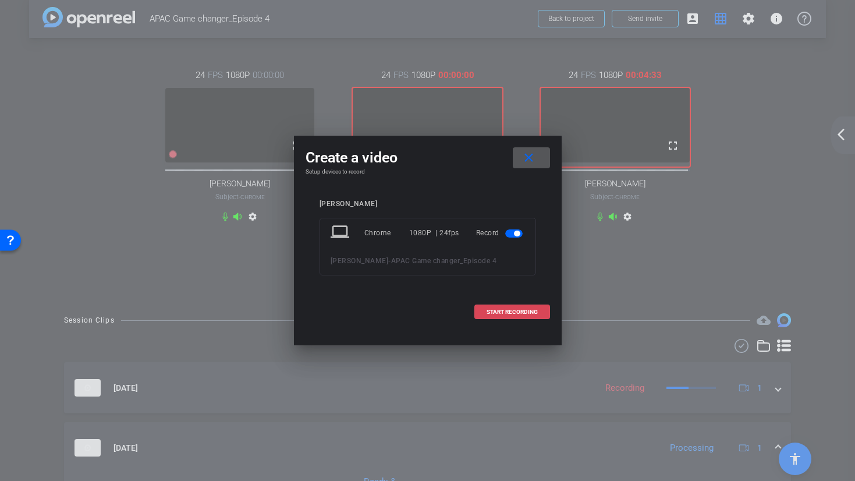
click at [520, 312] on span "START RECORDING" at bounding box center [512, 312] width 51 height 6
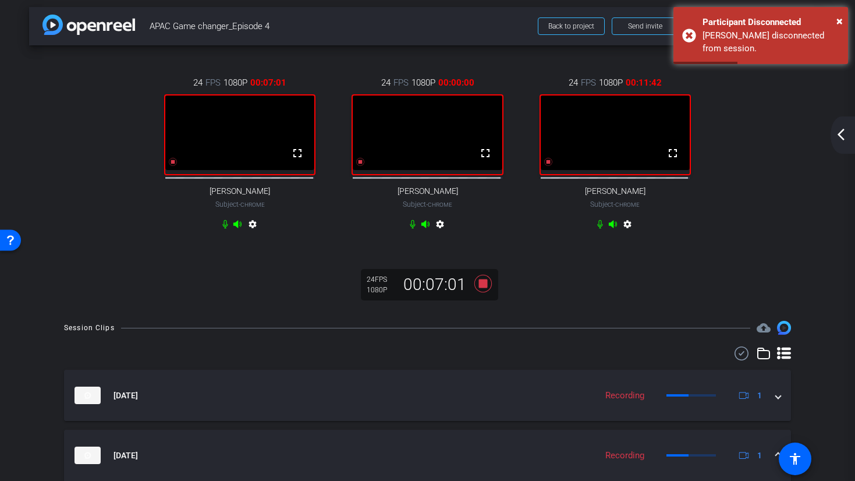
scroll to position [0, 0]
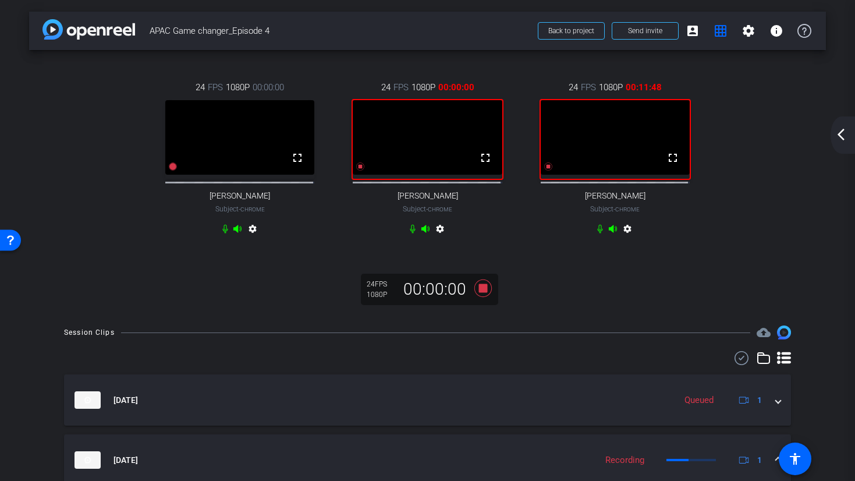
click at [174, 173] on div at bounding box center [172, 166] width 9 height 13
click at [173, 176] on div "24 FPS 1080P 00:00:00 fullscreen Alicia Lau Subject - Chrome settings 24 FPS 10…" at bounding box center [427, 160] width 751 height 196
click at [173, 171] on icon at bounding box center [172, 166] width 9 height 9
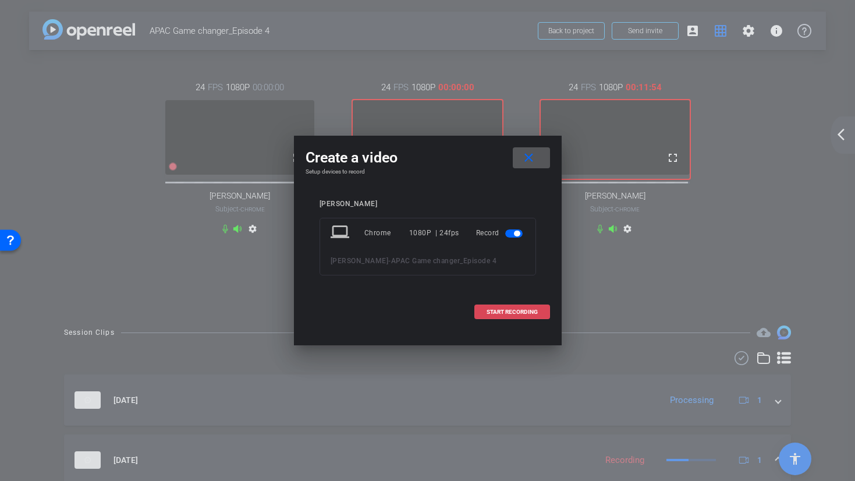
click at [536, 314] on span "START RECORDING" at bounding box center [512, 312] width 51 height 6
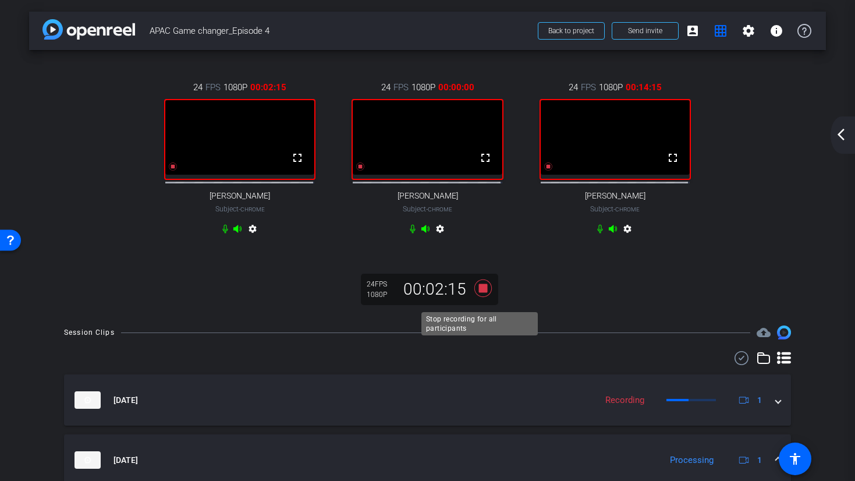
click at [486, 299] on icon at bounding box center [483, 288] width 28 height 21
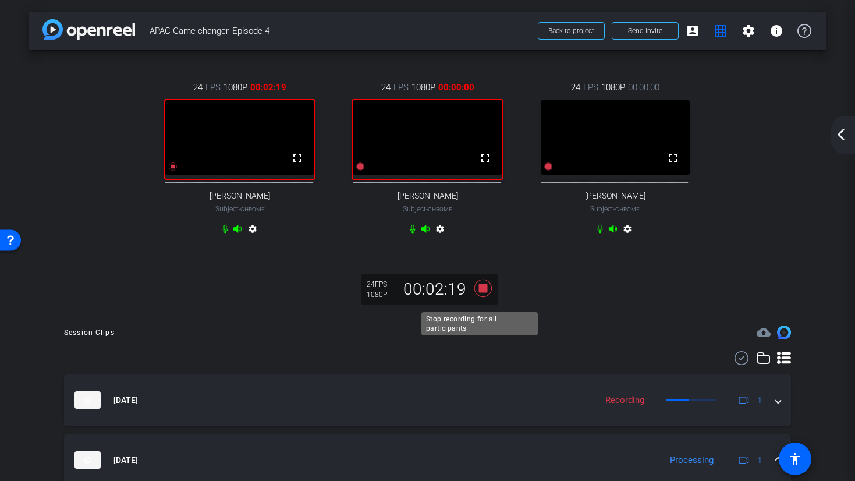
click at [478, 297] on icon at bounding box center [482, 288] width 17 height 17
click at [480, 299] on icon at bounding box center [483, 288] width 28 height 21
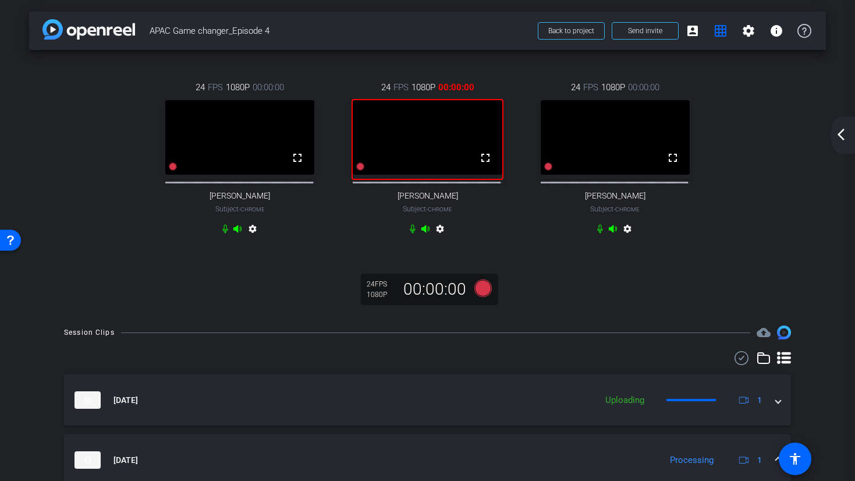
click at [591, 289] on div "24 FPS 1080P 00:00:00 fullscreen Alicia Lau Subject - Chrome settings 24 FPS 10…" at bounding box center [427, 182] width 797 height 264
click at [688, 33] on mat-icon "account_box" at bounding box center [693, 31] width 14 height 14
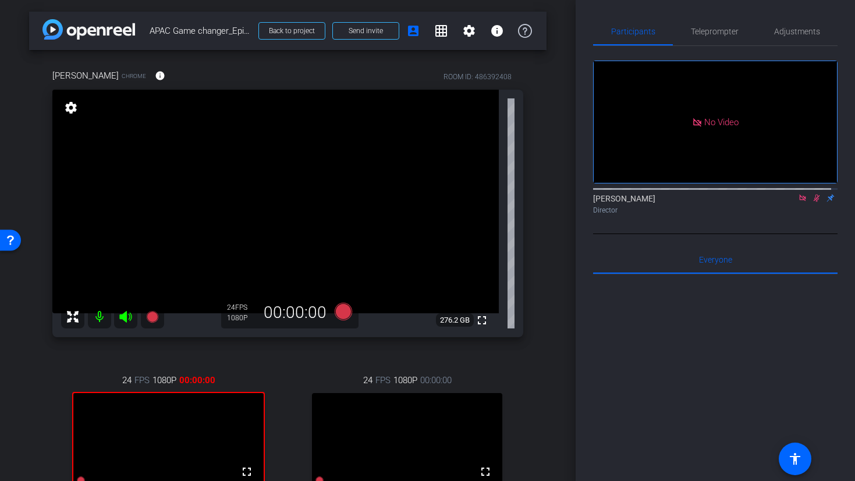
click at [812, 194] on icon at bounding box center [816, 198] width 9 height 8
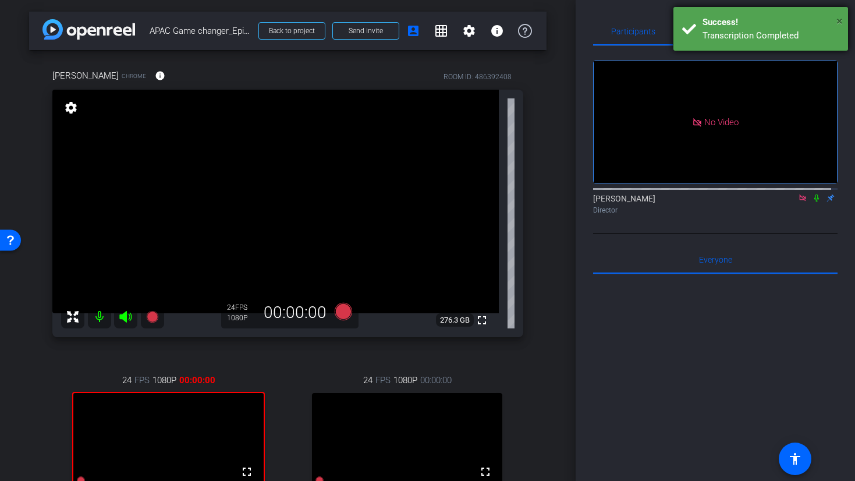
click at [840, 23] on span "×" at bounding box center [840, 21] width 6 height 14
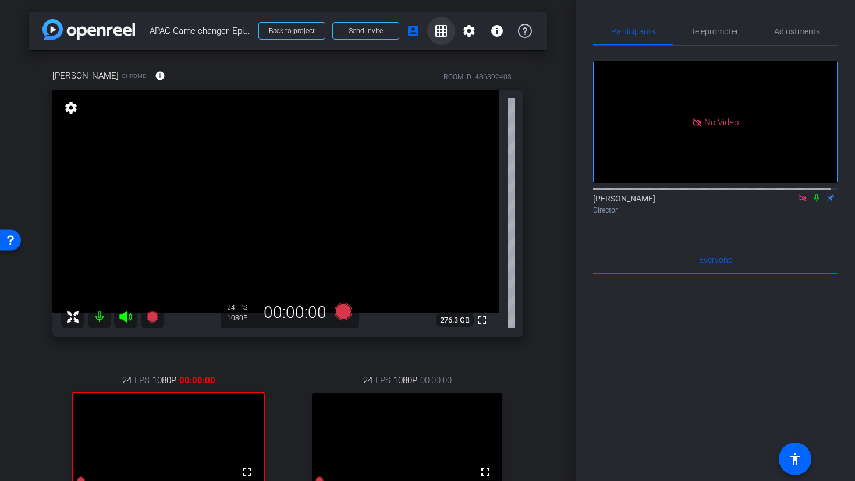
click at [440, 33] on mat-icon "grid_on" at bounding box center [441, 31] width 14 height 14
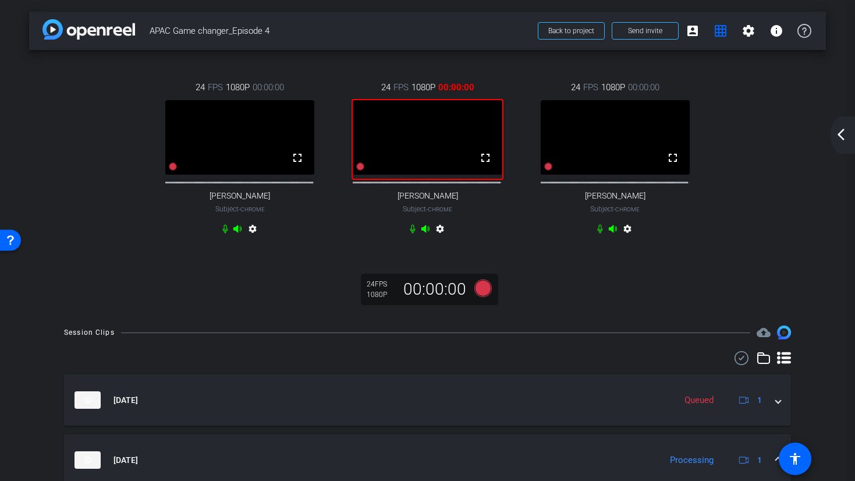
click at [591, 277] on div "24 FPS 1080P 00:00:00 fullscreen Alicia Lau Subject - Chrome settings 24 FPS 10…" at bounding box center [427, 182] width 797 height 264
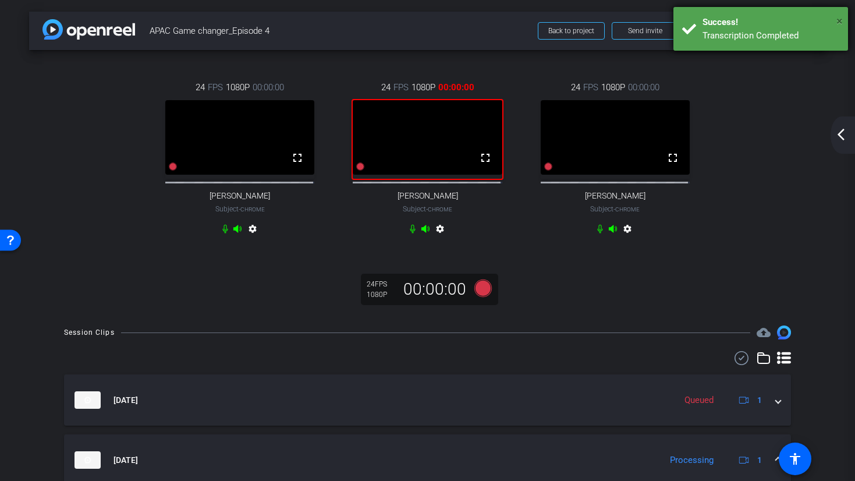
click at [839, 23] on span "×" at bounding box center [840, 21] width 6 height 14
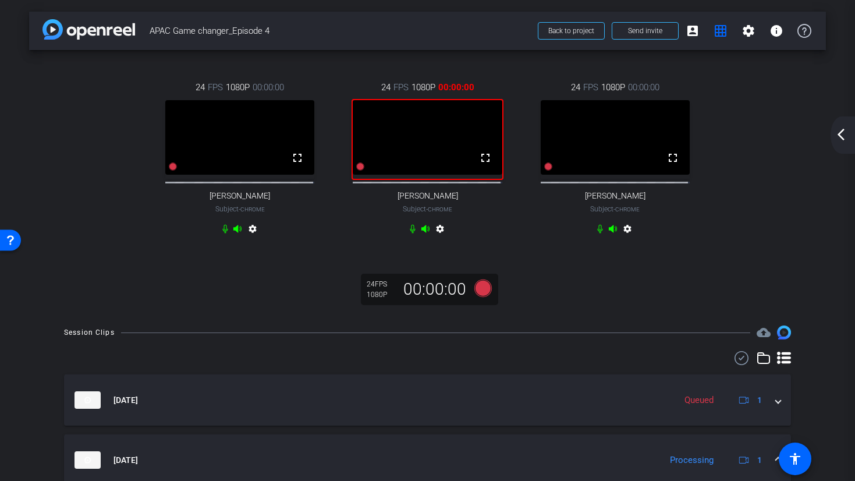
click at [522, 80] on div "24 FPS 1080P 00:00:00 fullscreen Ranjan Raman Subject - Chrome settings" at bounding box center [616, 160] width 188 height 196
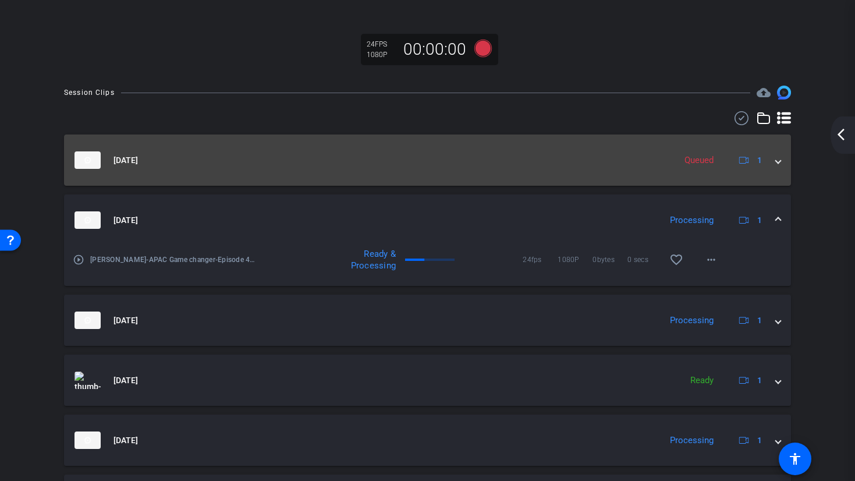
scroll to position [327, 0]
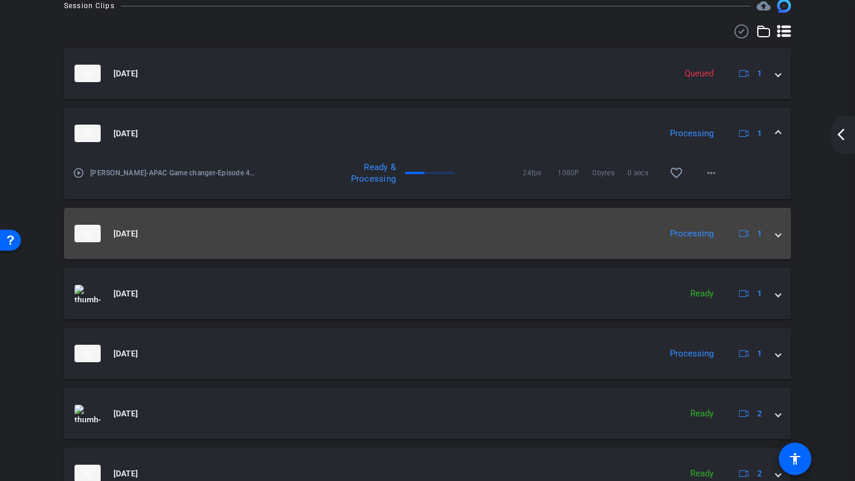
click at [780, 244] on mat-expansion-panel-header "Sep 10, 2025 Processing 1" at bounding box center [427, 233] width 727 height 51
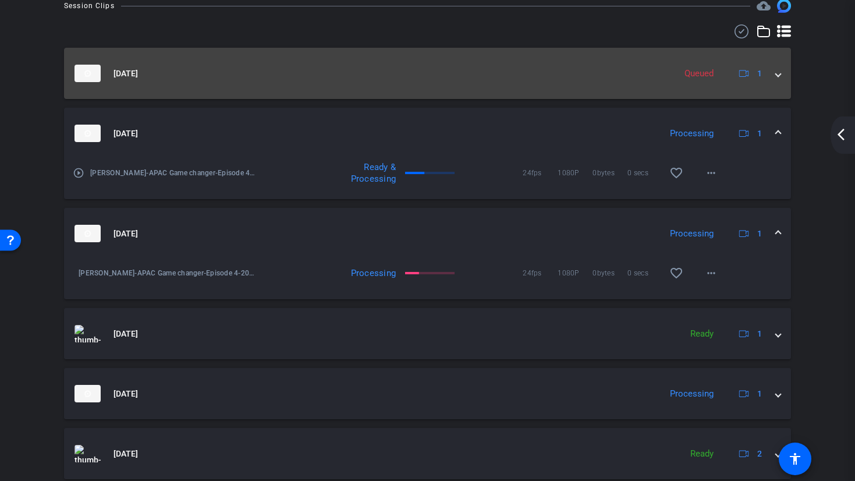
click at [776, 80] on span at bounding box center [778, 74] width 5 height 12
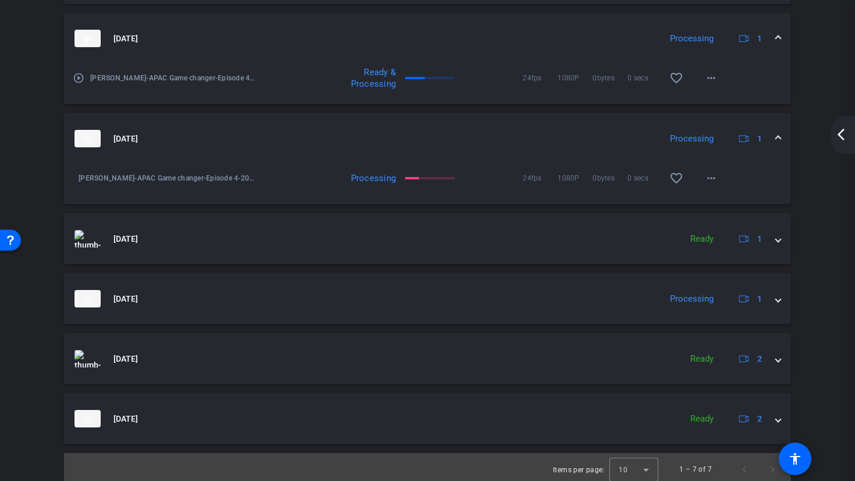
scroll to position [475, 0]
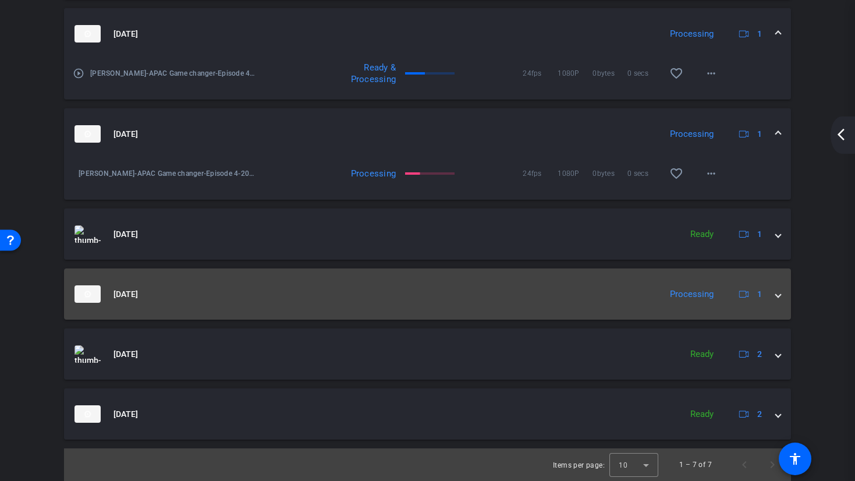
click at [775, 296] on mat-expansion-panel-header "Sep 10, 2025 Processing 1" at bounding box center [427, 293] width 727 height 51
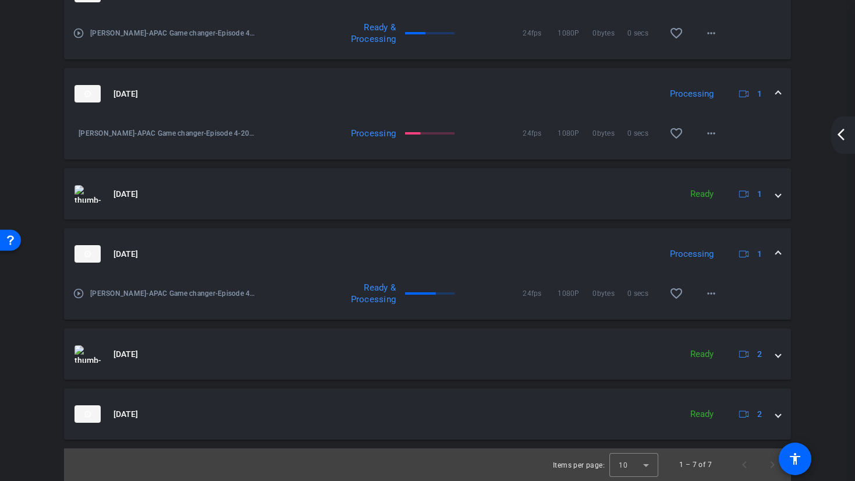
scroll to position [515, 0]
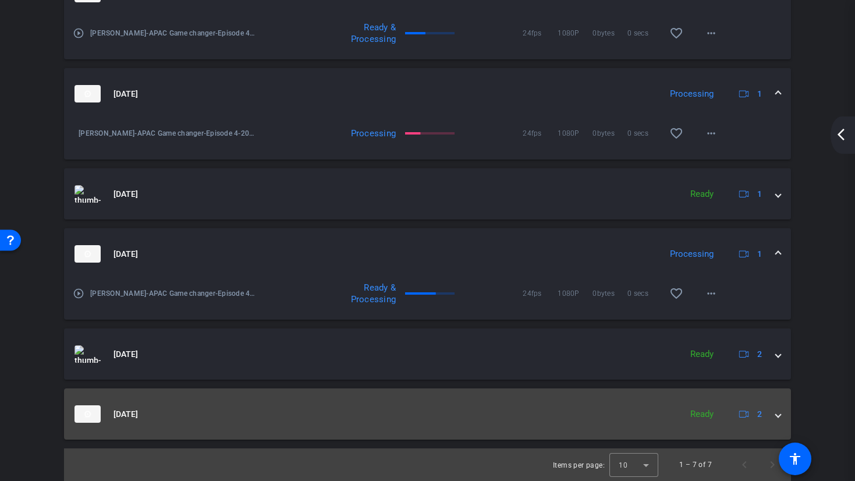
click at [776, 411] on span at bounding box center [778, 414] width 5 height 12
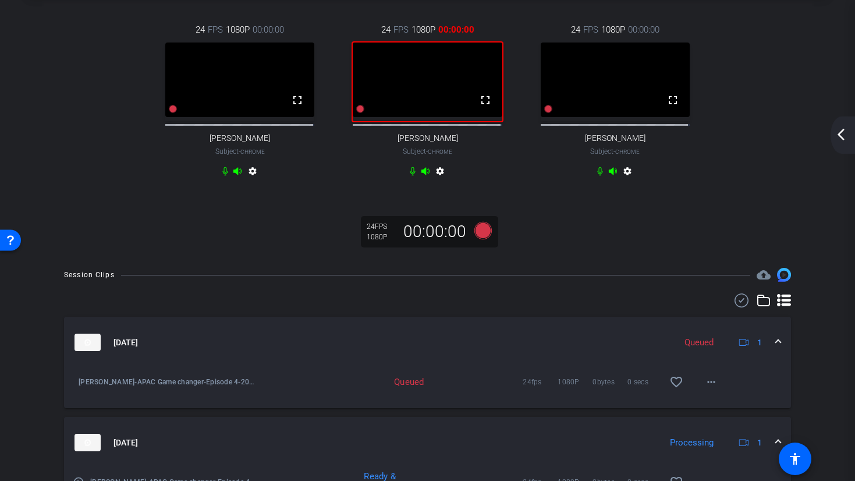
scroll to position [0, 0]
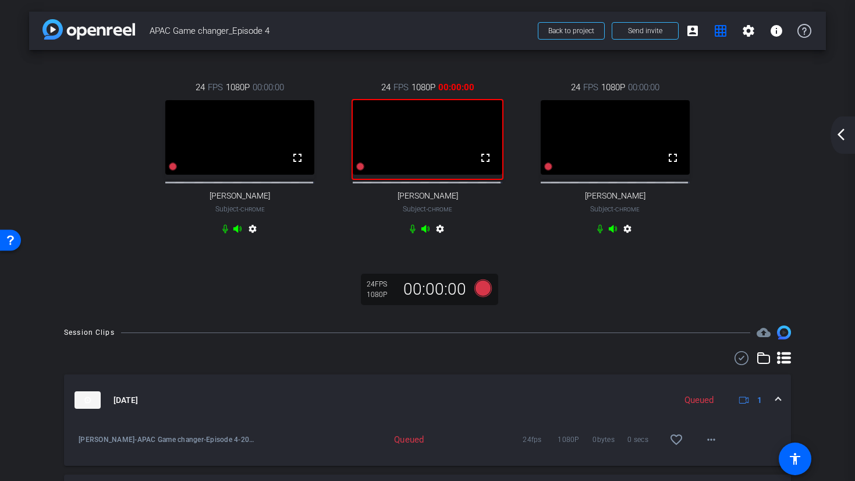
click at [407, 118] on video at bounding box center [427, 137] width 149 height 75
click at [437, 238] on mat-icon "settings" at bounding box center [440, 231] width 14 height 14
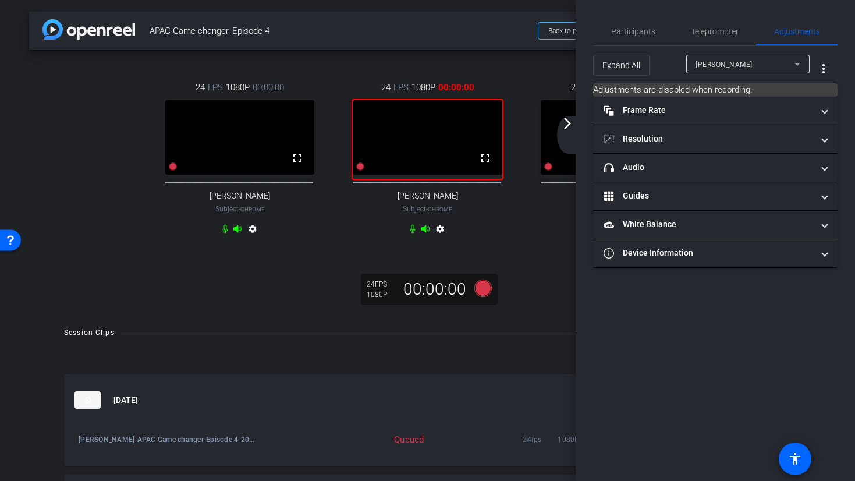
click at [437, 238] on mat-icon "settings" at bounding box center [440, 231] width 14 height 14
click at [471, 241] on div "24 FPS 1080P 00:00:00 fullscreen Faizan Basit Subject - Chrome settings" at bounding box center [428, 160] width 188 height 196
click at [391, 78] on div "24 FPS 1080P 00:00:00 fullscreen Faizan Basit Subject - Chrome settings" at bounding box center [428, 160] width 188 height 196
click at [616, 36] on span "Participants" at bounding box center [633, 31] width 44 height 8
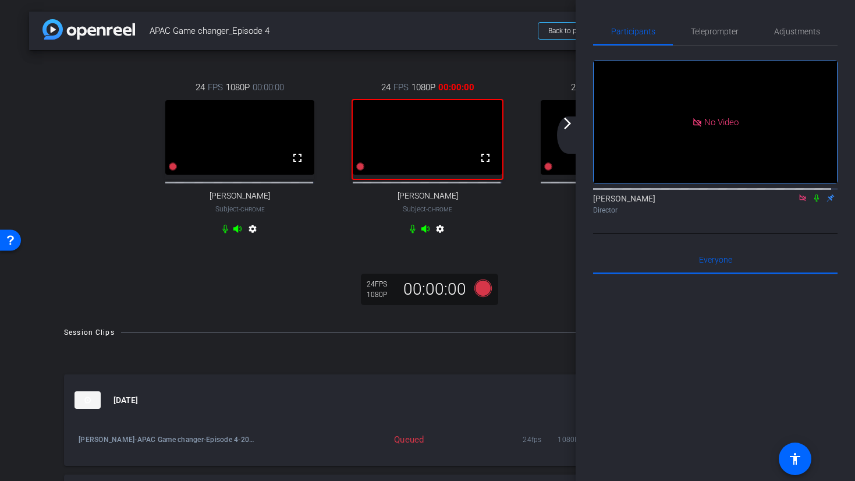
click at [494, 75] on div "24 FPS 1080P 00:00:00 fullscreen Faizan Basit Subject - Chrome settings" at bounding box center [428, 160] width 188 height 196
click at [505, 268] on div "24 FPS 1080P 00:00:00 fullscreen Alicia Lau Subject - Chrome settings 24 FPS 10…" at bounding box center [427, 182] width 797 height 264
click at [483, 29] on span "APAC Game changer_Episode 4" at bounding box center [340, 30] width 381 height 23
click at [506, 8] on div "arrow_back APAC Game changer_Episode 4 Back to project Send invite account_box …" at bounding box center [427, 240] width 855 height 481
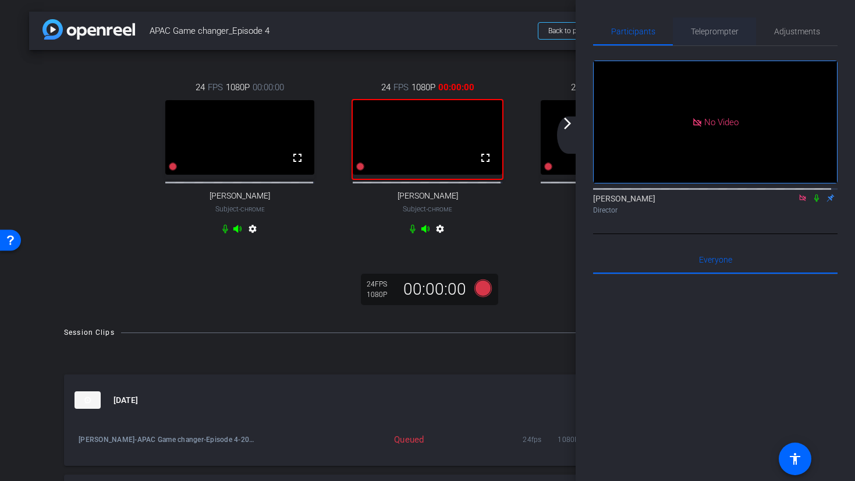
click at [724, 31] on span "Teleprompter" at bounding box center [715, 31] width 48 height 8
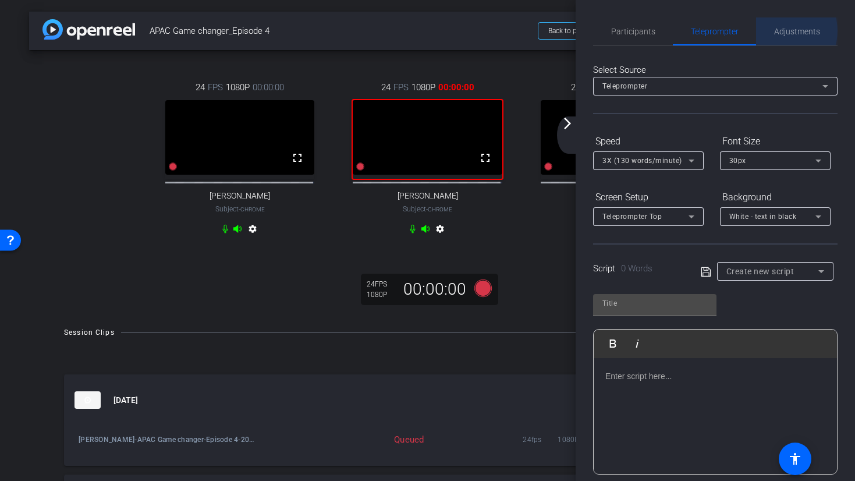
click at [777, 31] on span "Adjustments" at bounding box center [798, 31] width 46 height 8
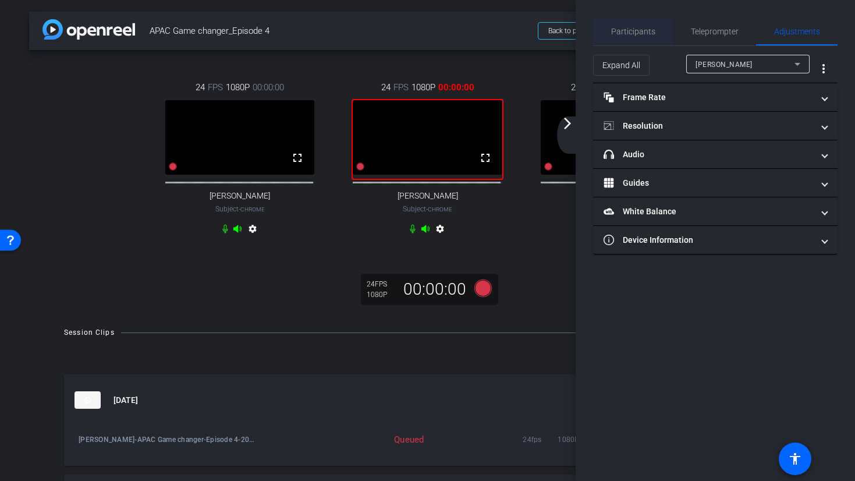
click at [619, 27] on span "Participants" at bounding box center [633, 31] width 44 height 8
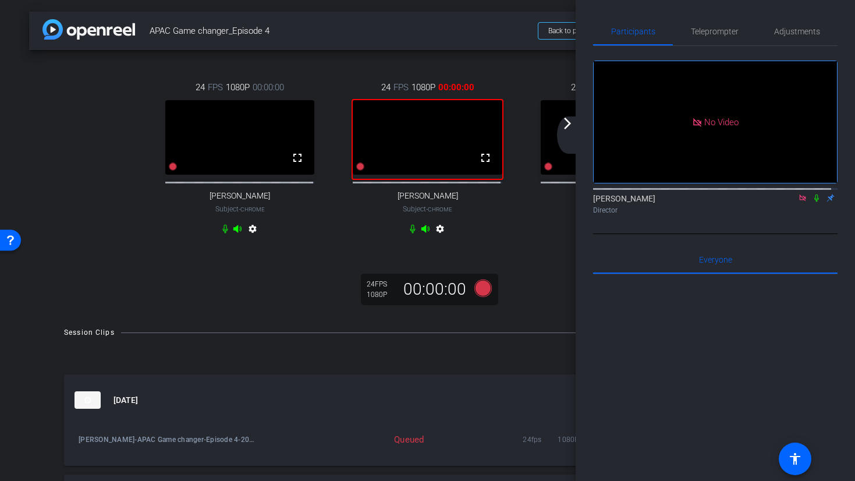
click at [522, 247] on div "24 FPS 1080P 00:00:00 fullscreen Ranjan Raman Subject - Chrome settings" at bounding box center [616, 160] width 188 height 196
click at [234, 314] on div "24 FPS 1080P 00:00:00 fullscreen Alicia Lau Subject - Chrome settings 24 FPS 10…" at bounding box center [427, 182] width 797 height 264
click at [379, 155] on video at bounding box center [427, 137] width 149 height 75
click at [568, 124] on mat-icon "arrow_forward_ios" at bounding box center [568, 123] width 14 height 14
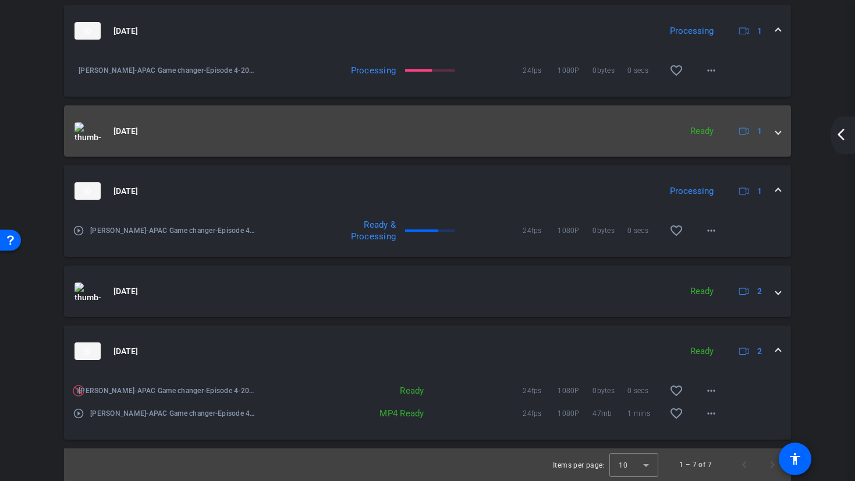
scroll to position [578, 0]
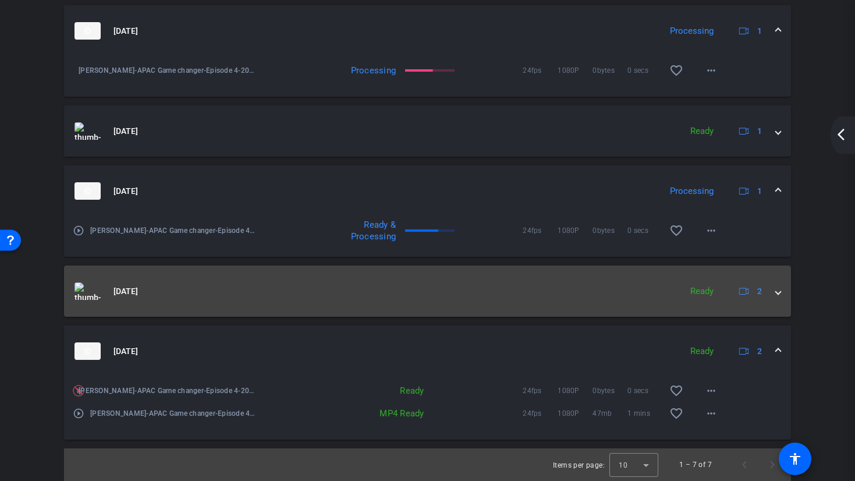
click at [404, 307] on mat-expansion-panel-header "Sep 10, 2025 Ready 2" at bounding box center [427, 291] width 727 height 51
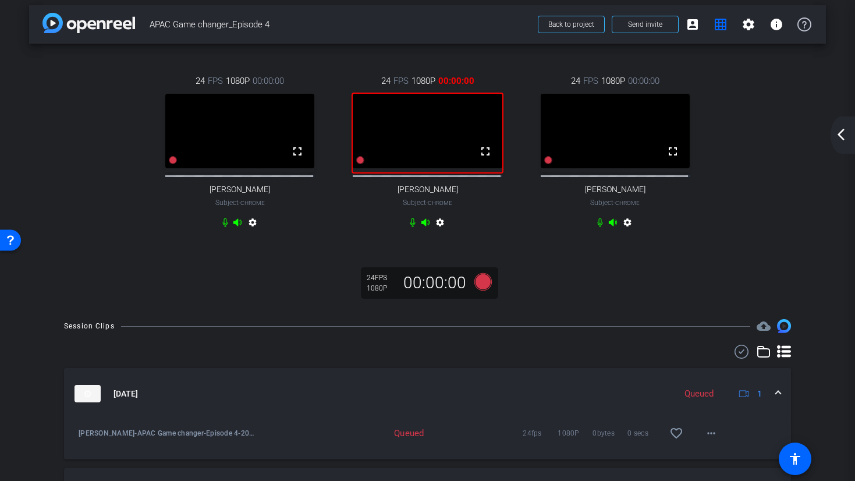
scroll to position [0, 0]
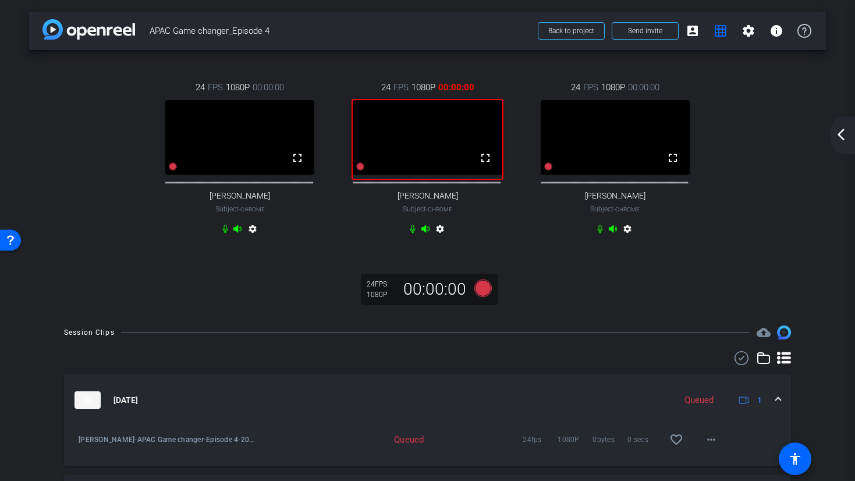
click at [724, 241] on div "24 FPS 1080P 00:00:00 fullscreen Alicia Lau Subject - Chrome settings 24 FPS 10…" at bounding box center [427, 160] width 751 height 196
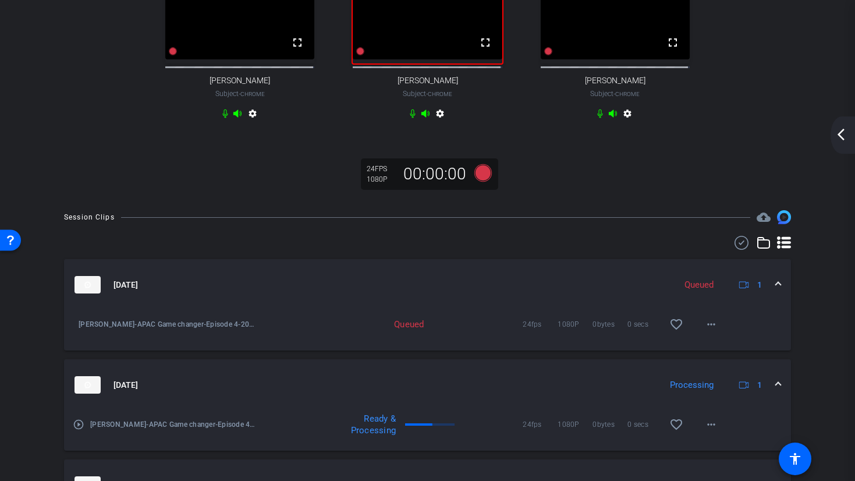
scroll to position [31, 0]
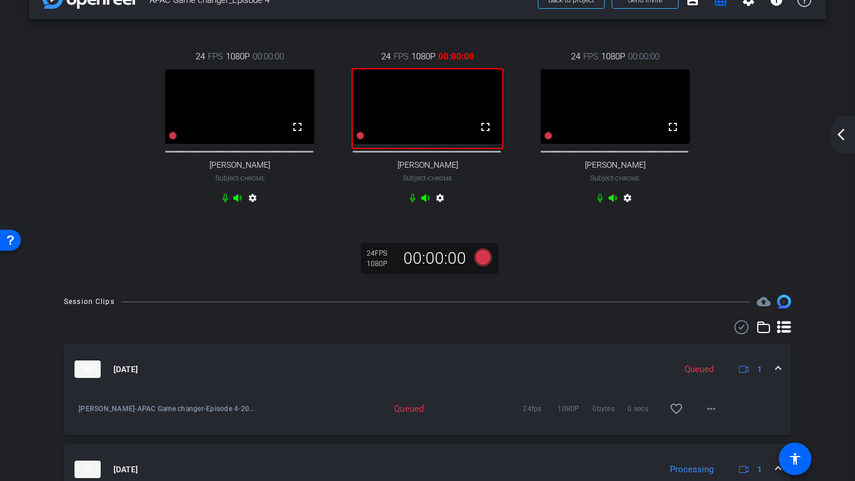
click at [493, 50] on div "24 FPS 1080P 00:00:00 fullscreen Faizan Basit Subject - Chrome settings" at bounding box center [428, 129] width 188 height 196
click at [538, 215] on div "24 FPS 1080P 00:00:00 fullscreen Ranjan Raman Subject - Chrome settings" at bounding box center [616, 129] width 188 height 196
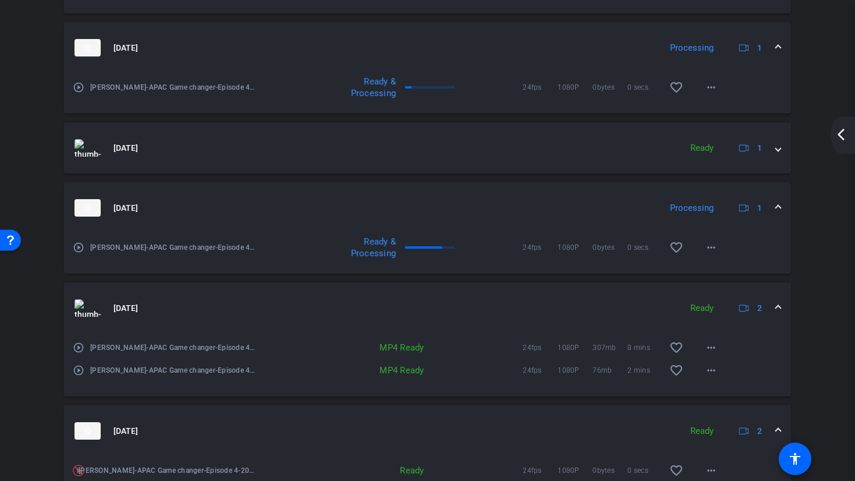
scroll to position [540, 0]
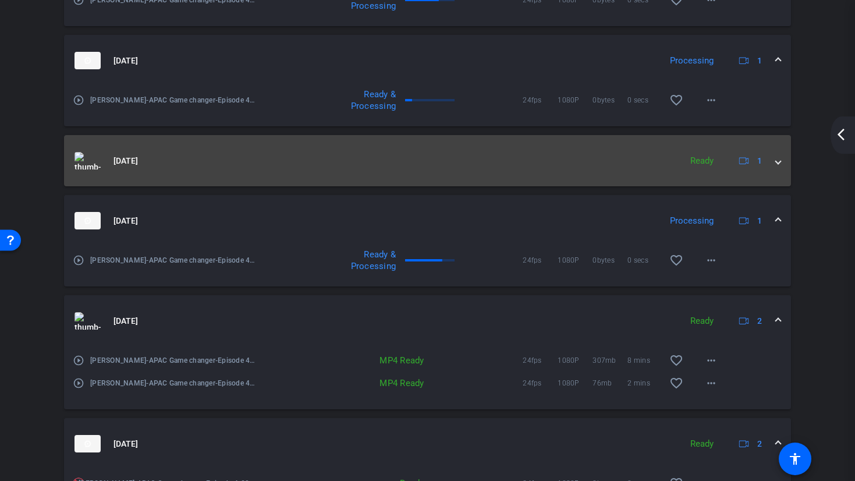
click at [775, 172] on mat-expansion-panel-header "Sep 10, 2025 Ready 1" at bounding box center [427, 160] width 727 height 51
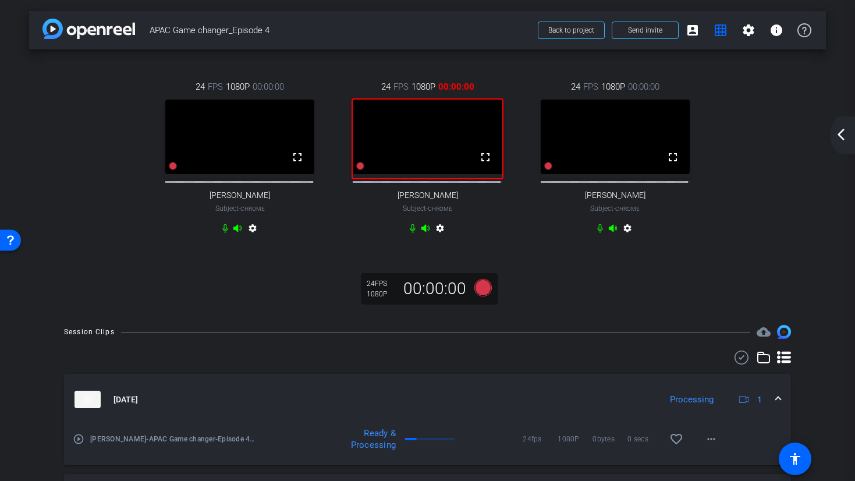
scroll to position [0, 0]
click at [716, 36] on mat-icon "grid_on" at bounding box center [721, 31] width 14 height 14
click at [692, 34] on mat-icon "account_box" at bounding box center [693, 31] width 14 height 14
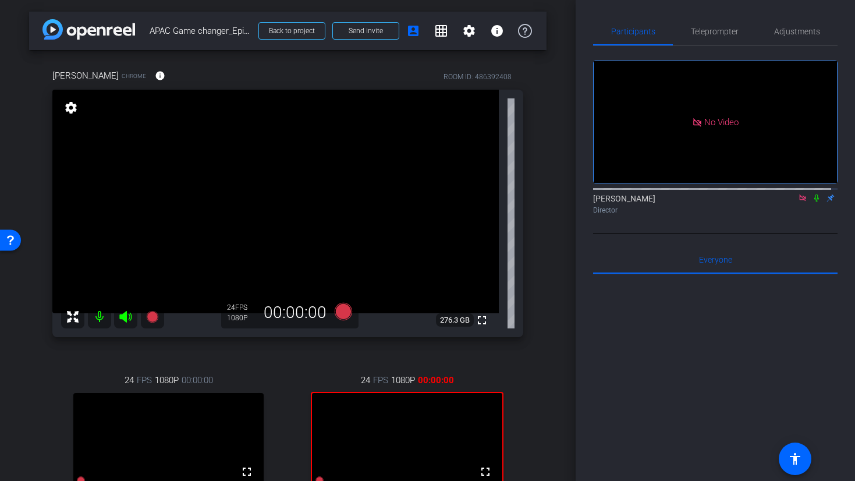
click at [812, 194] on icon at bounding box center [816, 198] width 9 height 8
click at [814, 195] on icon at bounding box center [817, 199] width 6 height 8
click at [434, 33] on mat-icon "grid_on" at bounding box center [441, 31] width 14 height 14
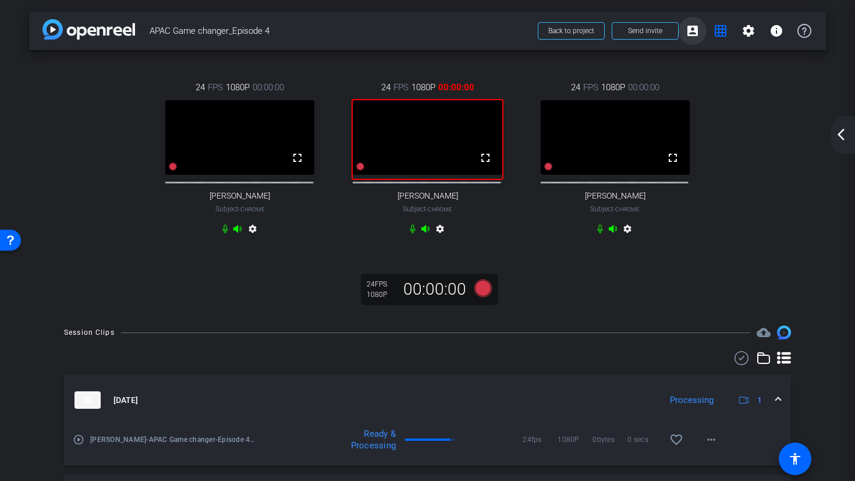
click at [685, 38] on span at bounding box center [693, 31] width 28 height 28
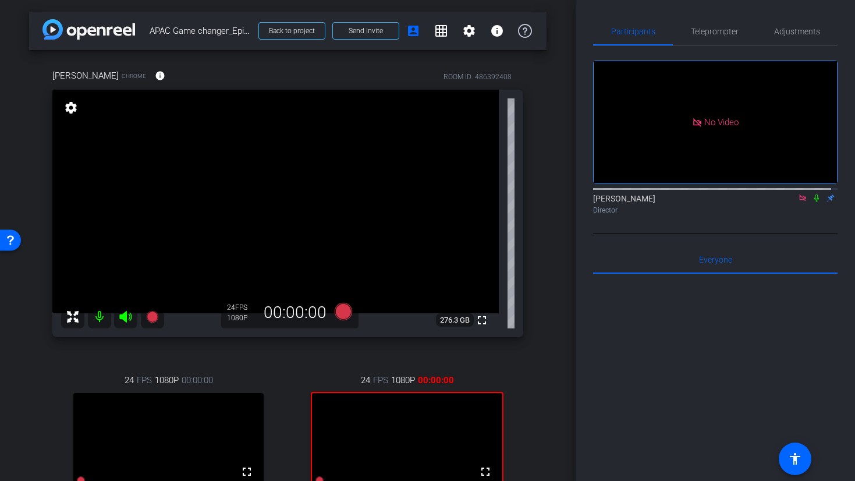
click at [815, 195] on icon at bounding box center [817, 199] width 5 height 8
click at [413, 33] on mat-icon "account_box" at bounding box center [413, 31] width 14 height 14
click at [443, 34] on span at bounding box center [441, 31] width 28 height 28
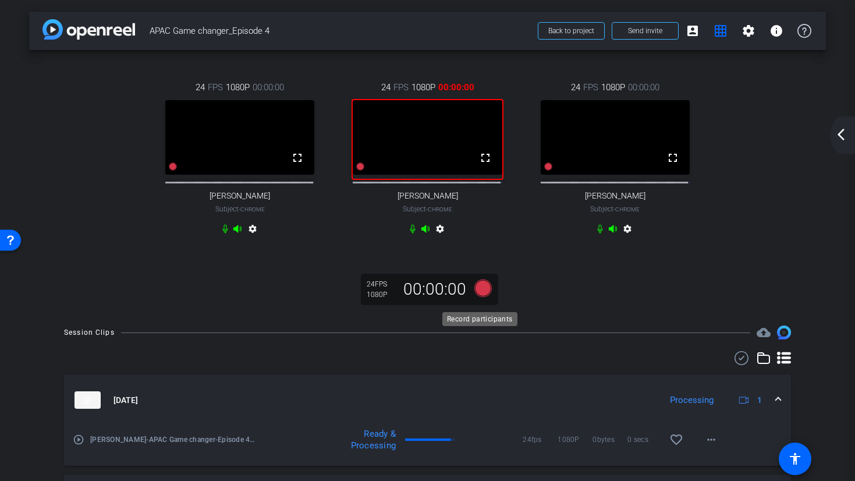
click at [480, 297] on icon at bounding box center [482, 288] width 17 height 17
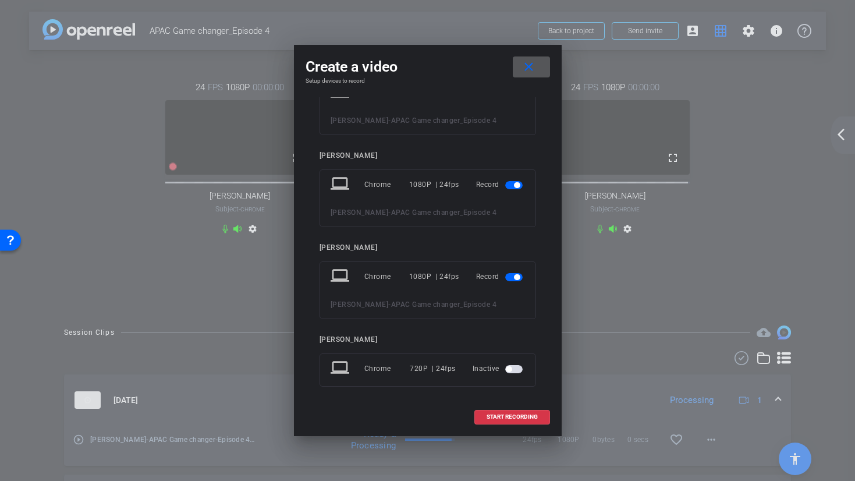
scroll to position [54, 0]
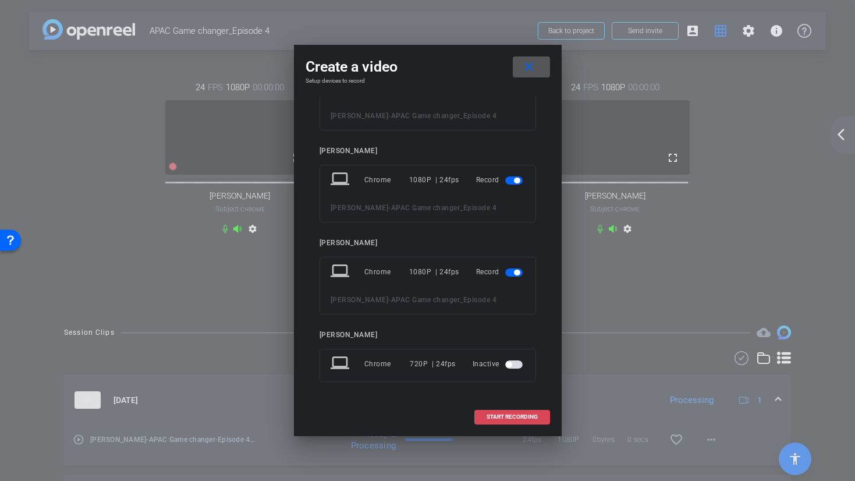
click at [525, 415] on span "START RECORDING" at bounding box center [512, 417] width 51 height 6
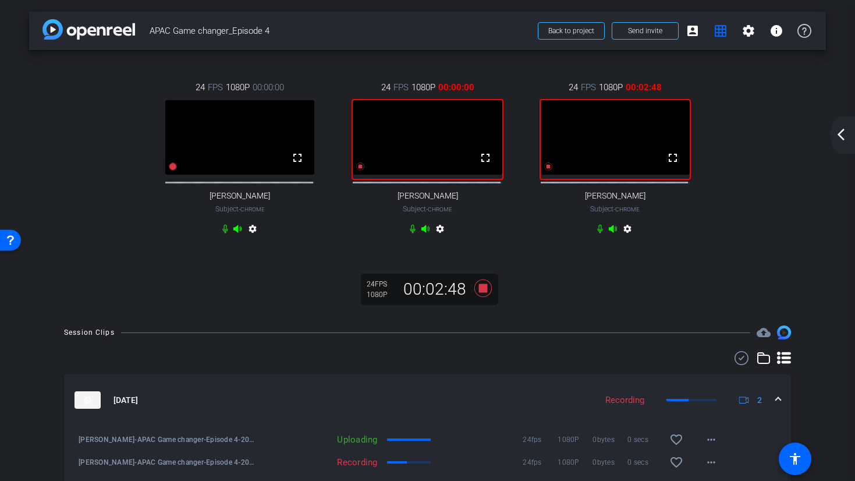
click at [175, 173] on div at bounding box center [172, 166] width 9 height 13
click at [174, 173] on div at bounding box center [172, 166] width 9 height 13
click at [172, 171] on icon at bounding box center [173, 166] width 8 height 8
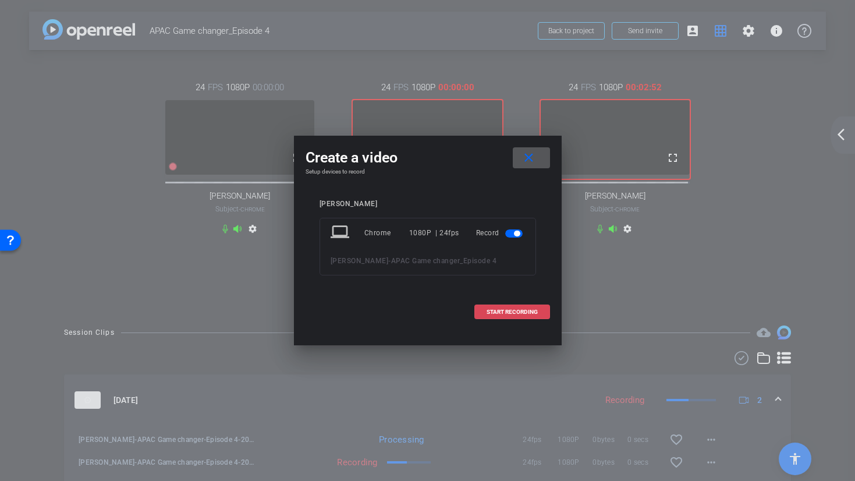
click at [492, 309] on span "START RECORDING" at bounding box center [512, 312] width 51 height 6
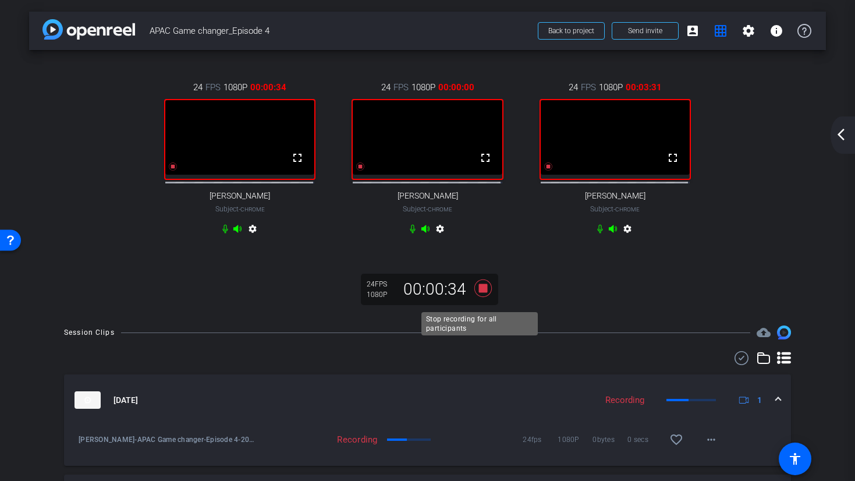
click at [479, 297] on icon at bounding box center [482, 288] width 17 height 17
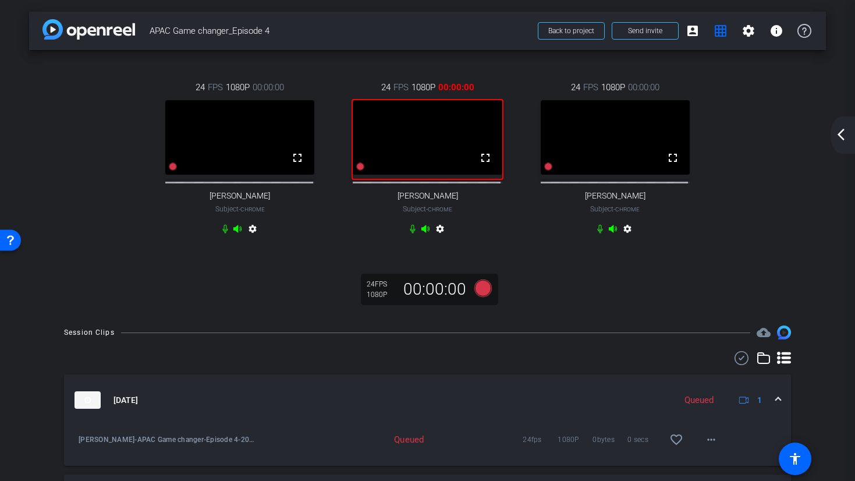
click at [578, 314] on div "24 FPS 1080P 00:00:00 fullscreen Alicia Lau Subject - Chrome settings 24 FPS 10…" at bounding box center [427, 182] width 797 height 264
click at [690, 36] on mat-icon "account_box" at bounding box center [693, 31] width 14 height 14
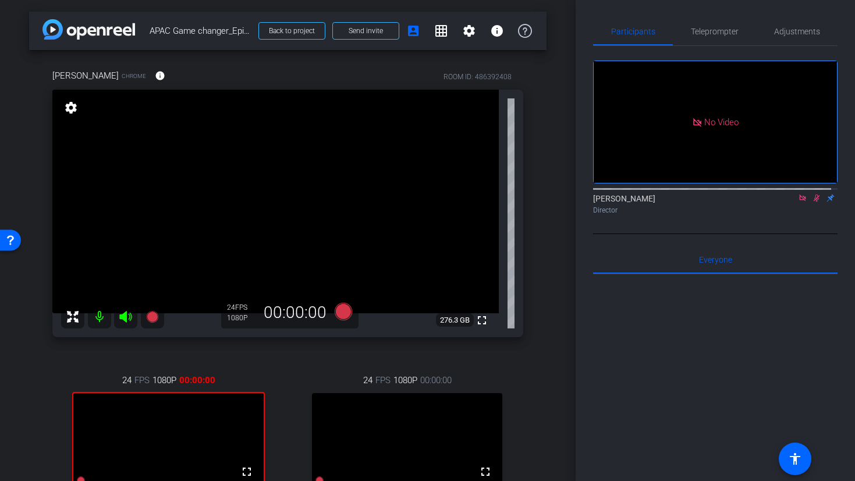
click at [812, 194] on icon at bounding box center [816, 198] width 9 height 8
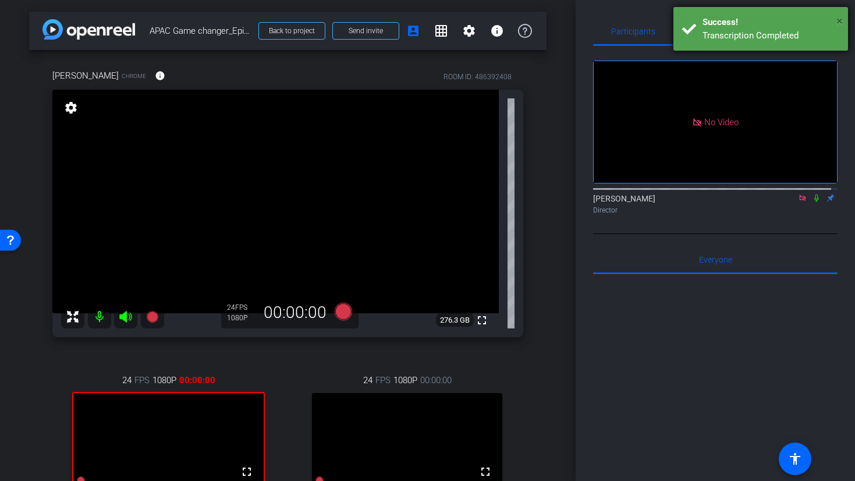
click at [842, 20] on span "×" at bounding box center [840, 21] width 6 height 14
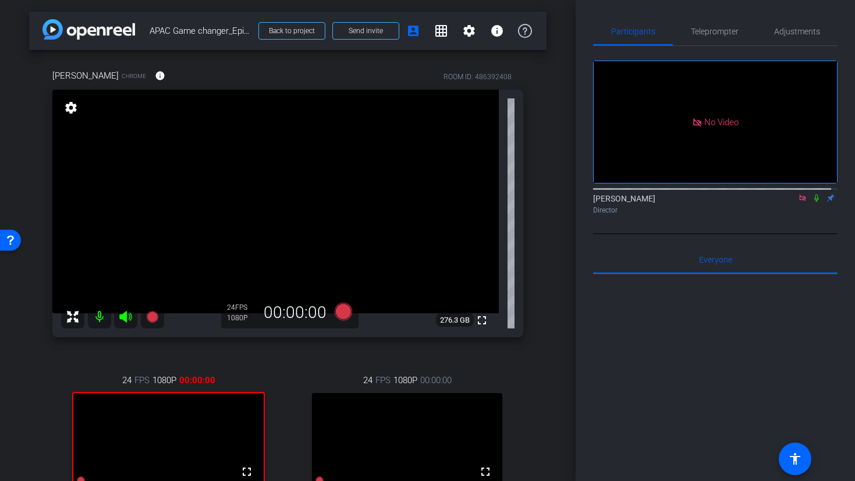
click at [726, 193] on div "No Video Satakshi Nath Director" at bounding box center [715, 140] width 245 height 188
click at [435, 34] on mat-icon "grid_on" at bounding box center [441, 31] width 14 height 14
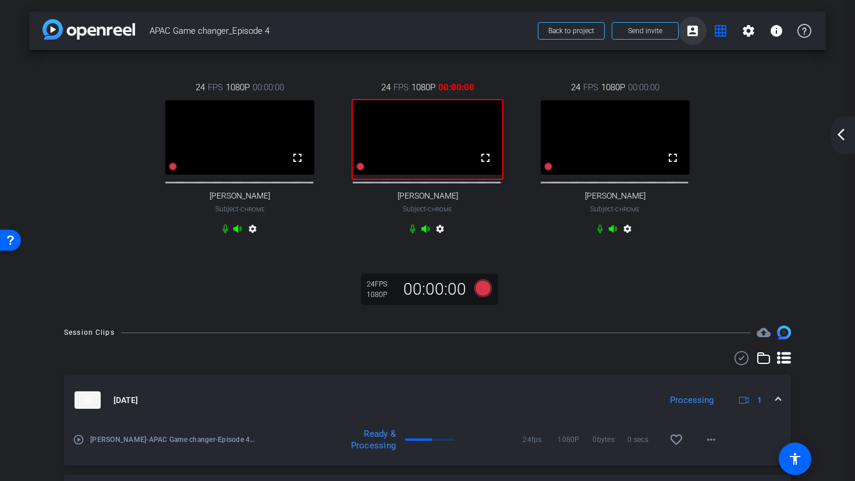
click at [690, 33] on mat-icon "account_box" at bounding box center [693, 31] width 14 height 14
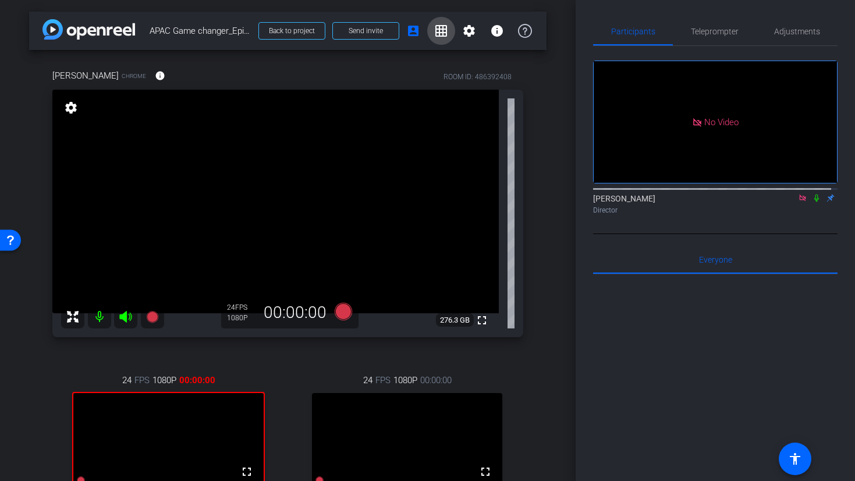
click at [437, 30] on mat-icon "grid_on" at bounding box center [441, 31] width 14 height 14
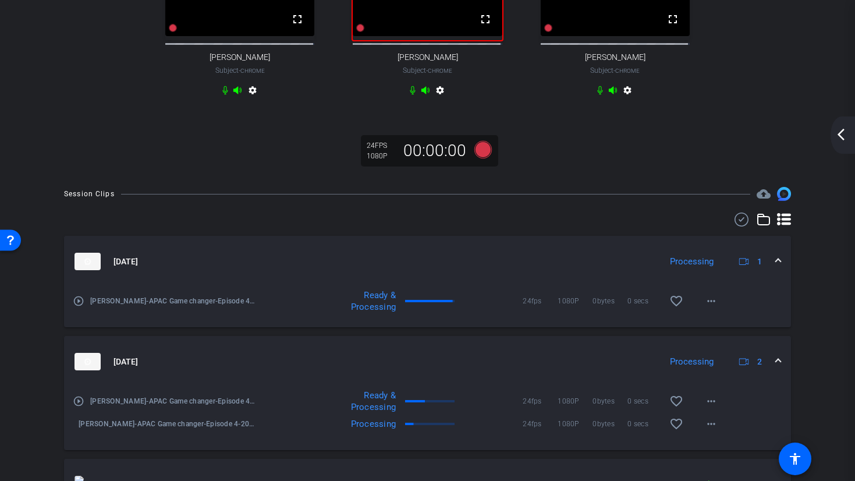
scroll to position [0, 0]
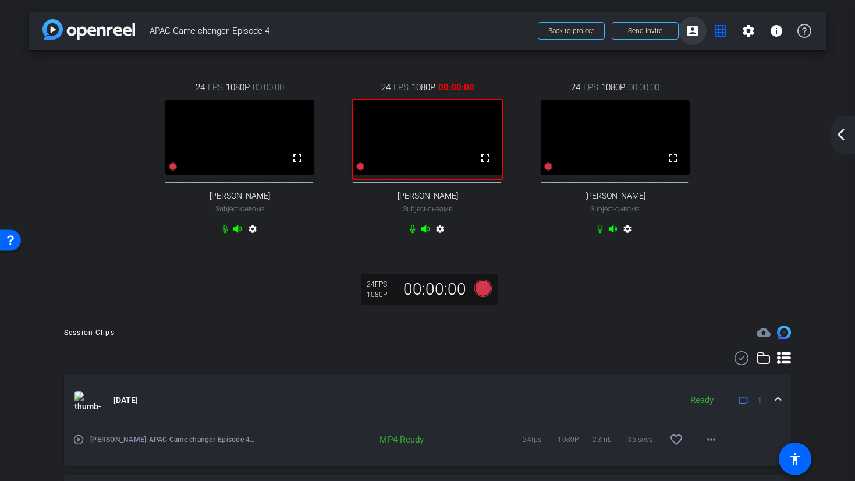
click at [692, 30] on mat-icon "account_box" at bounding box center [693, 31] width 14 height 14
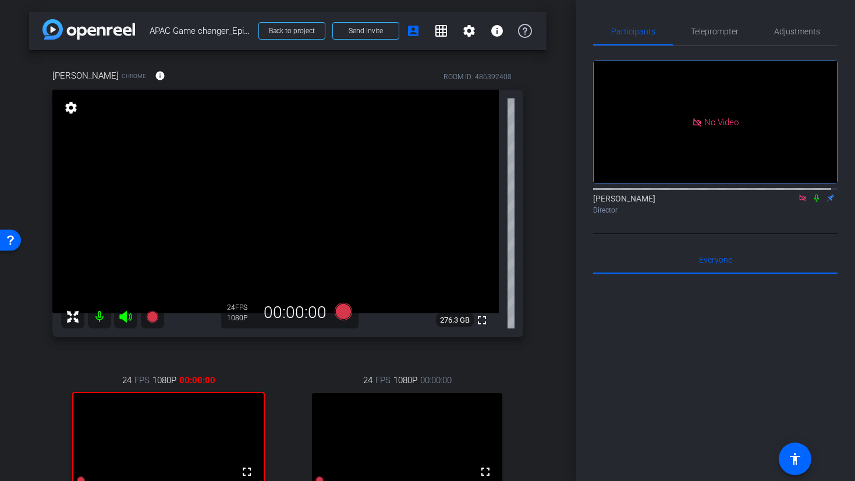
click at [812, 194] on icon at bounding box center [816, 198] width 9 height 8
click at [441, 27] on mat-icon "grid_on" at bounding box center [441, 31] width 14 height 14
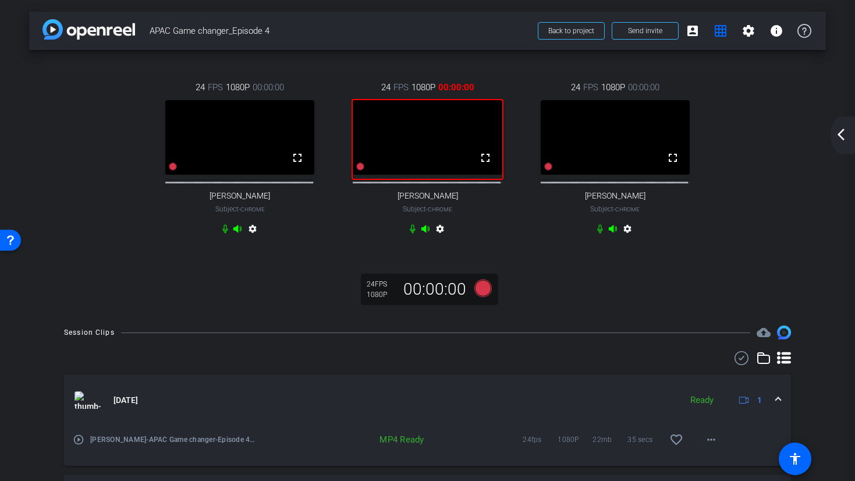
click at [534, 269] on div "24 FPS 1080P 00:00:00 fullscreen Alicia Lau Subject - Chrome settings 24 FPS 10…" at bounding box center [427, 182] width 797 height 264
click at [480, 297] on icon at bounding box center [482, 288] width 17 height 17
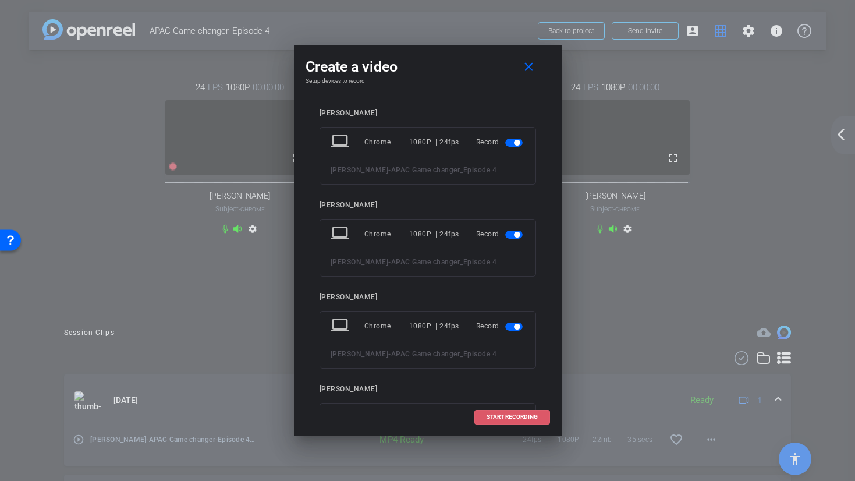
click at [540, 418] on span at bounding box center [512, 417] width 75 height 28
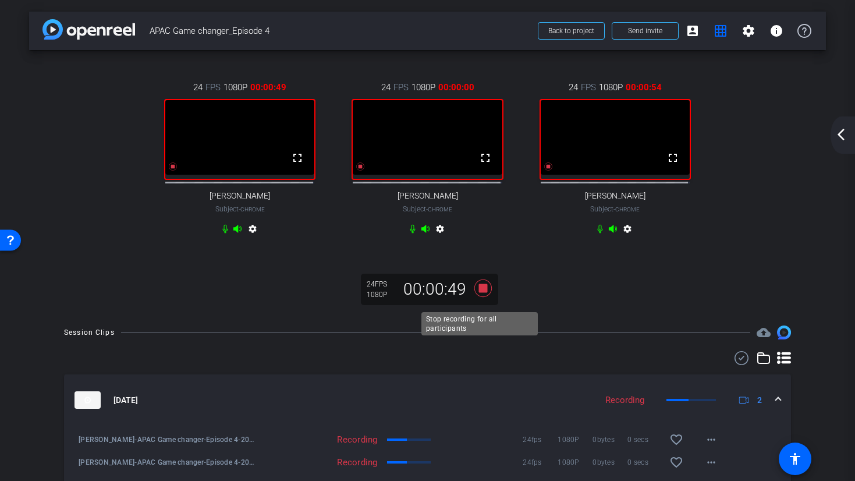
click at [482, 297] on icon at bounding box center [482, 288] width 17 height 17
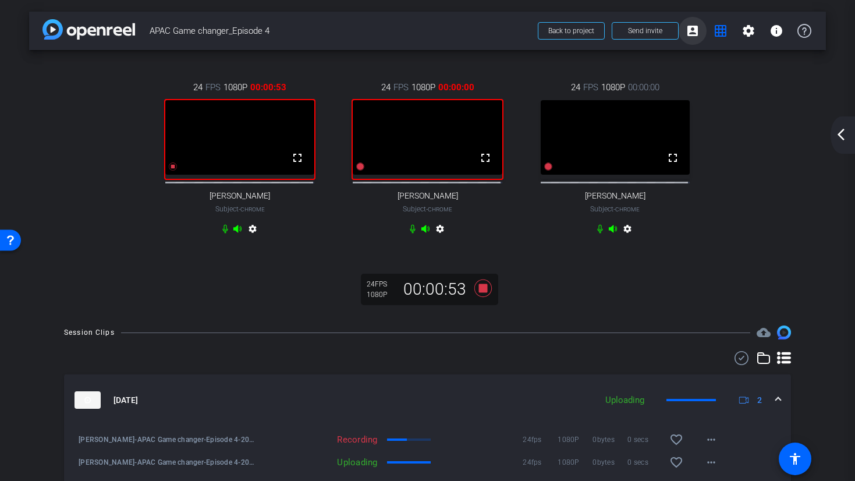
click at [694, 37] on span at bounding box center [693, 31] width 28 height 28
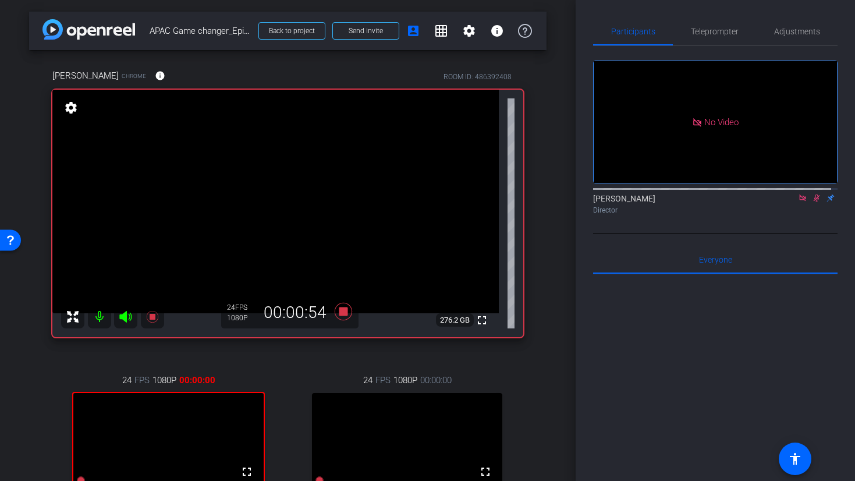
click at [814, 195] on icon at bounding box center [817, 199] width 6 height 8
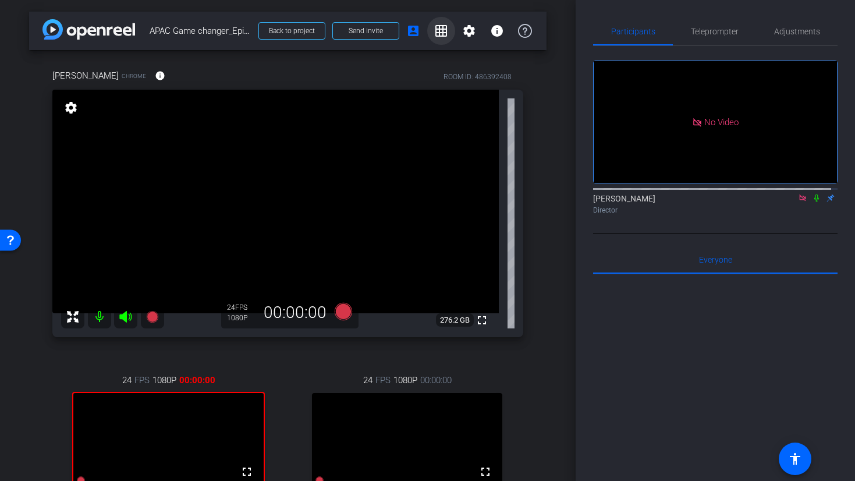
click at [434, 31] on mat-icon "grid_on" at bounding box center [441, 31] width 14 height 14
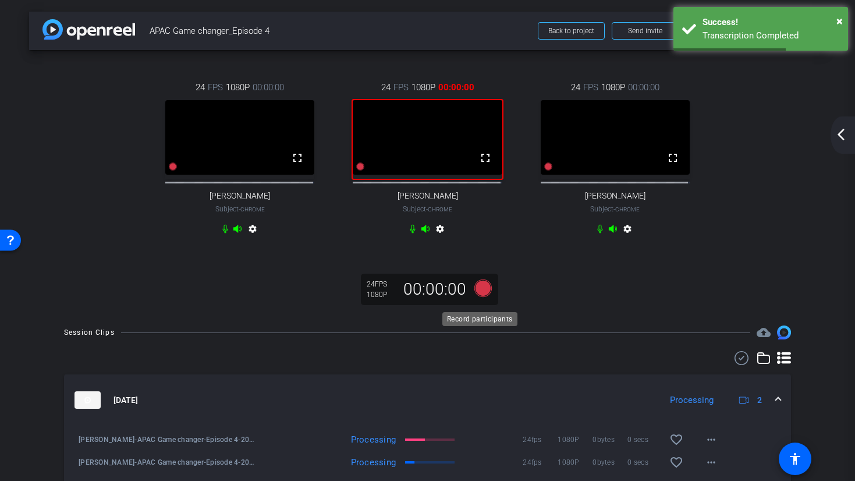
click at [481, 297] on icon at bounding box center [482, 288] width 17 height 17
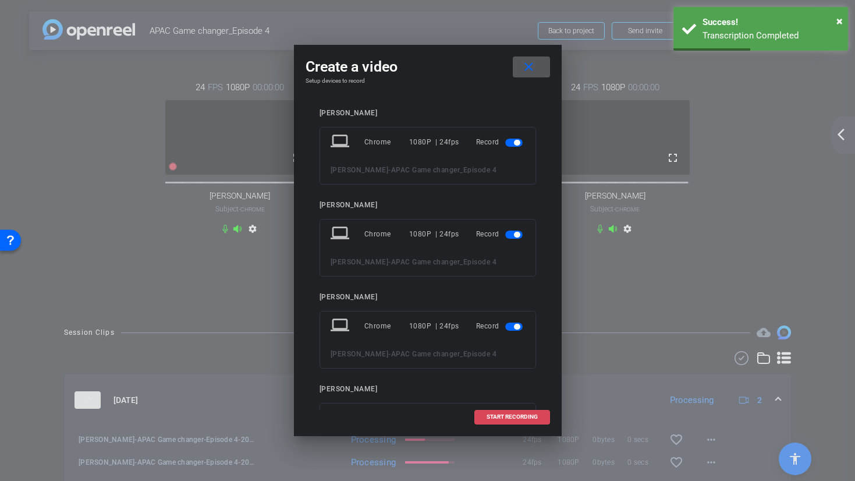
click at [505, 416] on span "START RECORDING" at bounding box center [512, 417] width 51 height 6
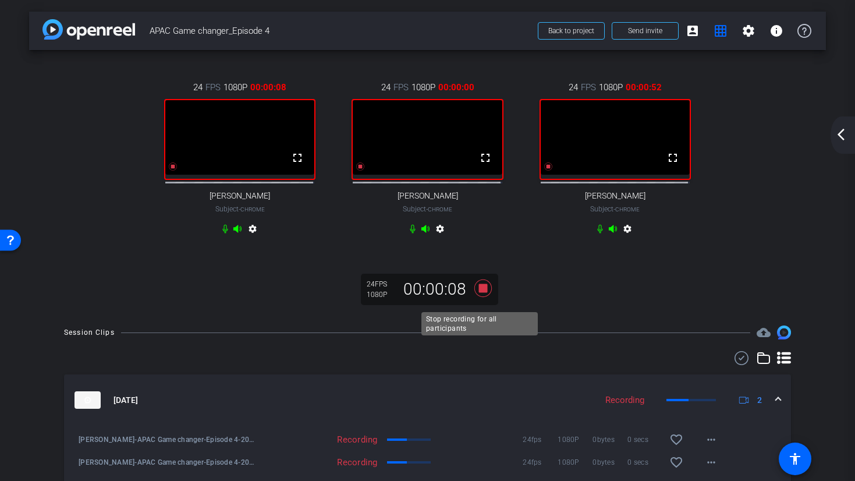
click at [484, 294] on icon at bounding box center [483, 288] width 28 height 21
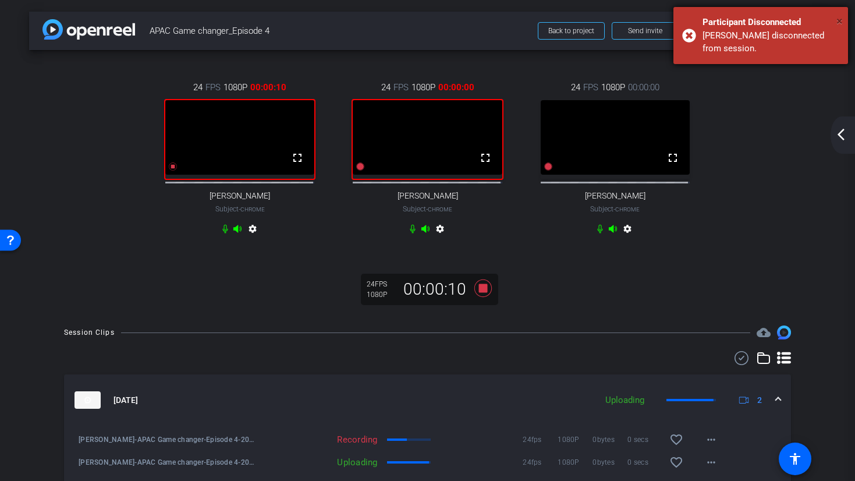
click at [839, 21] on span "×" at bounding box center [840, 21] width 6 height 14
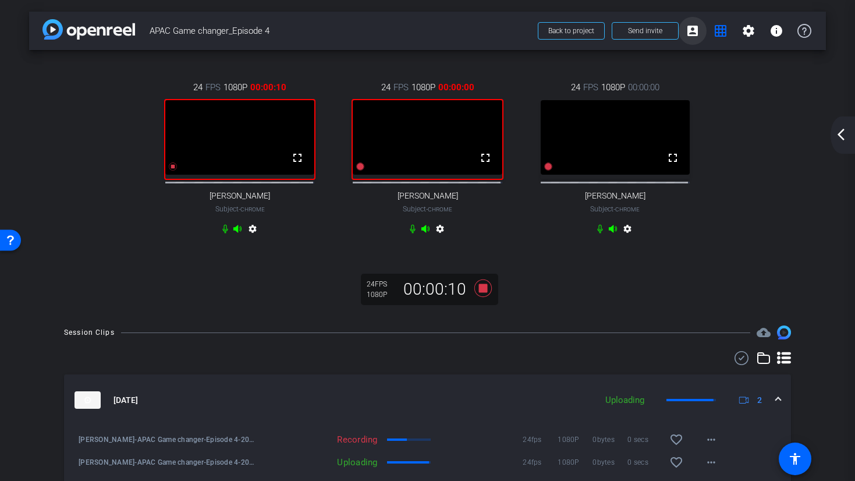
click at [691, 33] on mat-icon "account_box" at bounding box center [693, 31] width 14 height 14
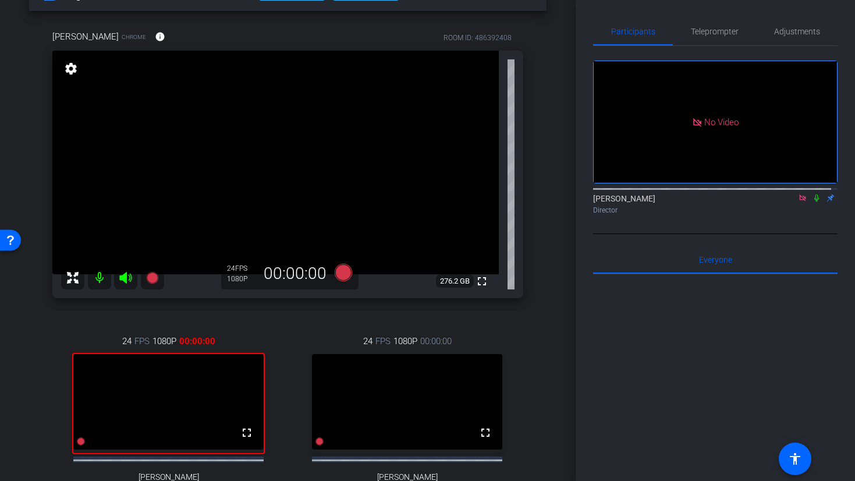
scroll to position [37, 0]
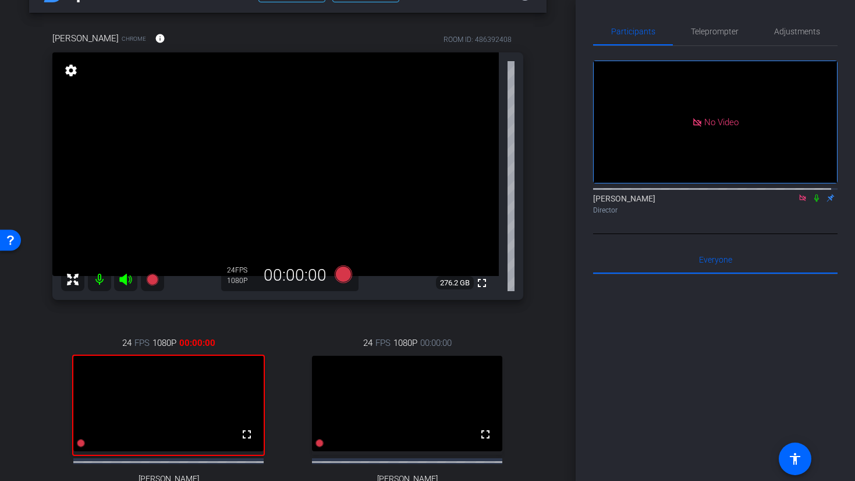
click at [729, 294] on div at bounding box center [715, 418] width 245 height 288
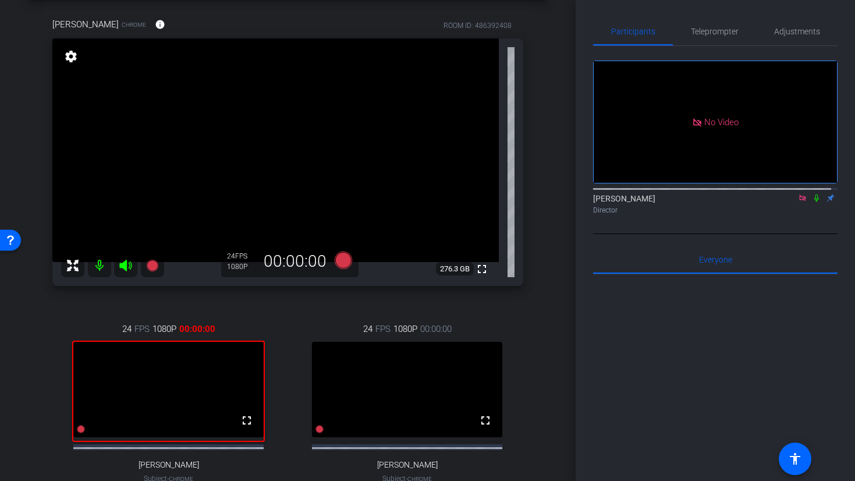
scroll to position [0, 0]
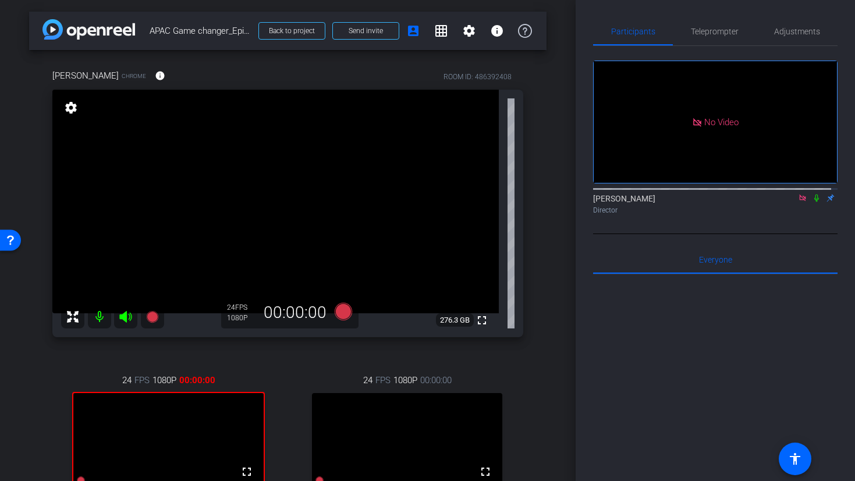
click at [698, 304] on div at bounding box center [715, 418] width 245 height 288
